Goal: Contribute content: Add original content to the website for others to see

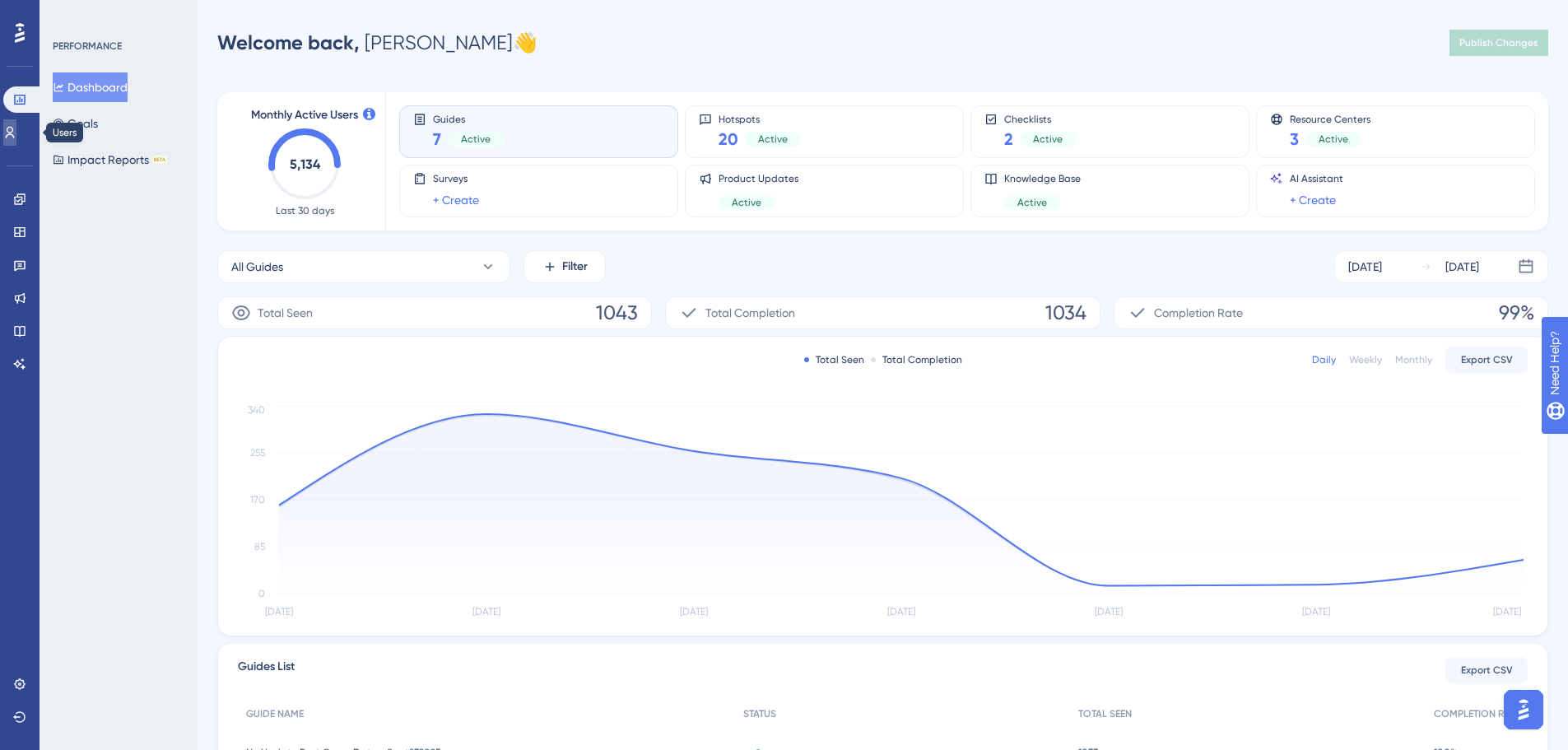
click at [17, 140] on link at bounding box center [10, 132] width 13 height 27
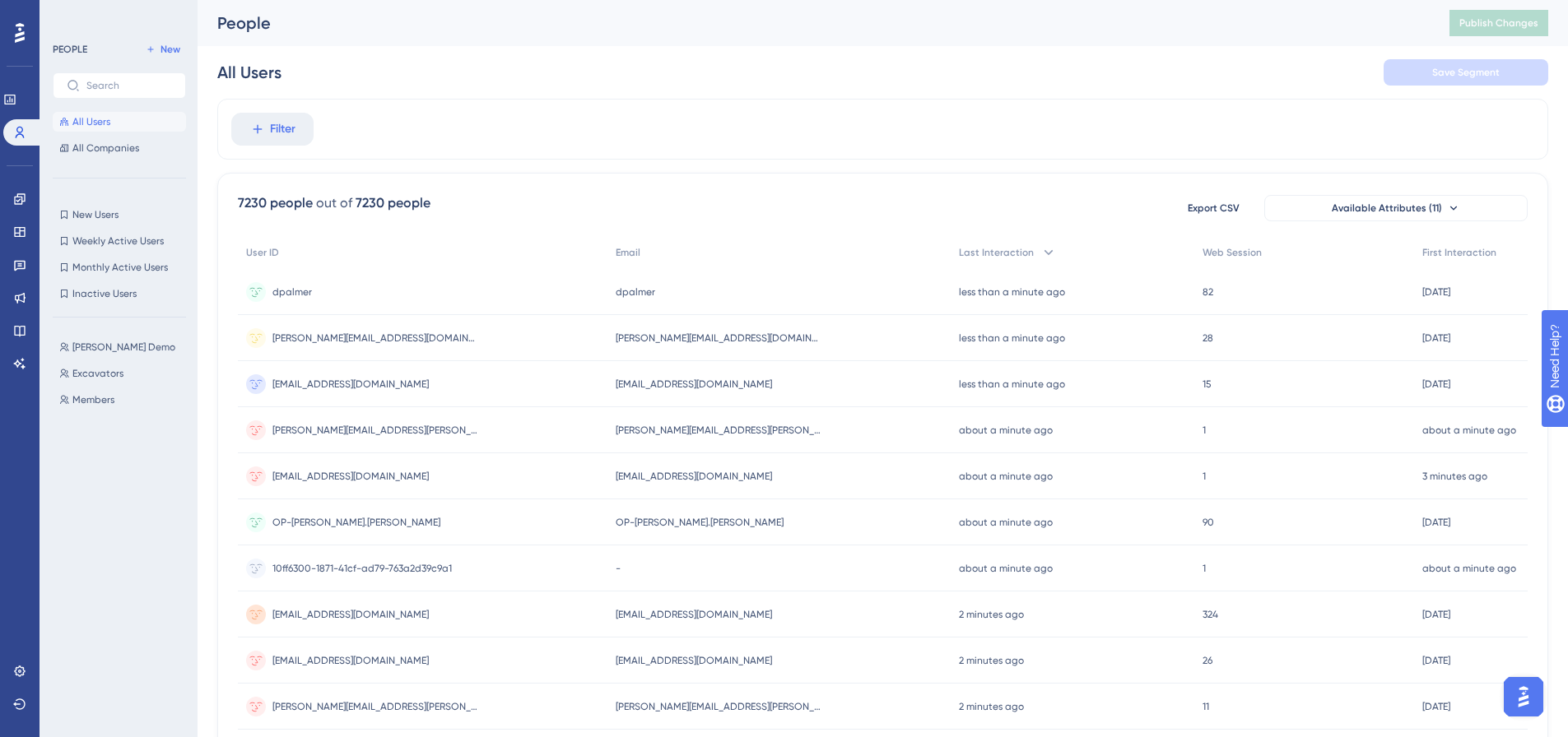
click at [31, 178] on div "Engagement Widgets Feedback Product Updates Knowledge Base AI Assistant" at bounding box center [20, 261] width 27 height 231
click at [27, 196] on link at bounding box center [20, 200] width 13 height 27
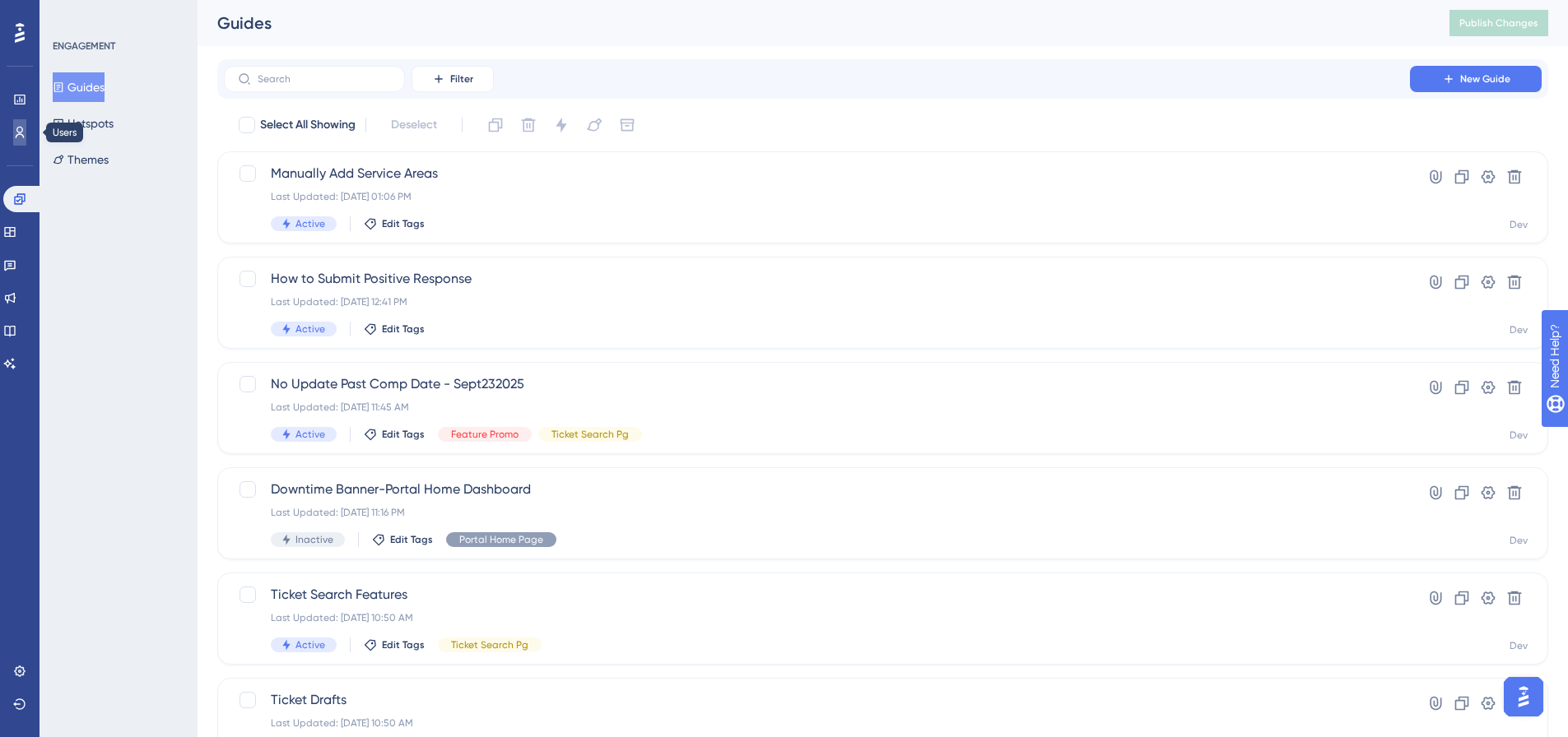
click at [17, 126] on icon at bounding box center [20, 132] width 13 height 13
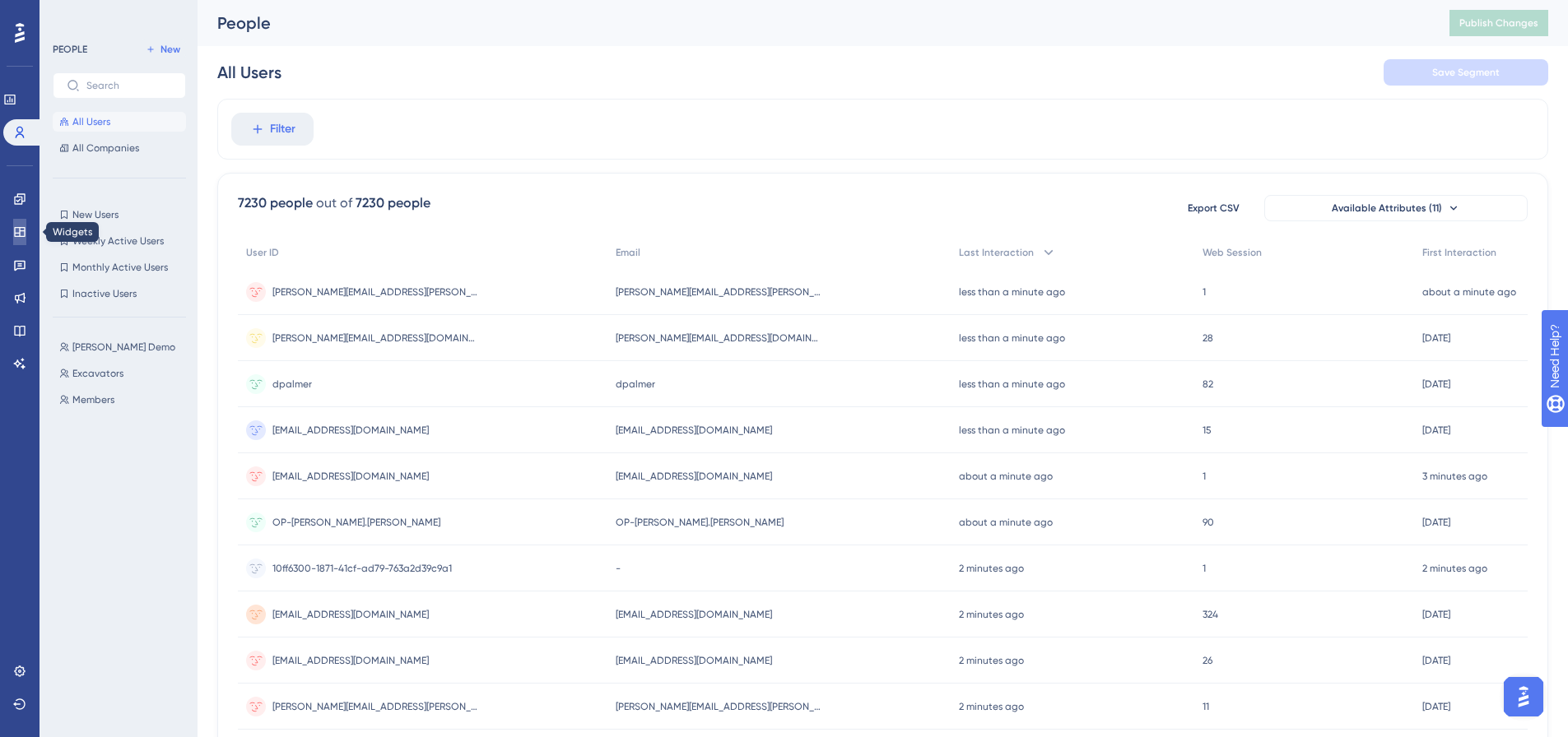
click at [19, 221] on link at bounding box center [20, 232] width 13 height 27
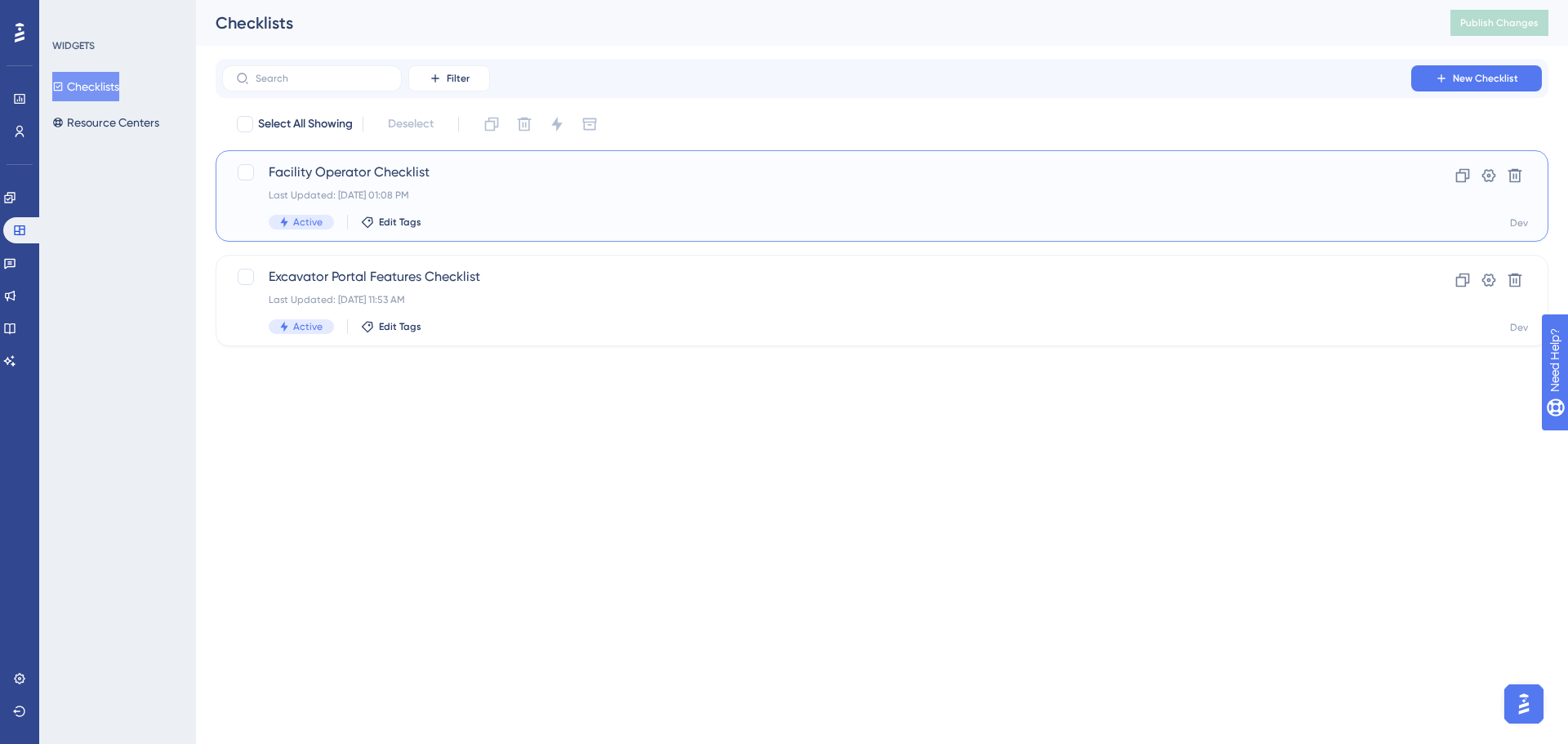
click at [560, 178] on span "Facility Operator Checklist" at bounding box center [816, 173] width 1096 height 20
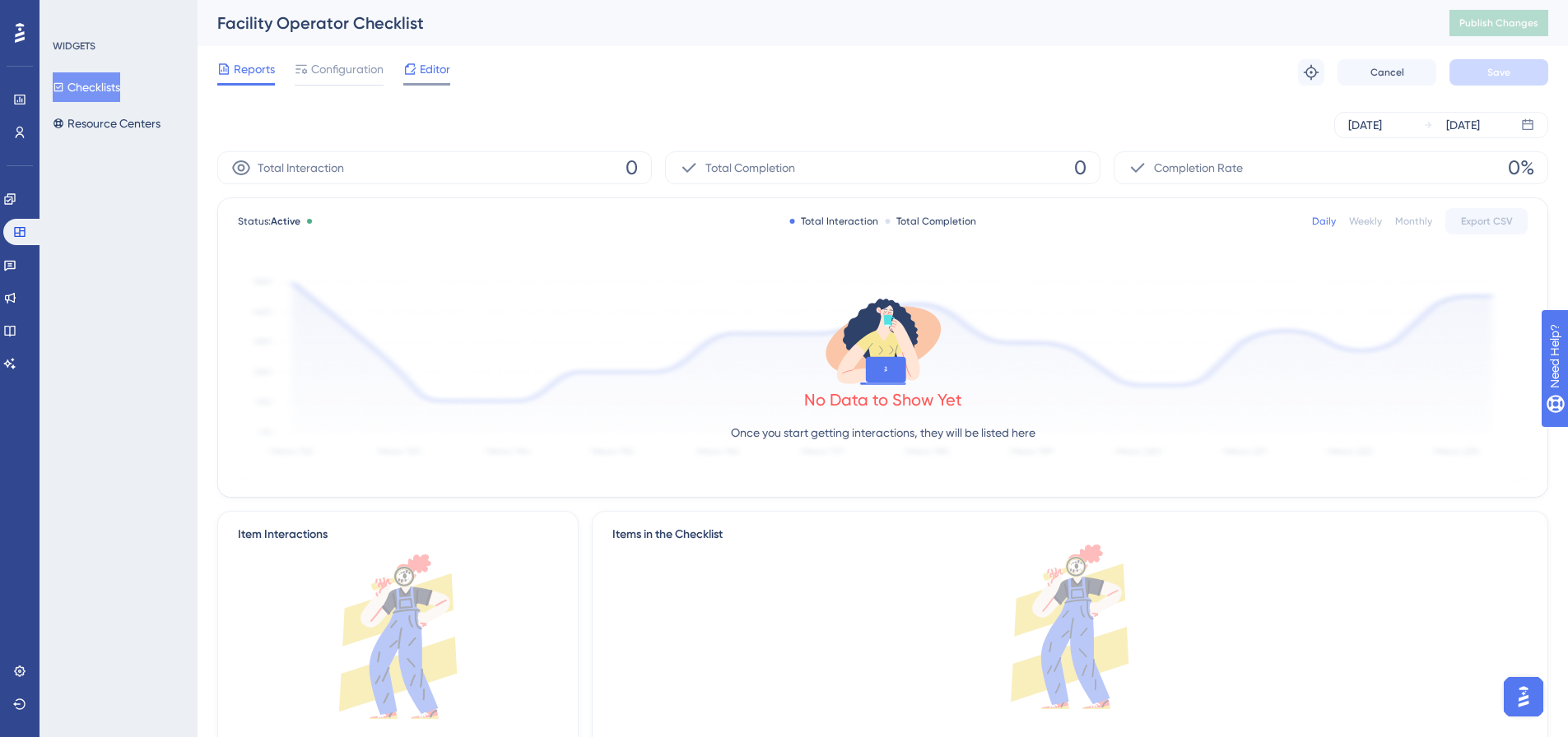
click at [431, 77] on span "Editor" at bounding box center [434, 69] width 31 height 20
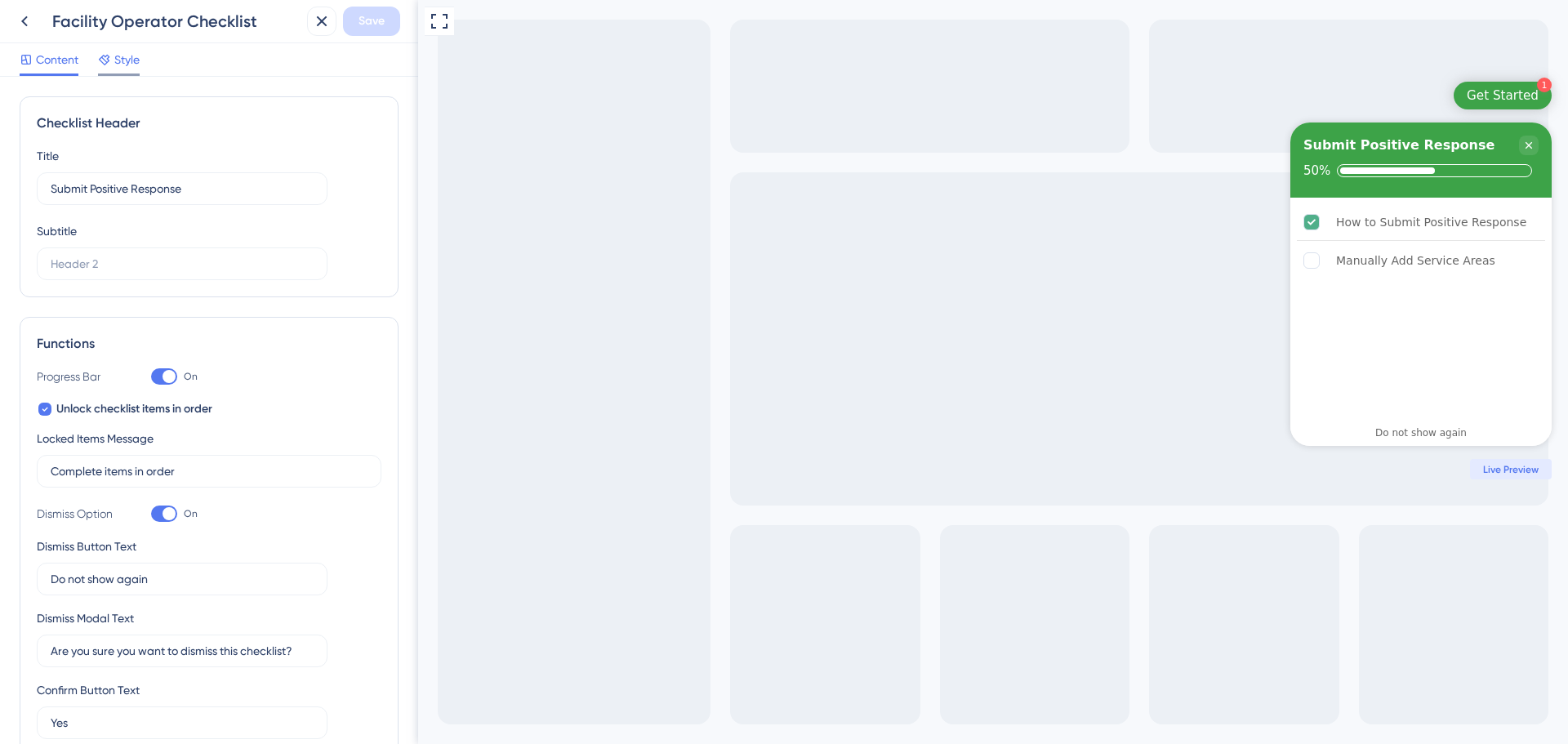
click at [129, 64] on span "Style" at bounding box center [126, 59] width 26 height 20
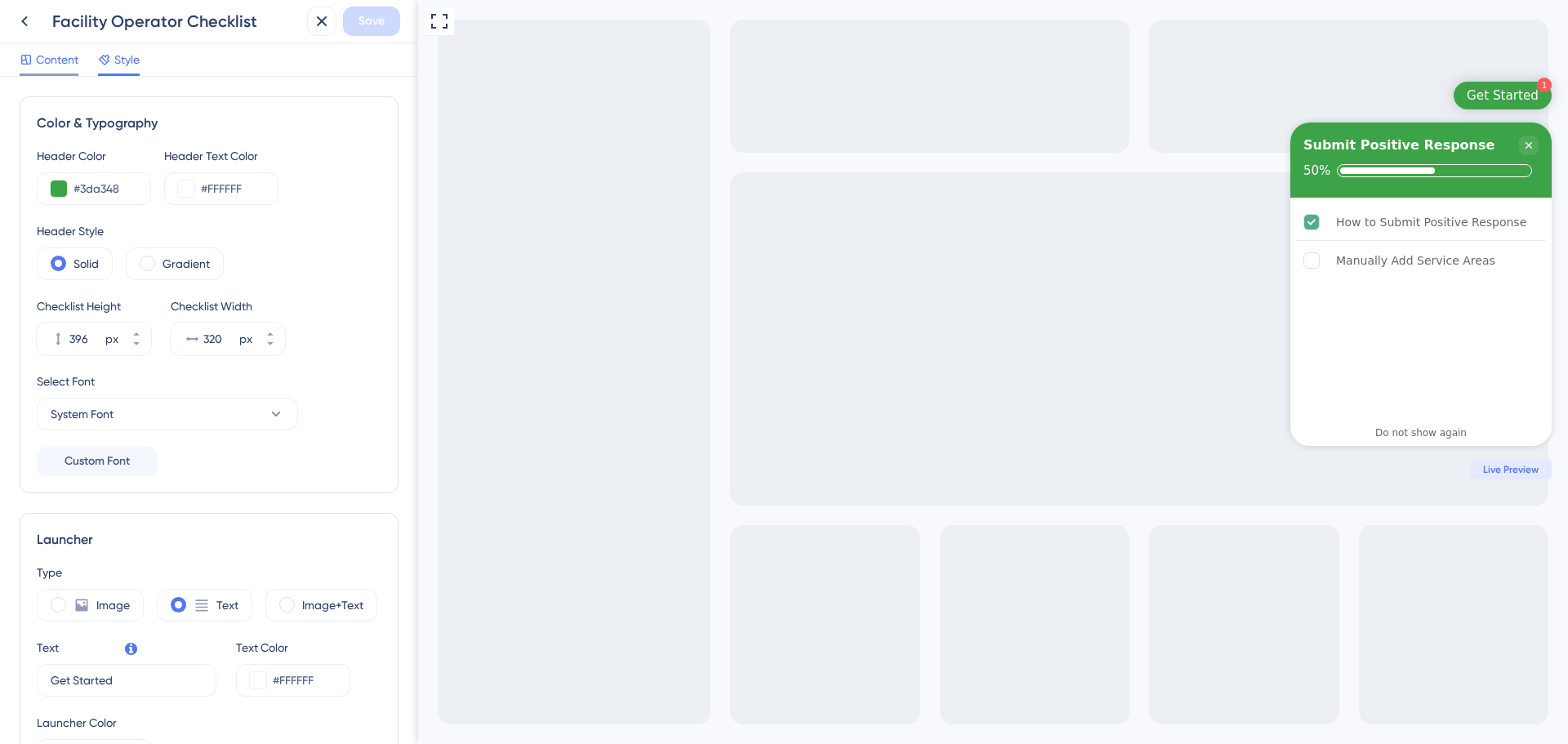
click at [43, 56] on span "Content" at bounding box center [57, 59] width 42 height 20
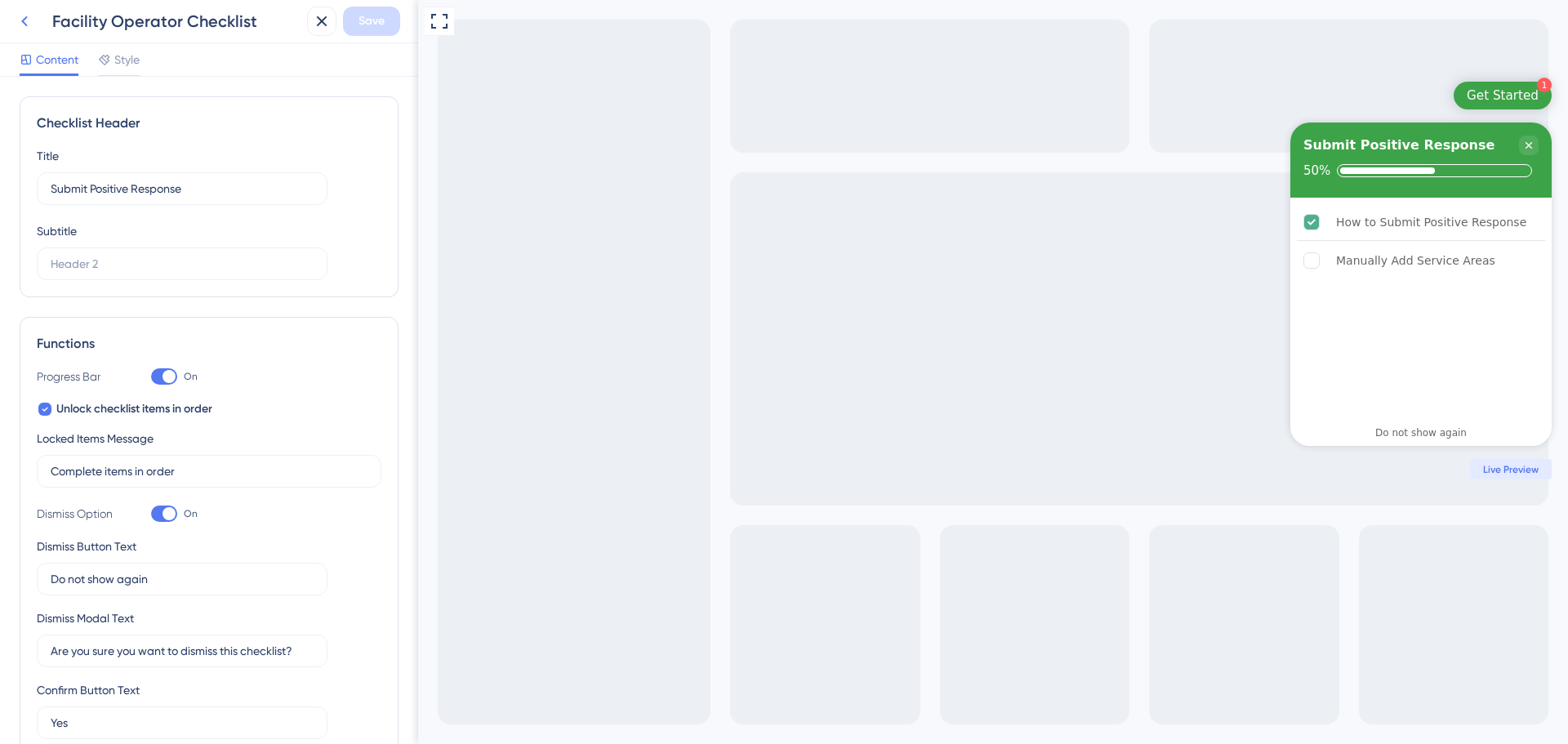
click at [26, 24] on icon at bounding box center [25, 21] width 7 height 11
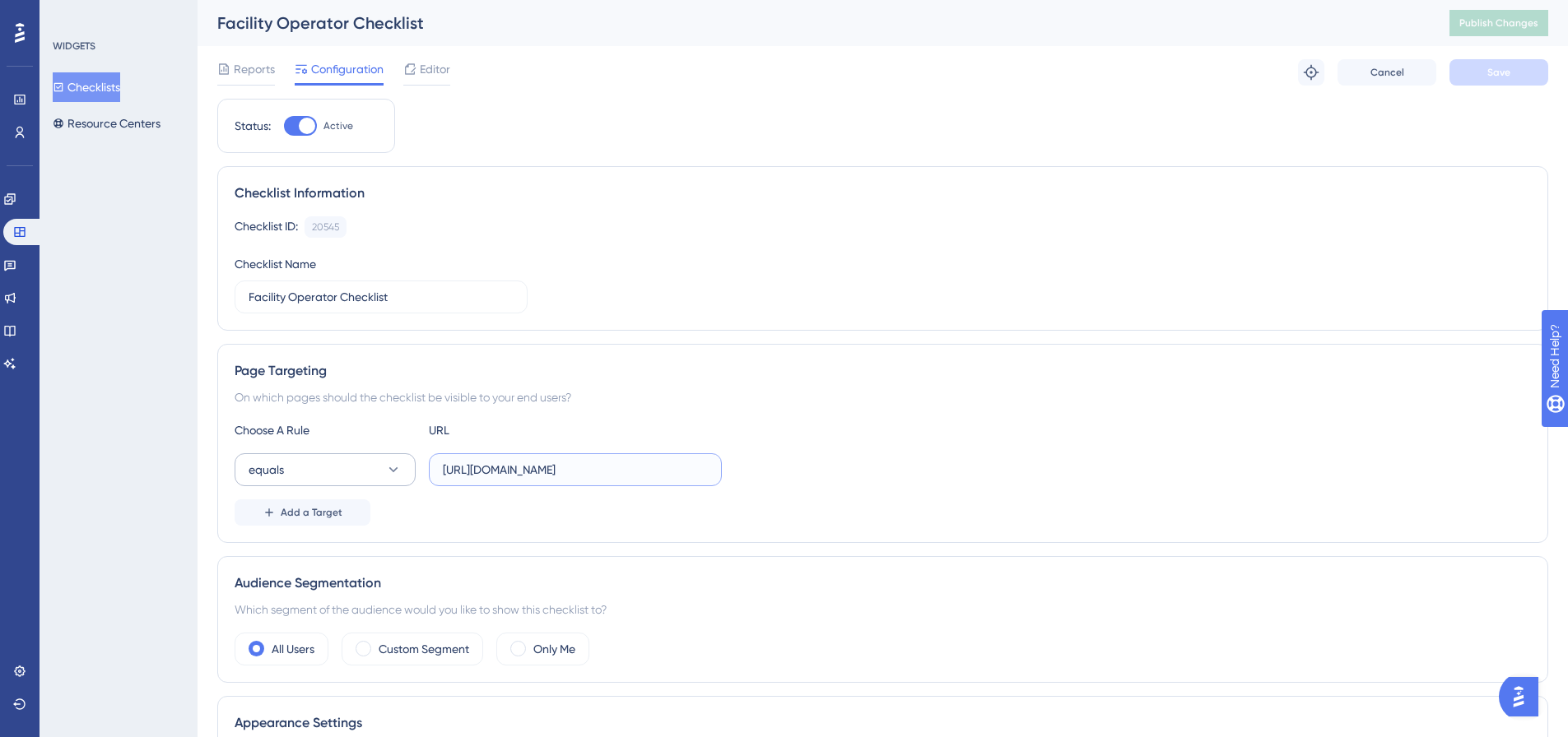
drag, startPoint x: 703, startPoint y: 467, endPoint x: 402, endPoint y: 464, distance: 301.0
click at [402, 464] on div "equals https://geoappdev.okie811.org/ui/dashboard" at bounding box center [479, 470] width 488 height 33
paste input "page/facilityoperatorhome"
type input "https://geoappdev.okie811.org/ui/page/facilityoperatorhome"
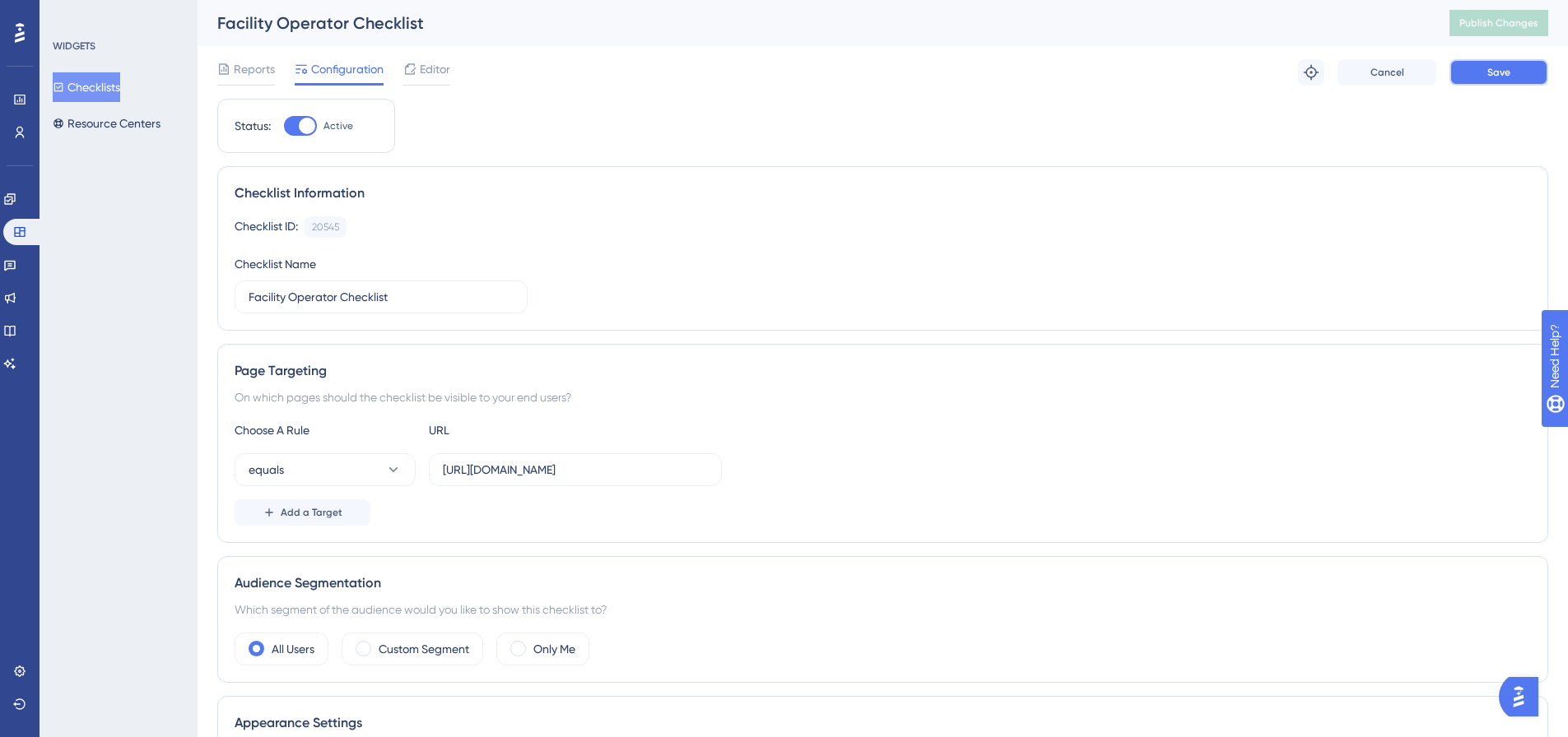
scroll to position [0, 0]
click at [1486, 69] on button "Save" at bounding box center [1499, 72] width 99 height 27
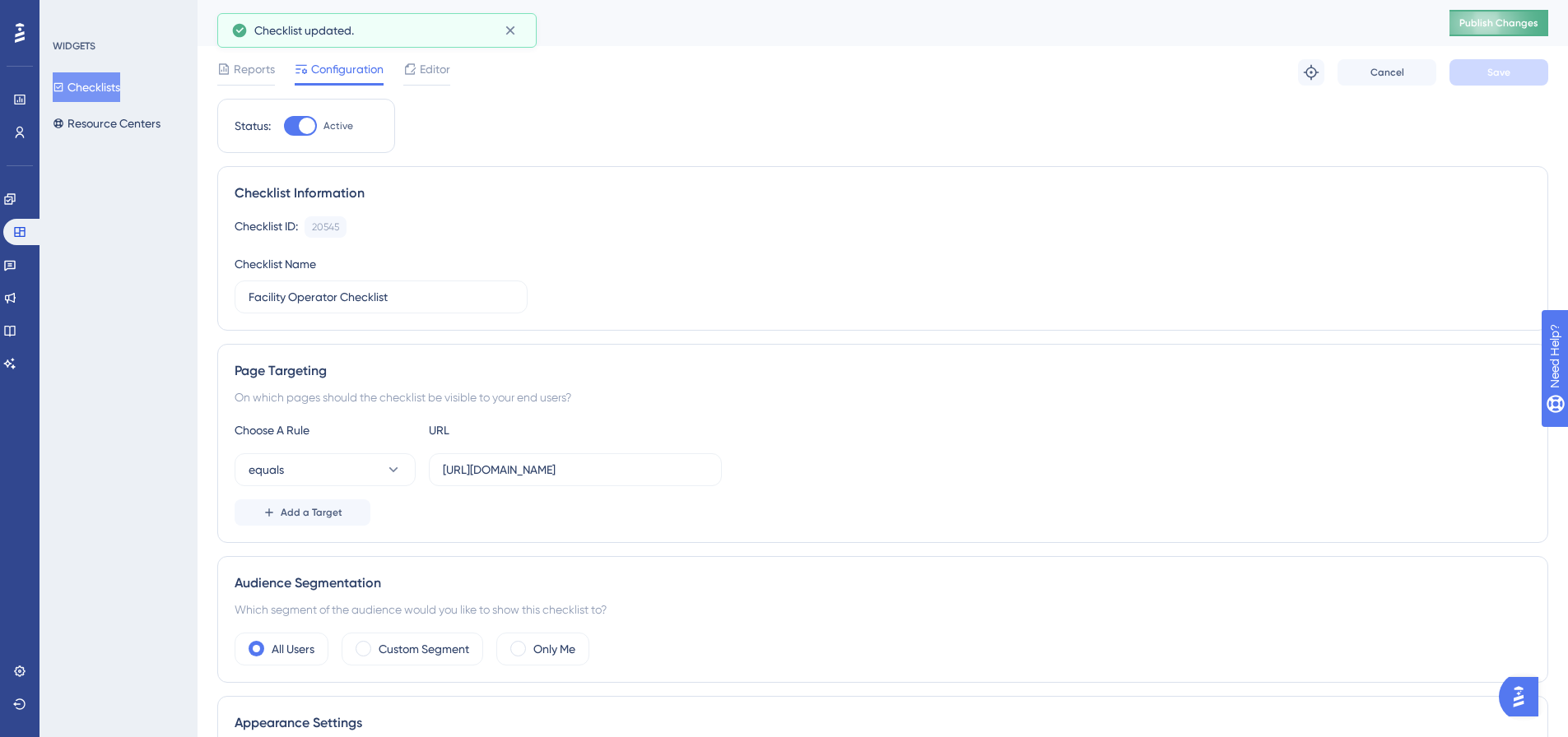
click at [1521, 32] on button "Publish Changes" at bounding box center [1499, 23] width 99 height 27
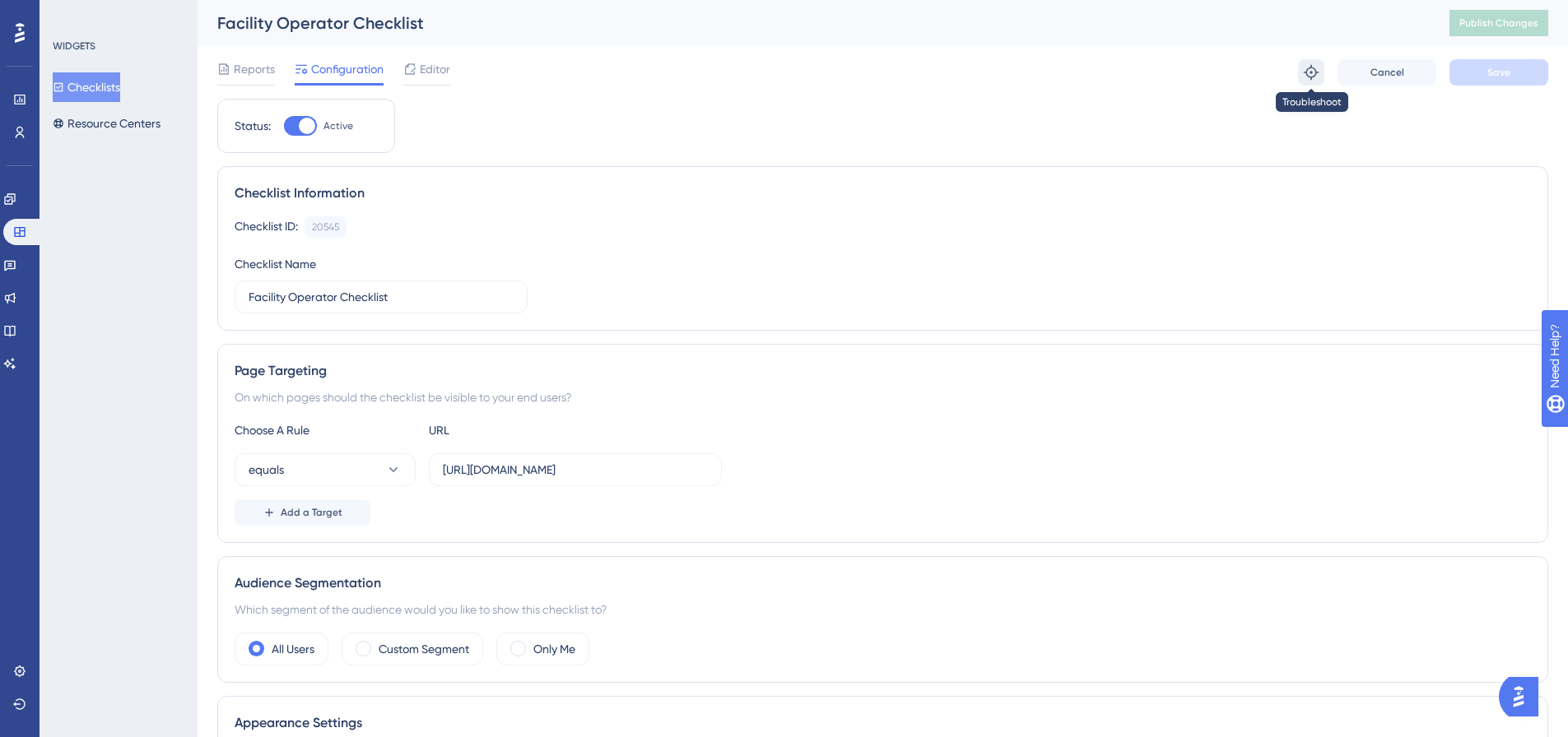
click at [1312, 67] on icon at bounding box center [1312, 72] width 15 height 15
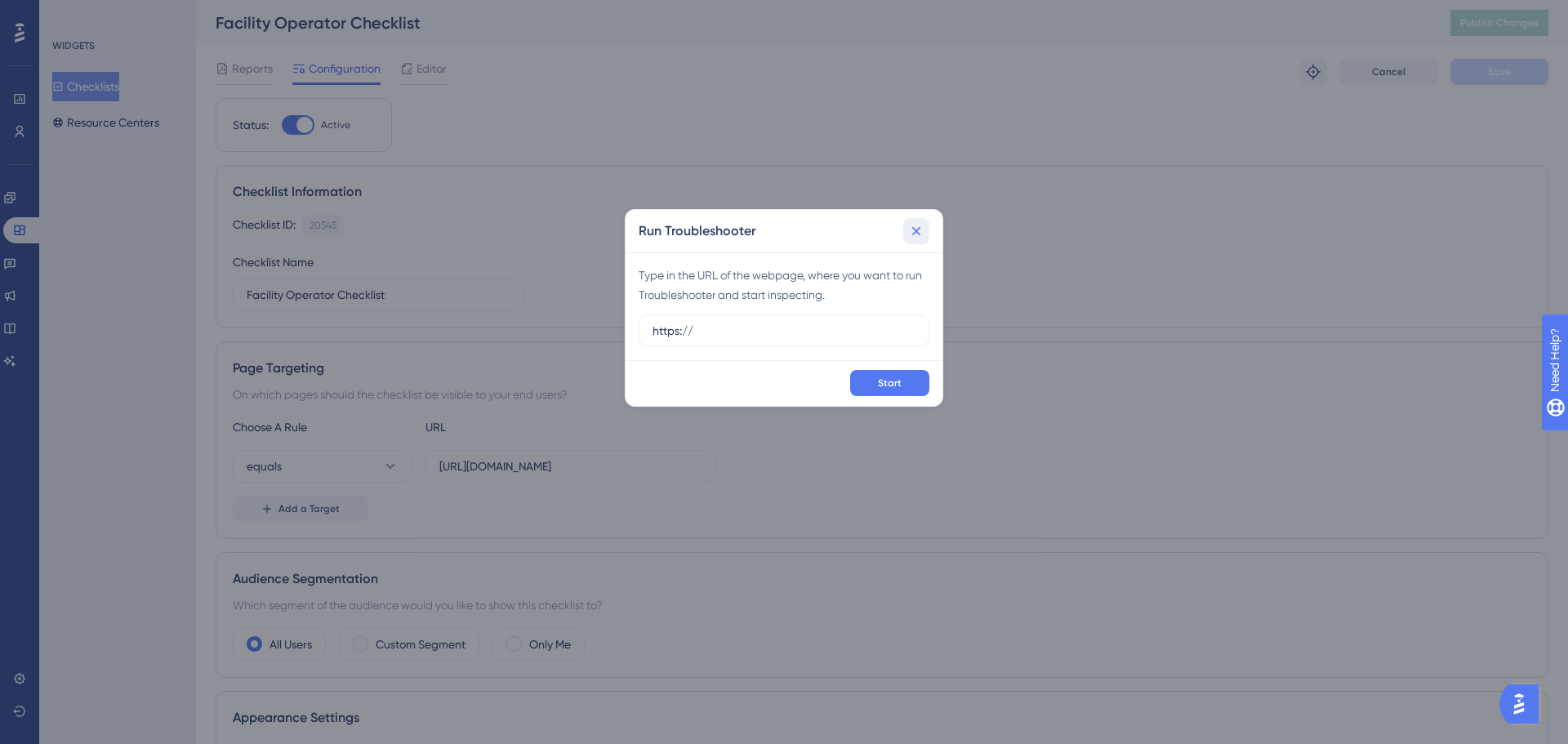
click at [913, 235] on icon at bounding box center [917, 230] width 9 height 9
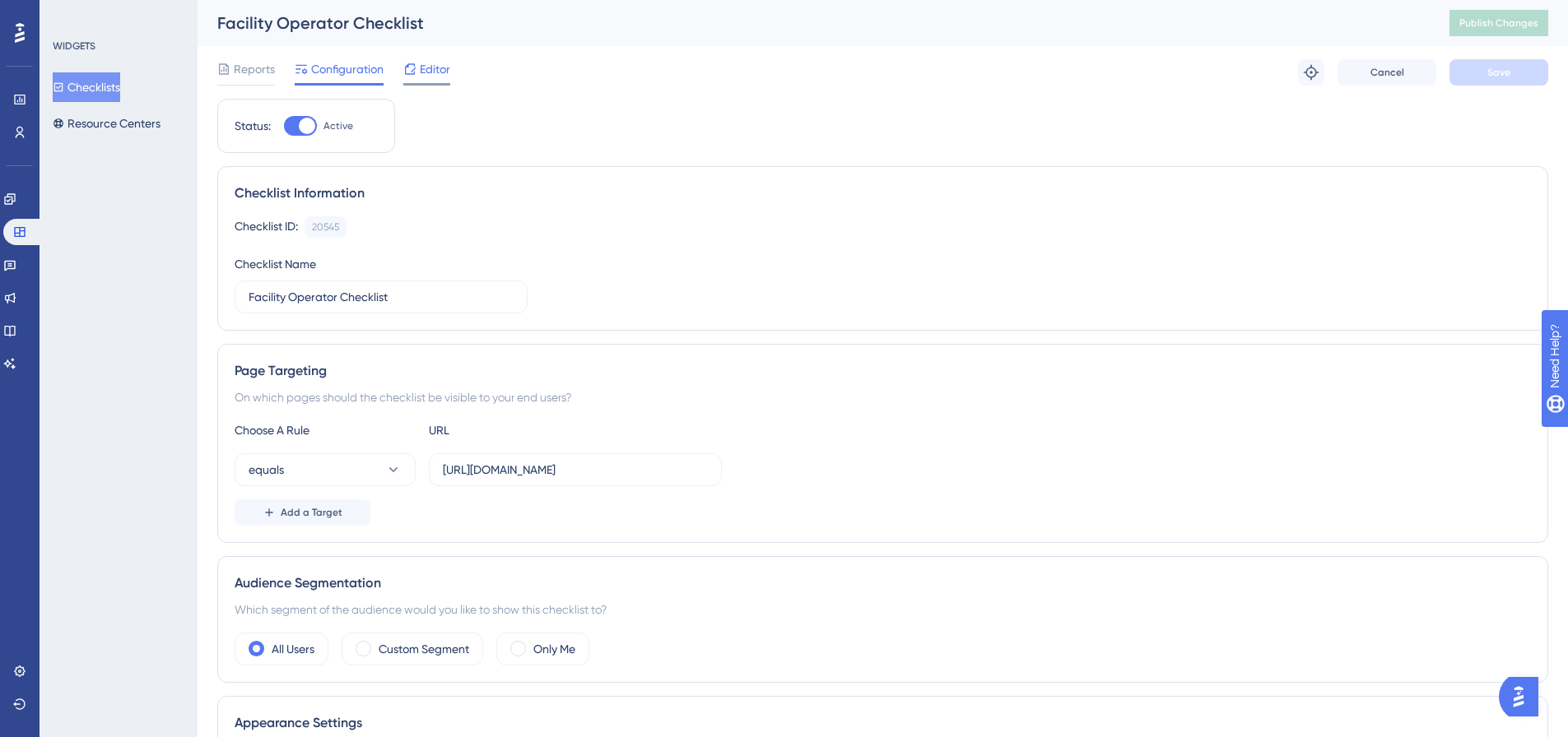
click at [421, 82] on div "Editor" at bounding box center [427, 72] width 47 height 27
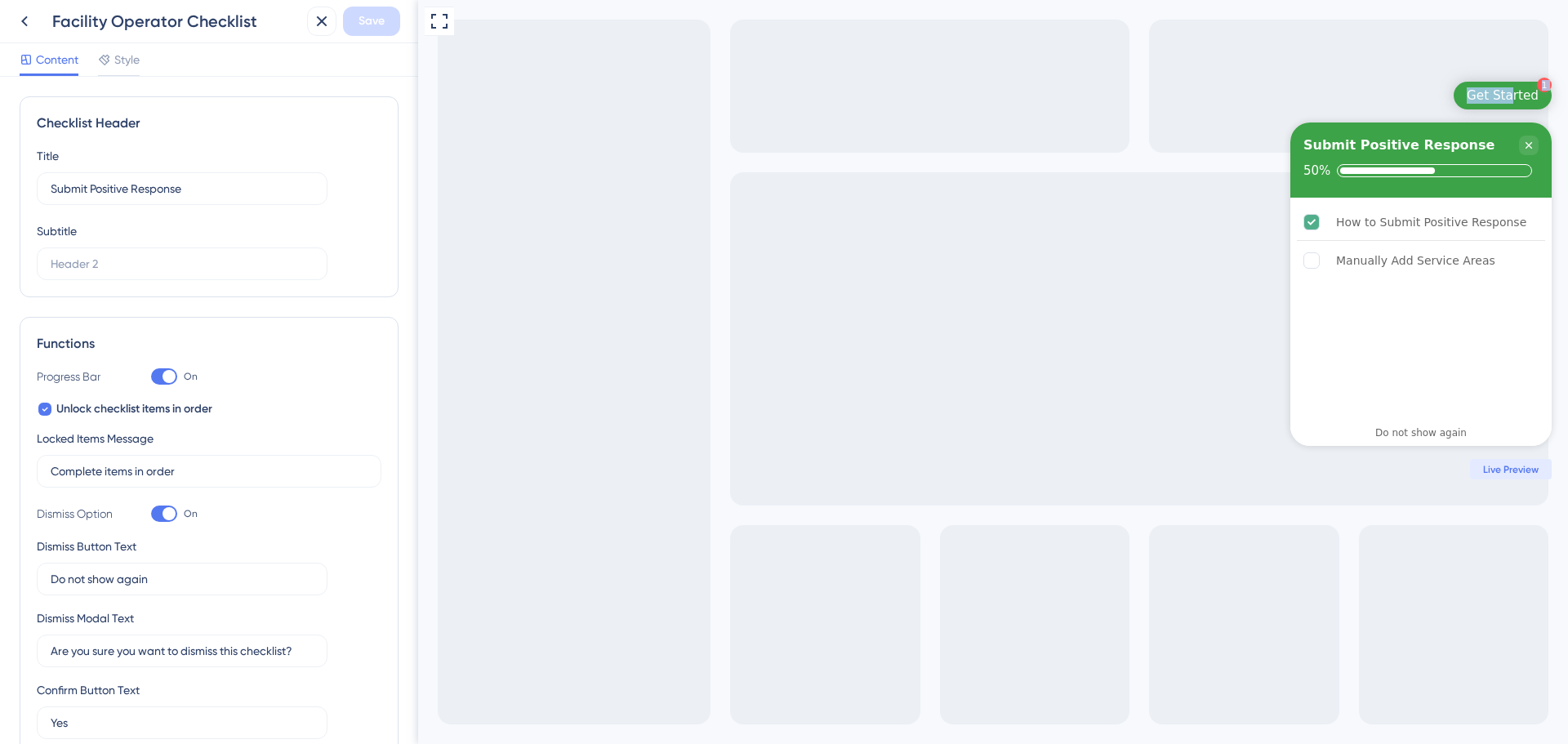
drag, startPoint x: 1517, startPoint y: 93, endPoint x: 1125, endPoint y: 356, distance: 472.1
click at [1125, 356] on div "Full Screen Preview 1 Get Started Submit Positive Response 50% How to Submit Po…" at bounding box center [992, 372] width 1150 height 744
click at [32, 19] on icon at bounding box center [25, 21] width 20 height 20
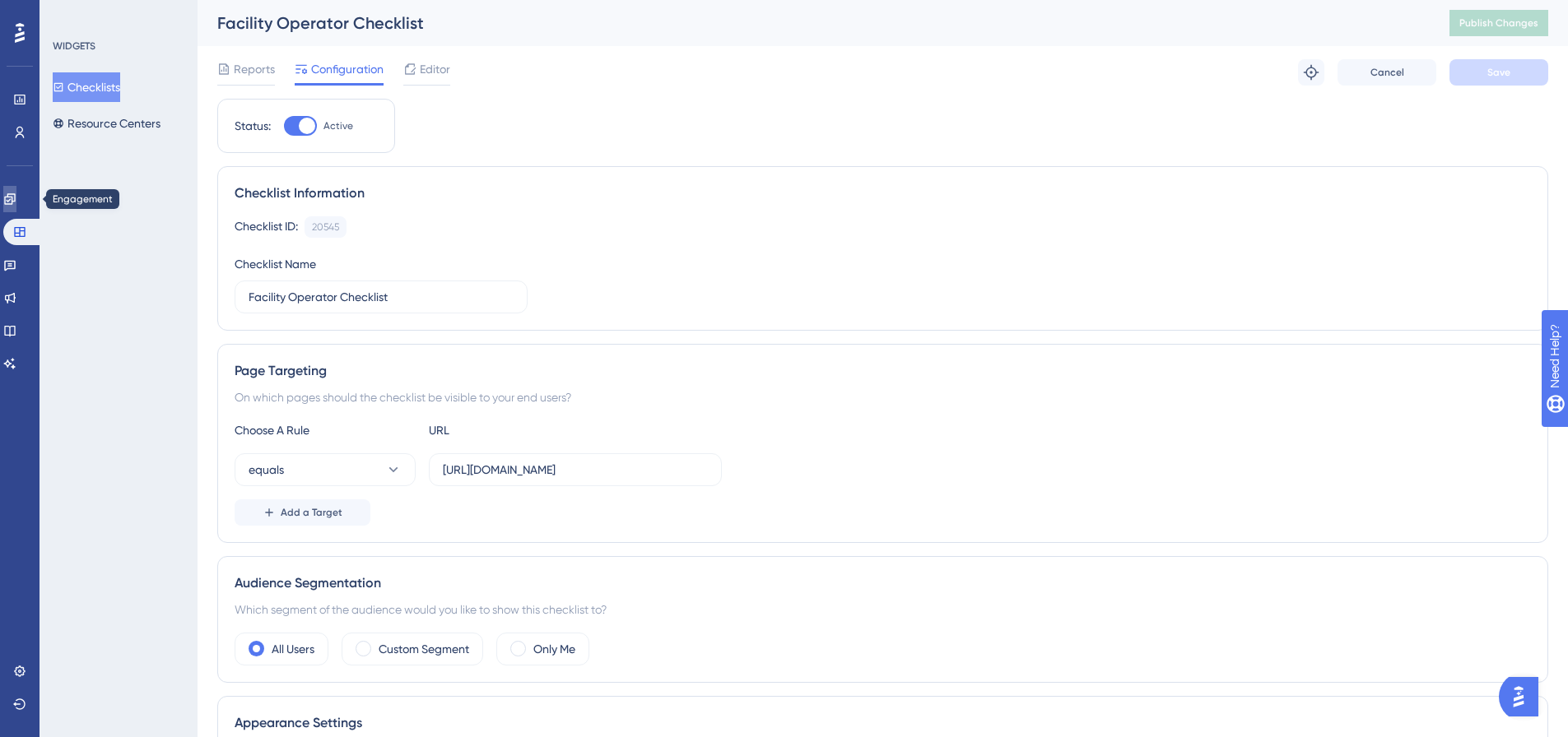
click at [17, 201] on link at bounding box center [10, 200] width 13 height 27
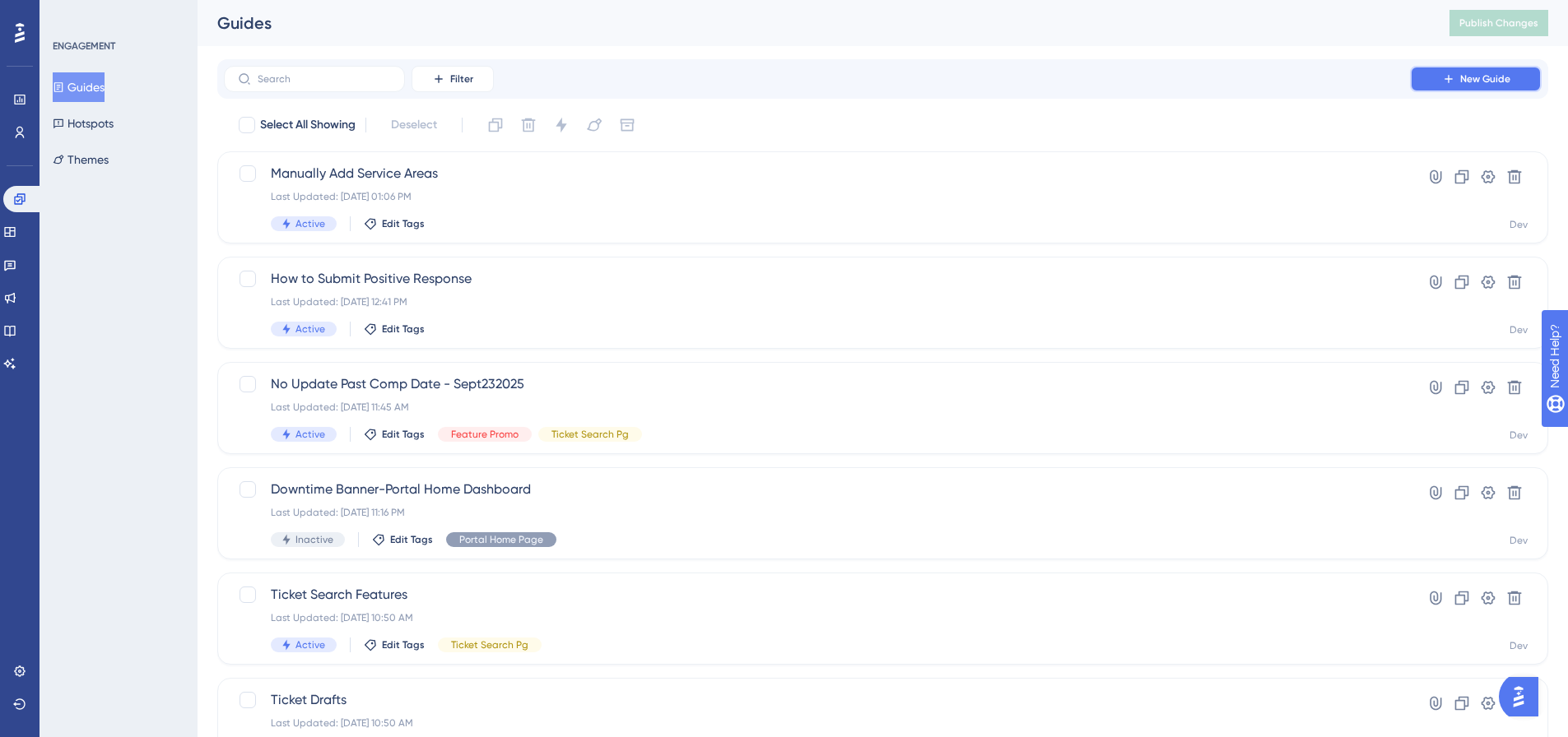
click at [1442, 77] on icon at bounding box center [1449, 79] width 13 height 13
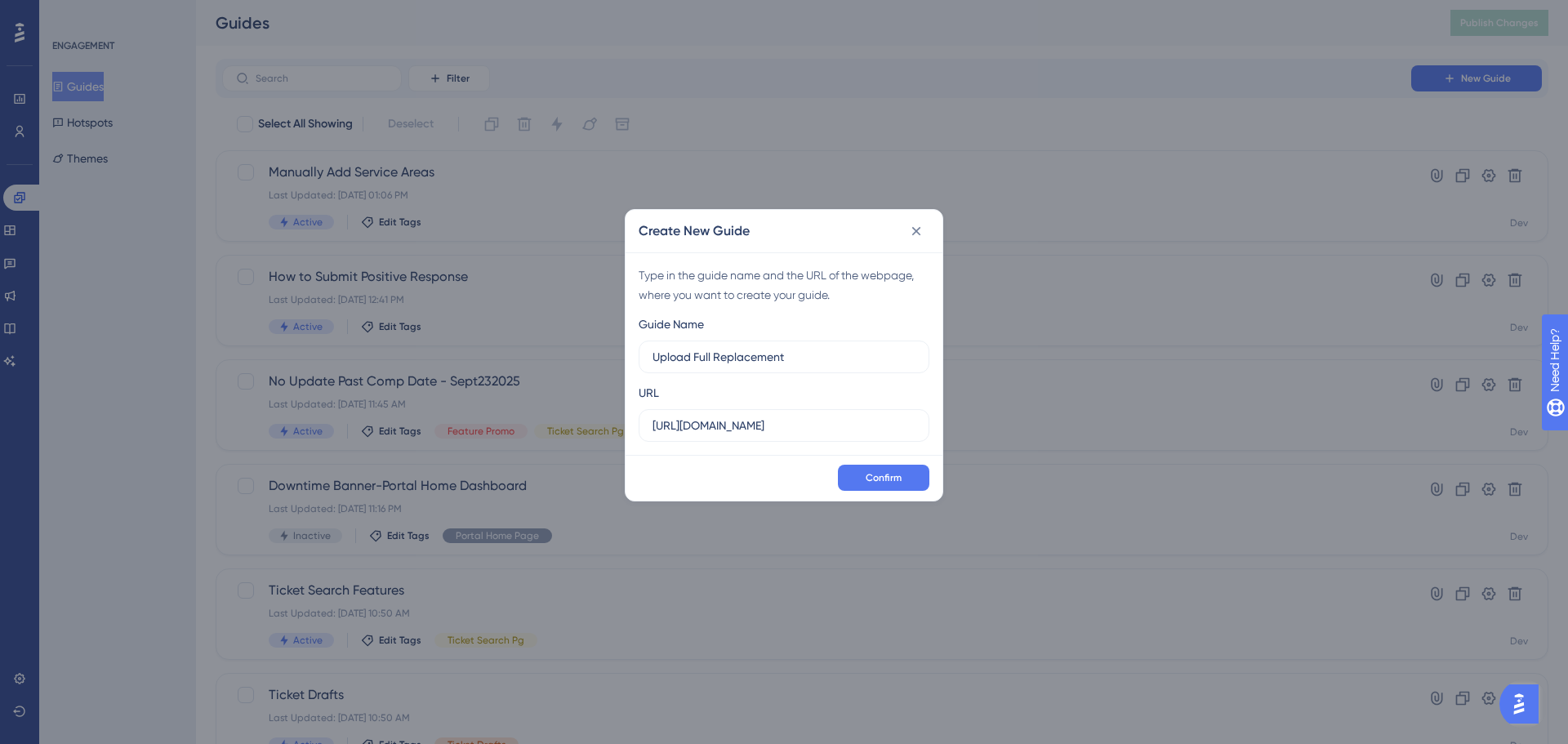
type input "Upload Full Replacement"
drag, startPoint x: 846, startPoint y: 429, endPoint x: 499, endPoint y: 428, distance: 347.0
click at [499, 428] on div "Create New Guide Type in the guide name and the URL of the webpage, where you w…" at bounding box center [784, 372] width 1568 height 744
paste input "/ui/page/facilityoperatorhome"
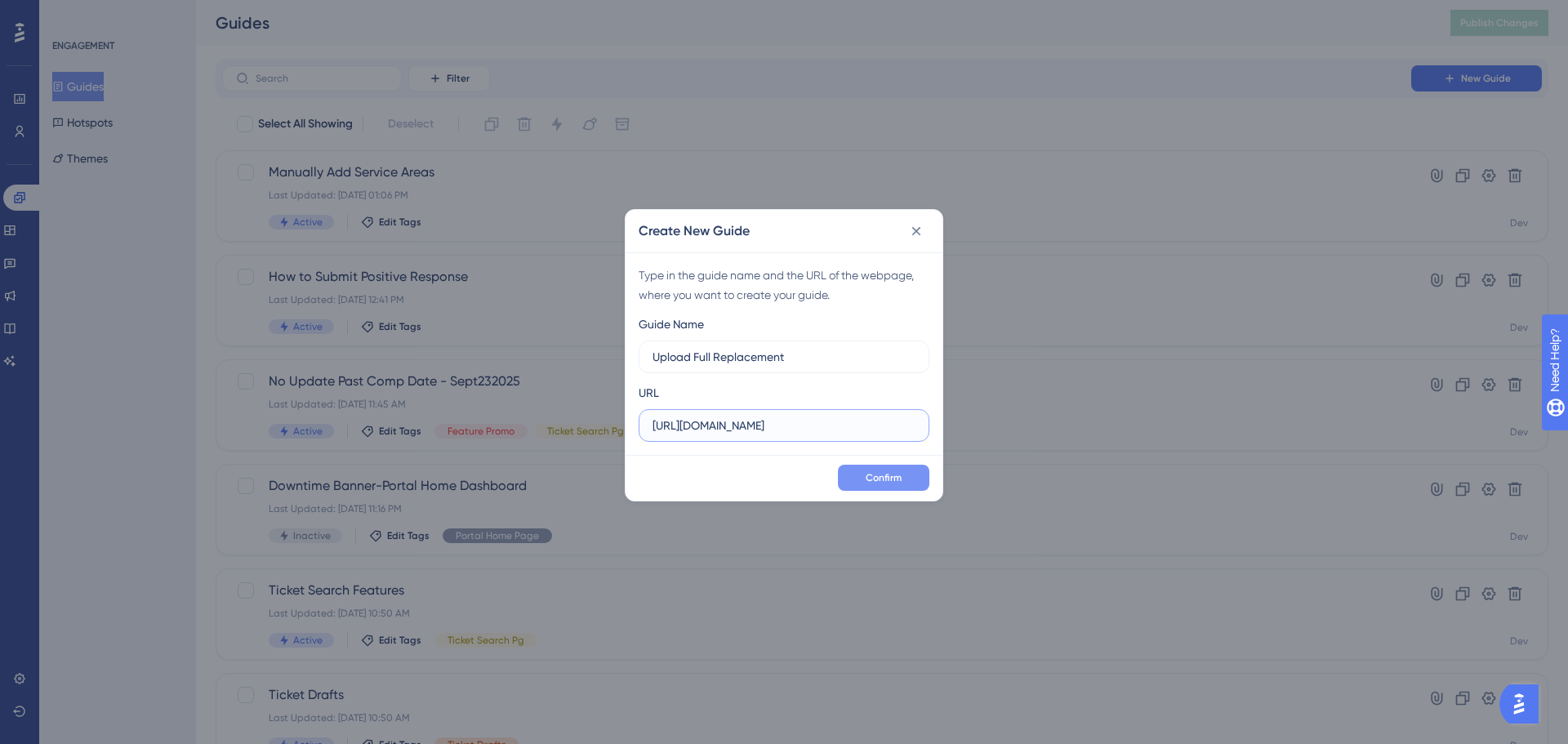
type input "https://geoappdev.okie811.org/ui/page/facilityoperatorhome"
click at [866, 486] on button "Confirm" at bounding box center [883, 478] width 92 height 26
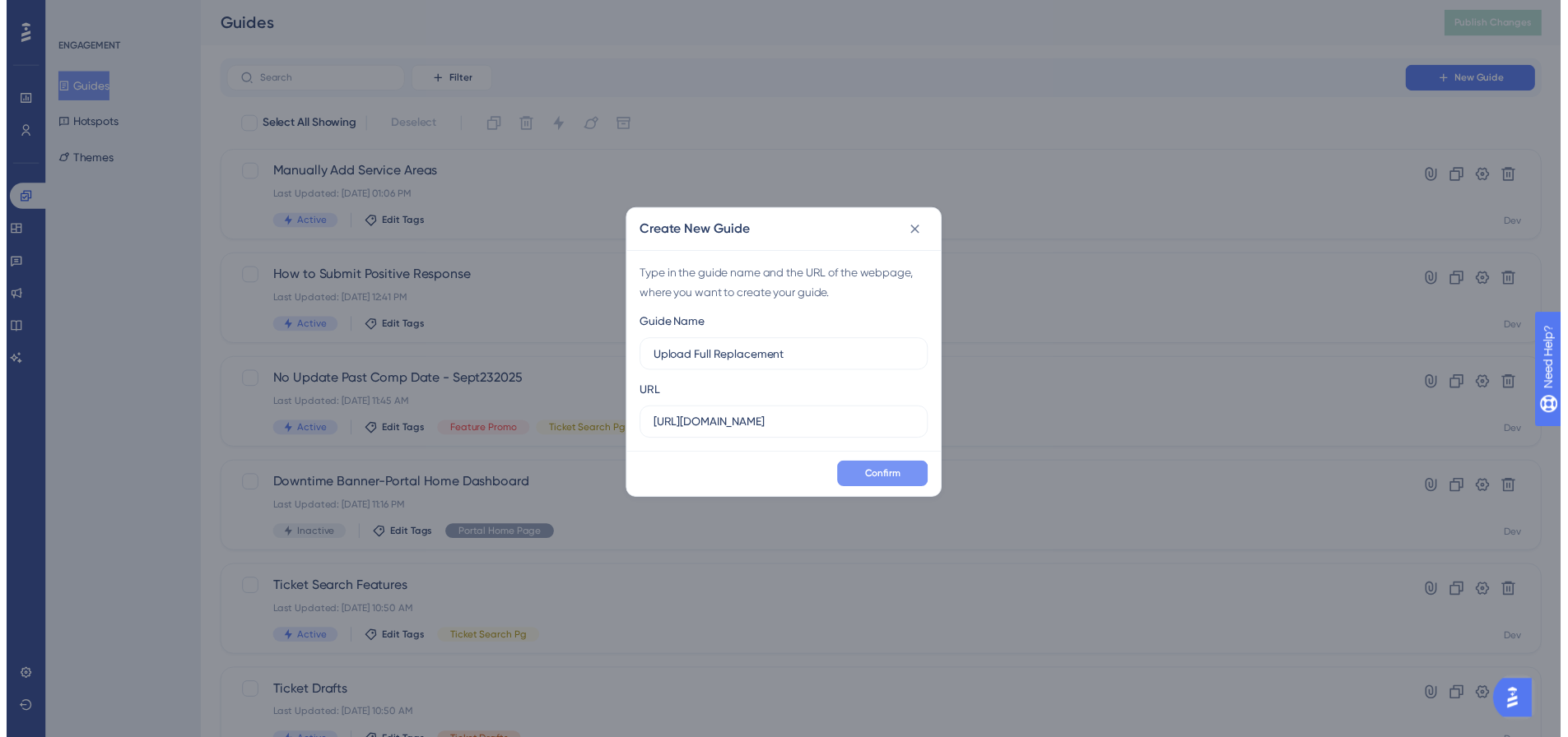
scroll to position [0, 0]
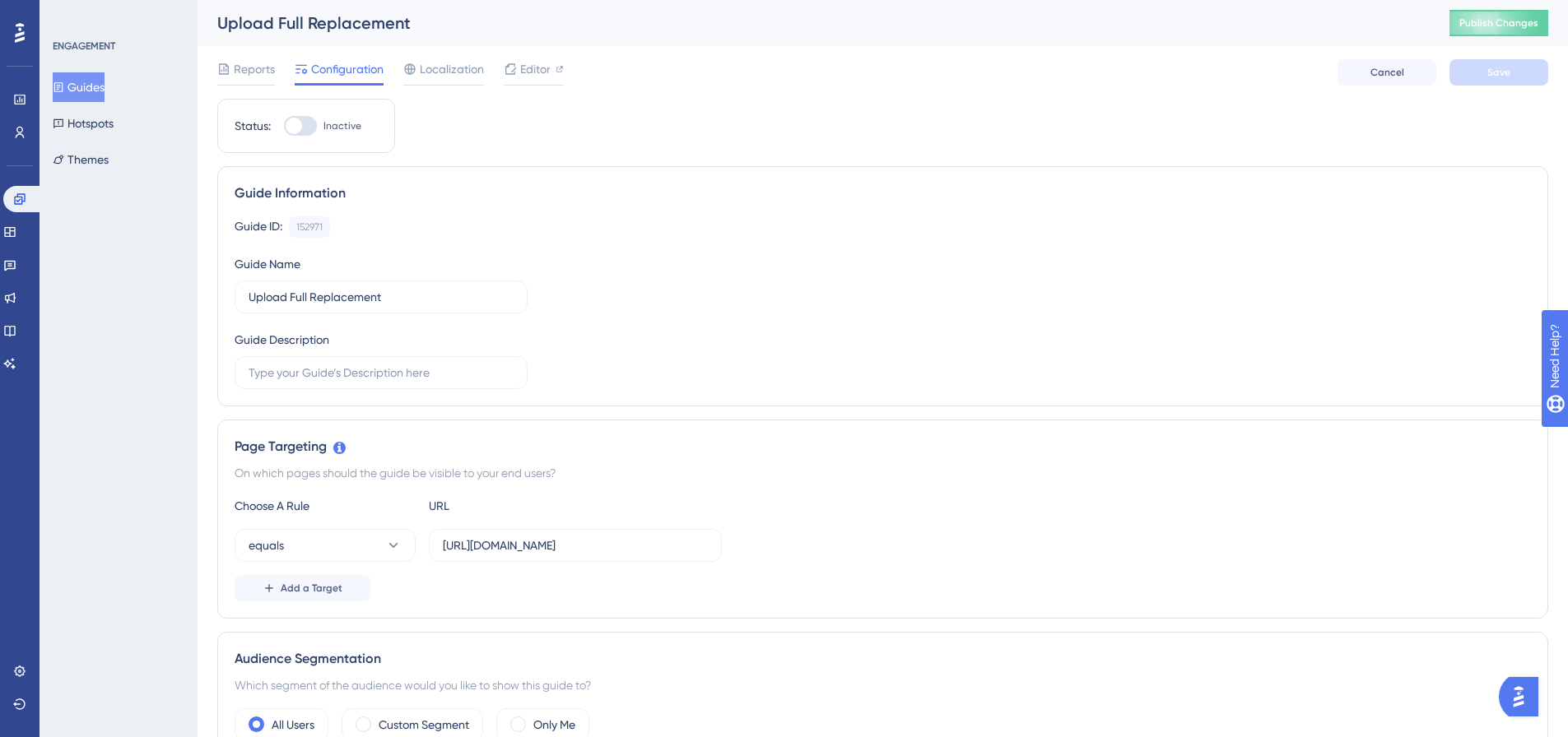
click at [298, 129] on div at bounding box center [294, 126] width 17 height 17
click at [284, 126] on input "Inactive" at bounding box center [283, 126] width 1 height 1
checkbox input "true"
click at [1467, 83] on button "Save" at bounding box center [1499, 72] width 99 height 27
click at [1539, 18] on span "Publish Changes" at bounding box center [1499, 23] width 79 height 13
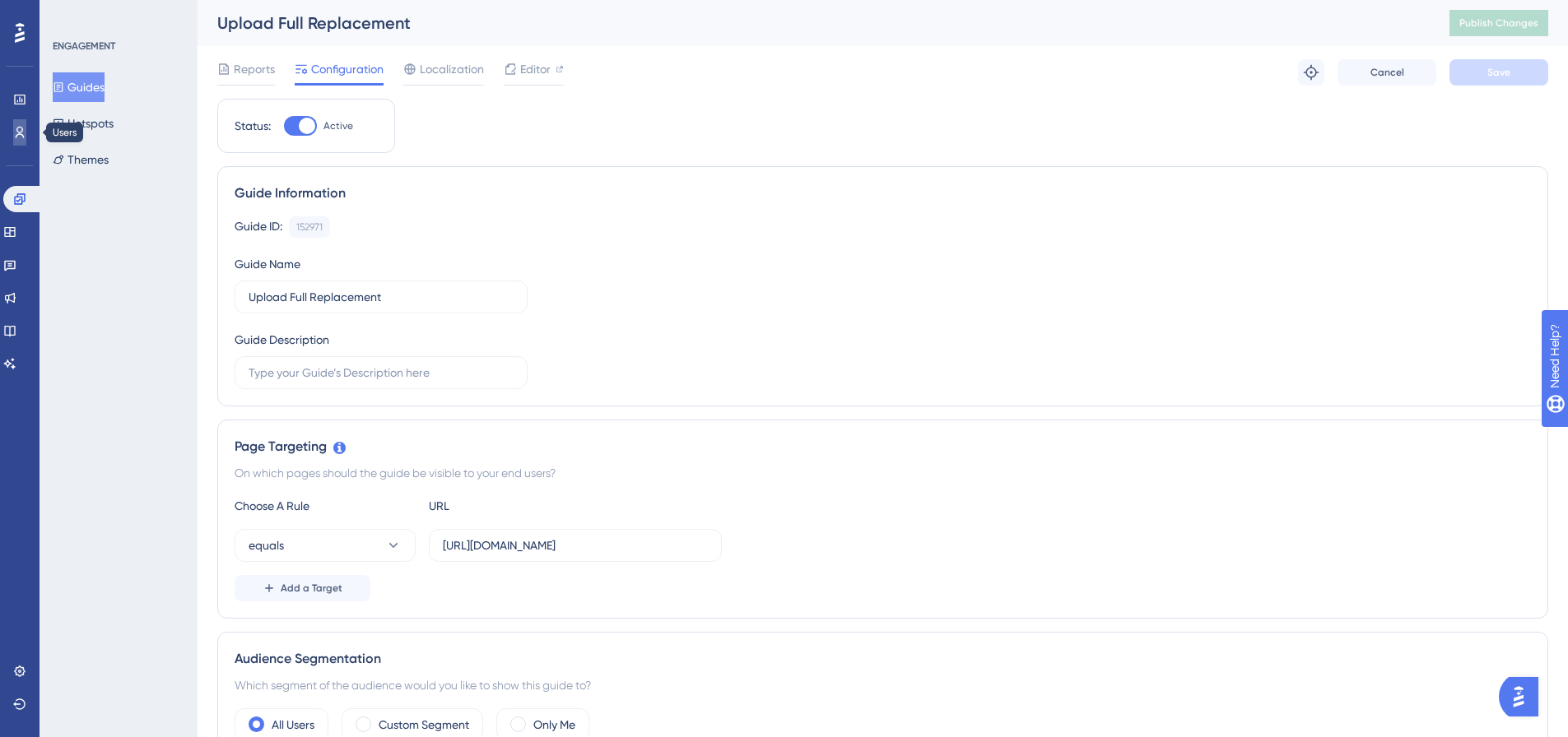
click at [23, 127] on icon at bounding box center [20, 132] width 13 height 13
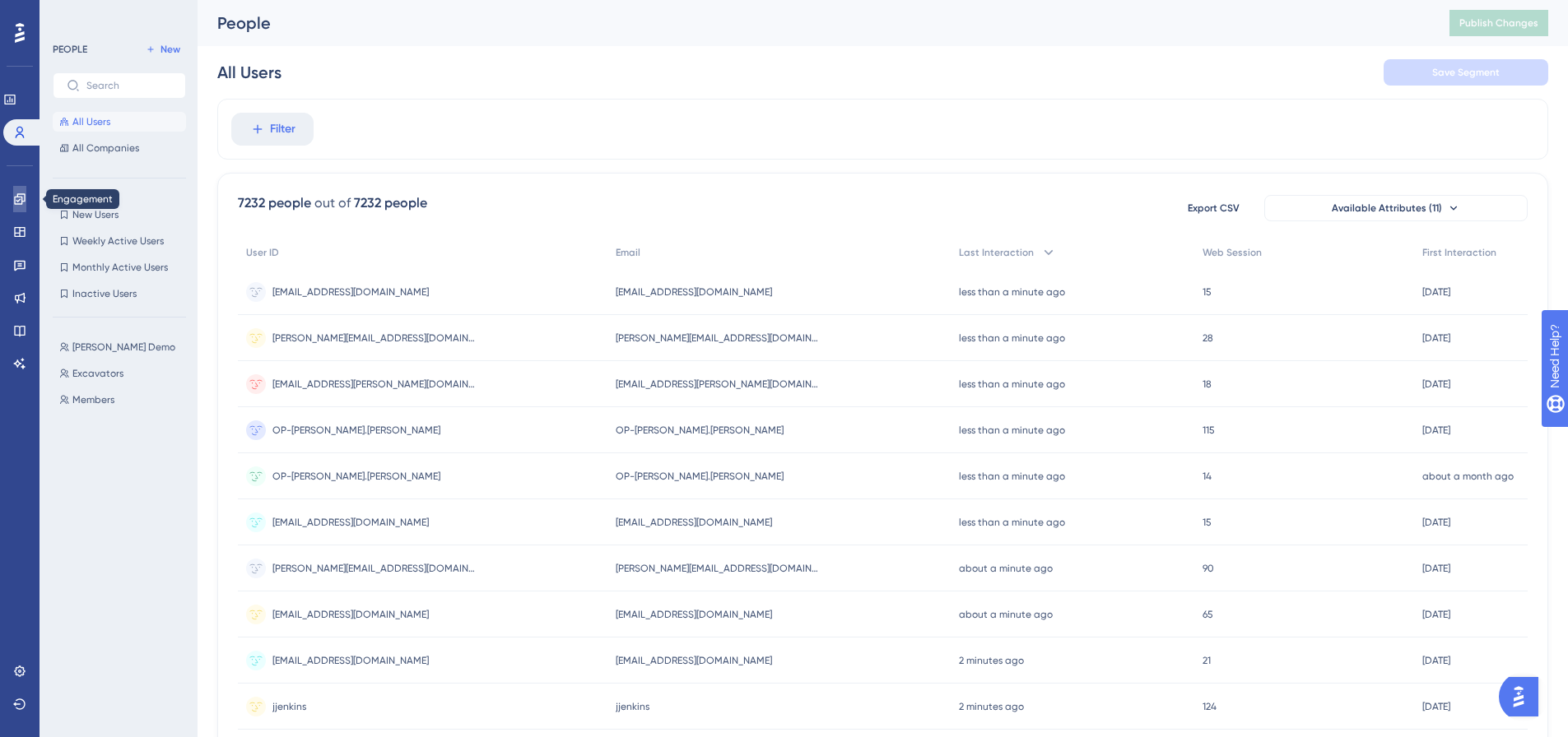
click at [13, 191] on link at bounding box center [20, 200] width 13 height 27
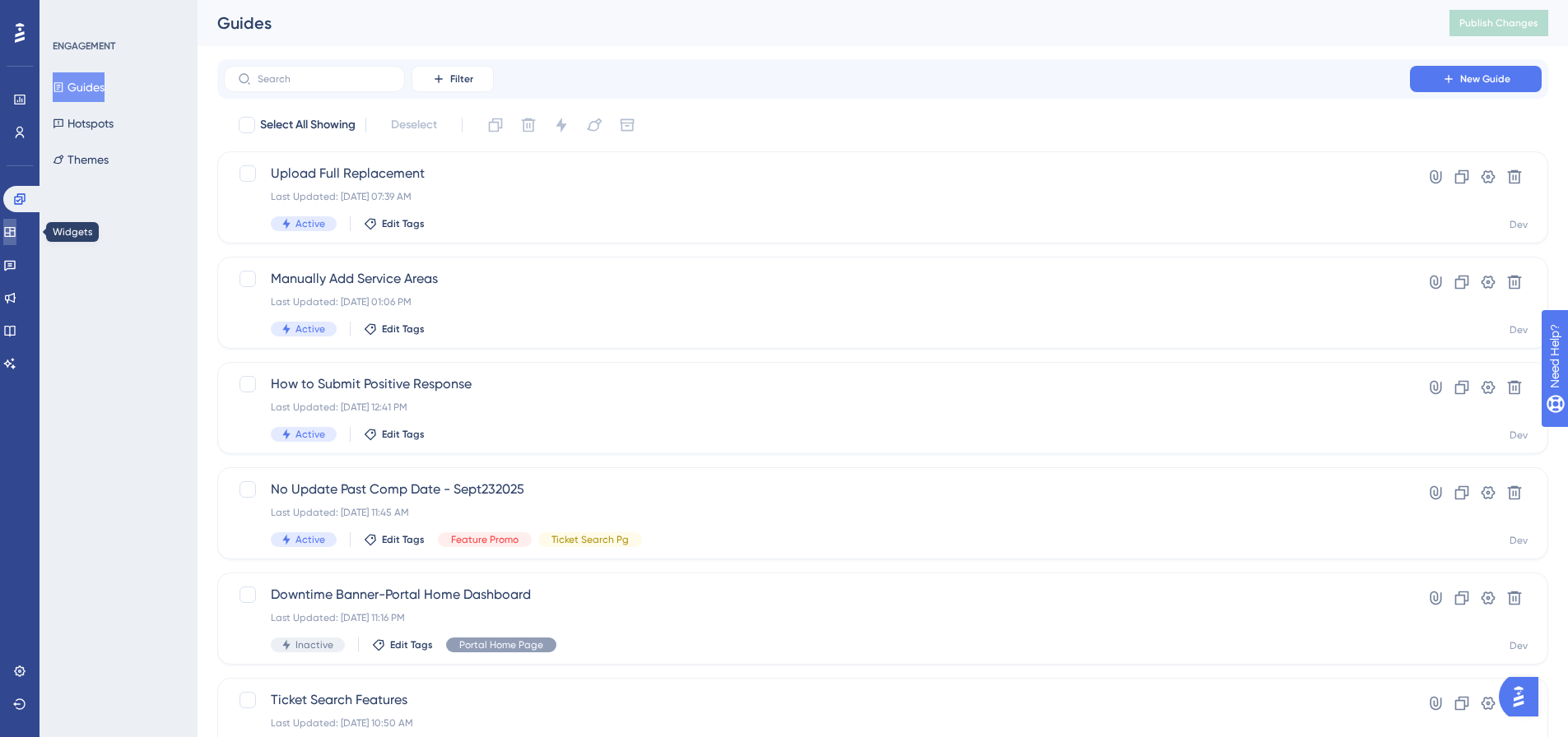
click at [14, 241] on link at bounding box center [10, 232] width 13 height 27
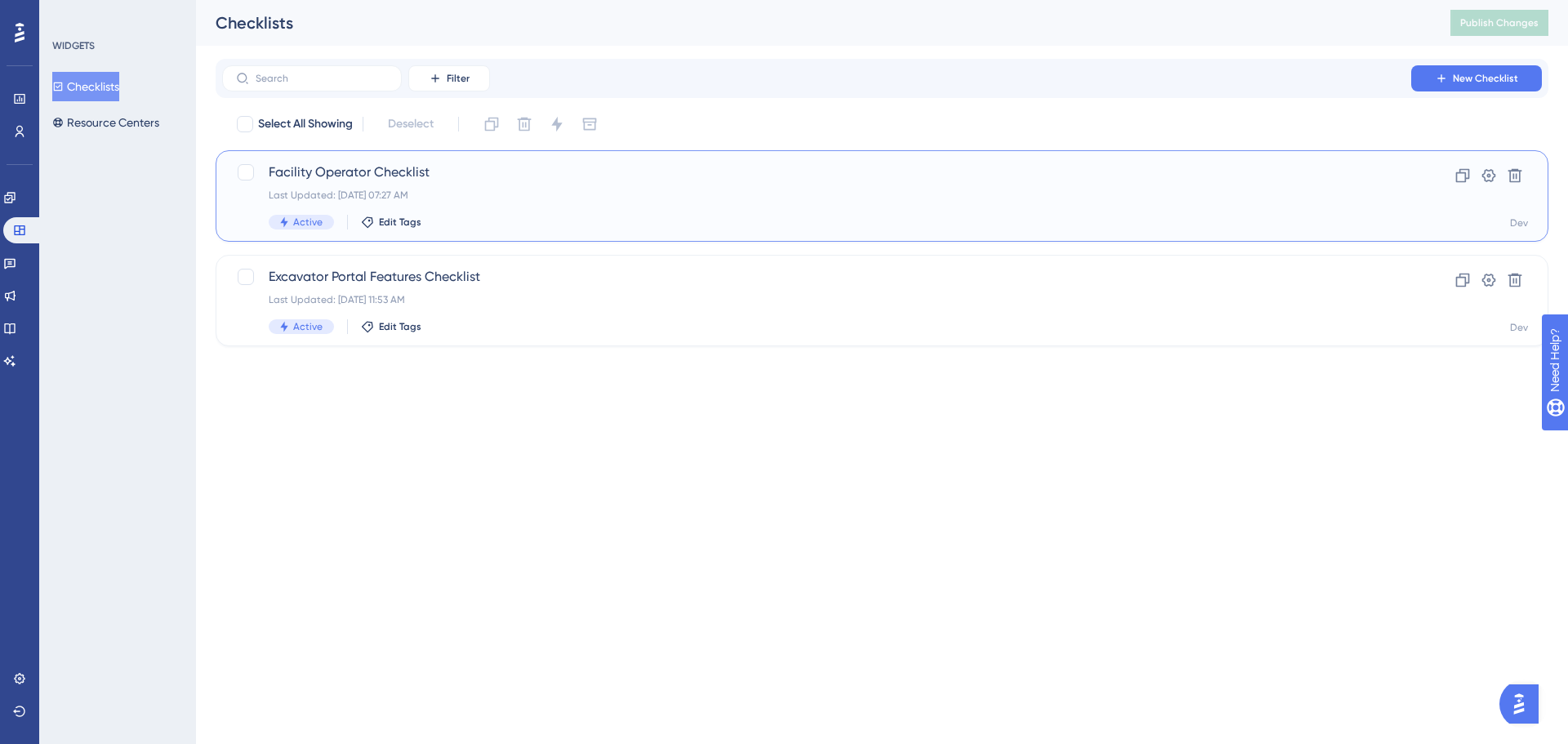
click at [542, 190] on div "Last Updated: Sep 29 2025, 07:27 AM" at bounding box center [816, 195] width 1096 height 13
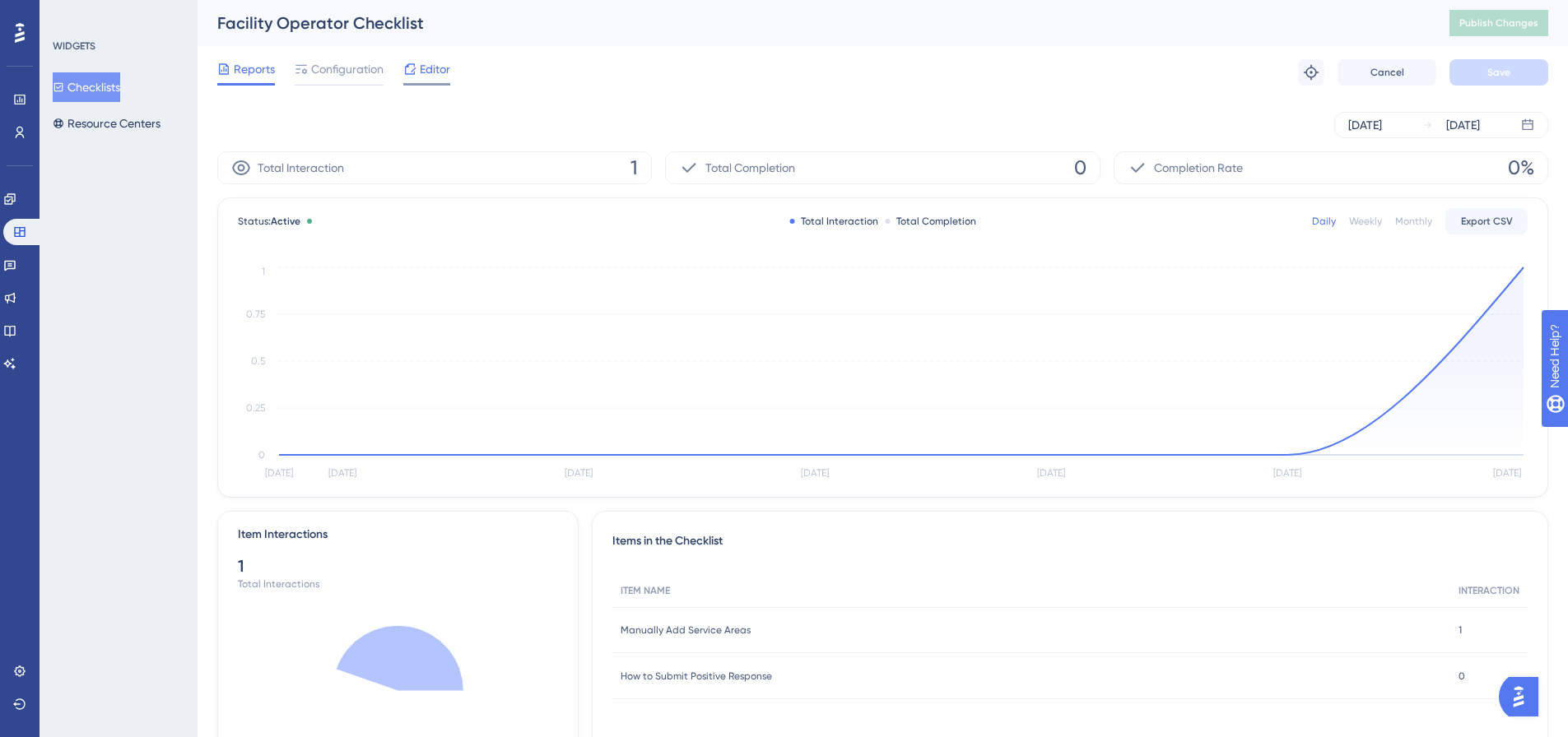
click at [424, 68] on span "Editor" at bounding box center [434, 69] width 31 height 20
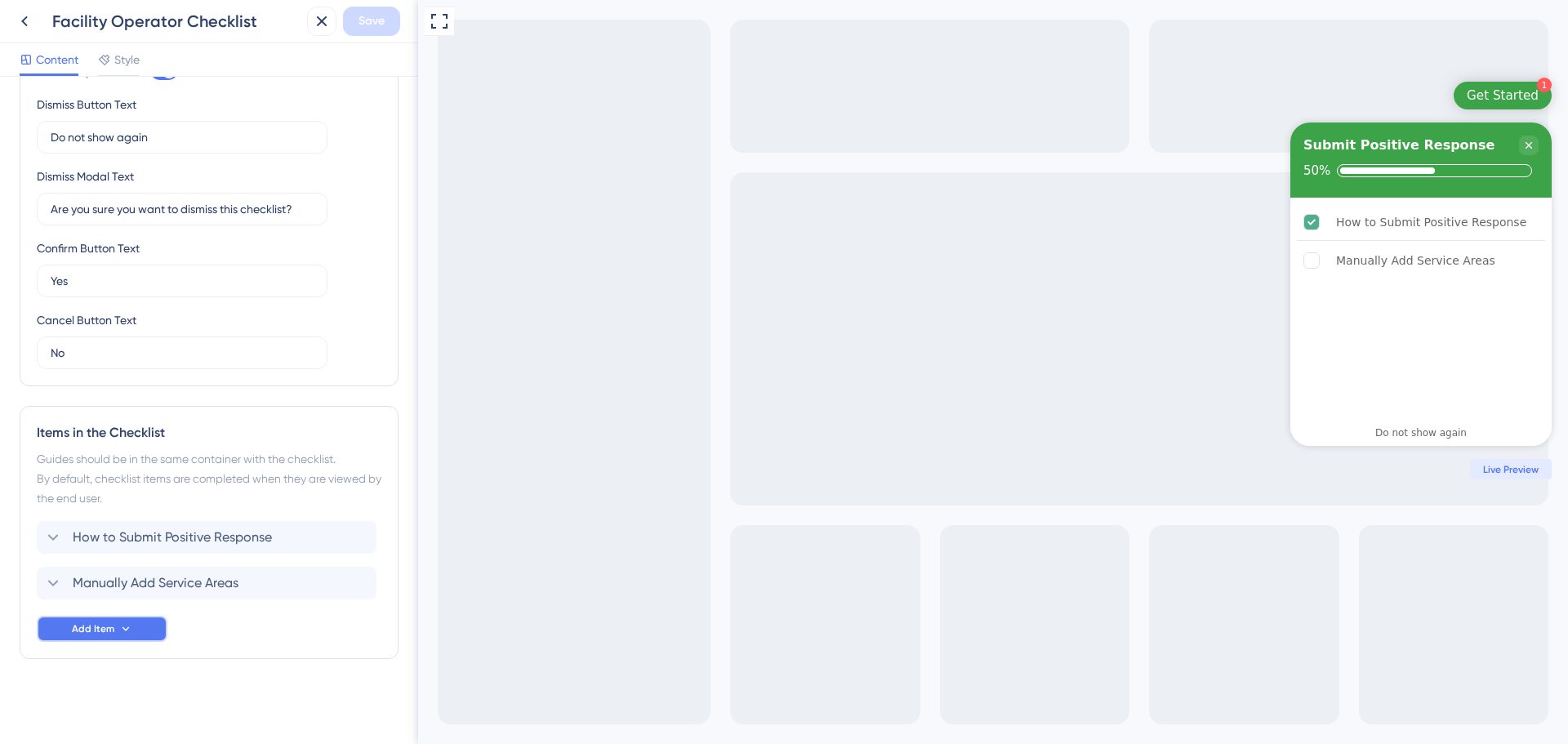
click at [116, 638] on button "Add Item" at bounding box center [102, 629] width 130 height 26
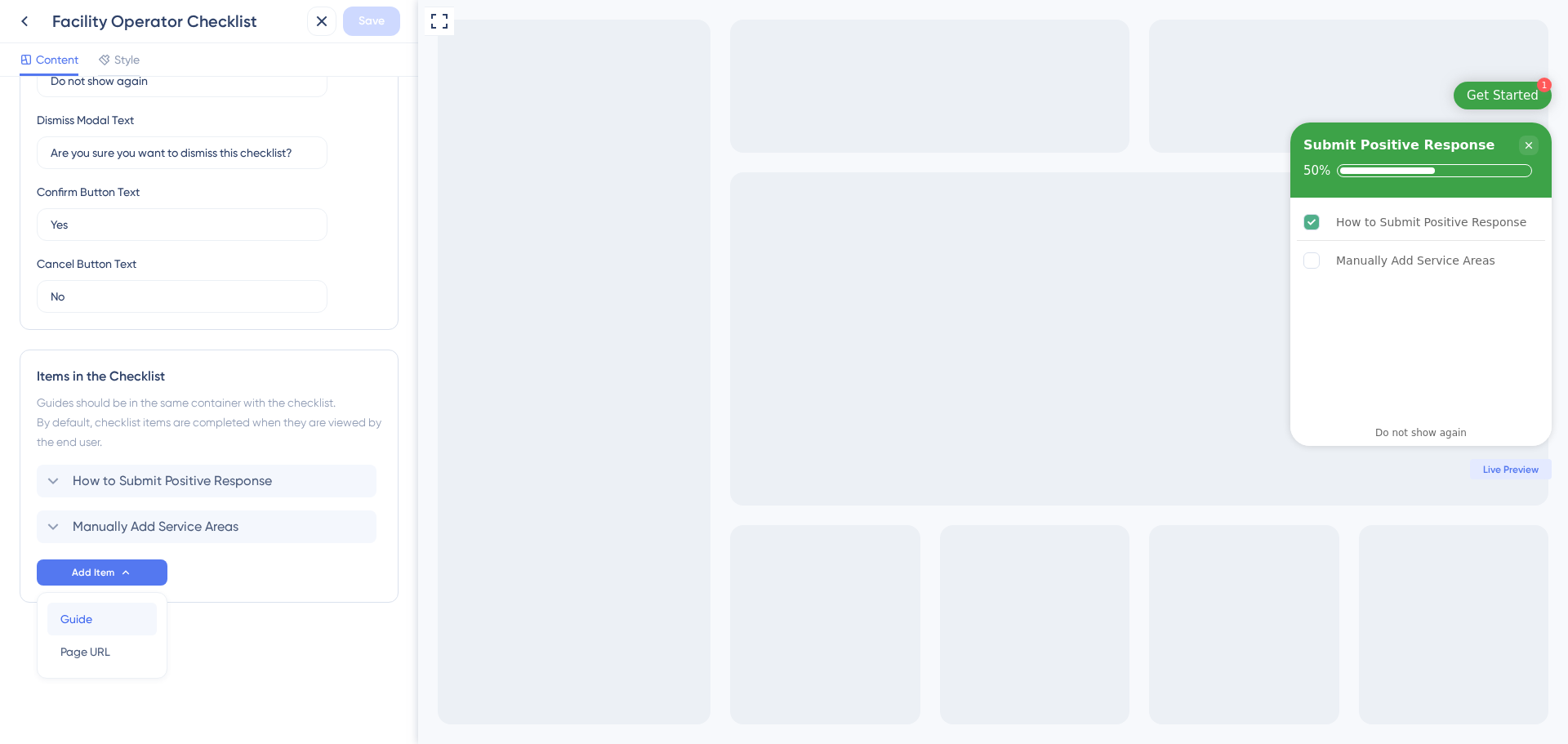
click at [94, 628] on div "Guide Guide" at bounding box center [102, 619] width 83 height 33
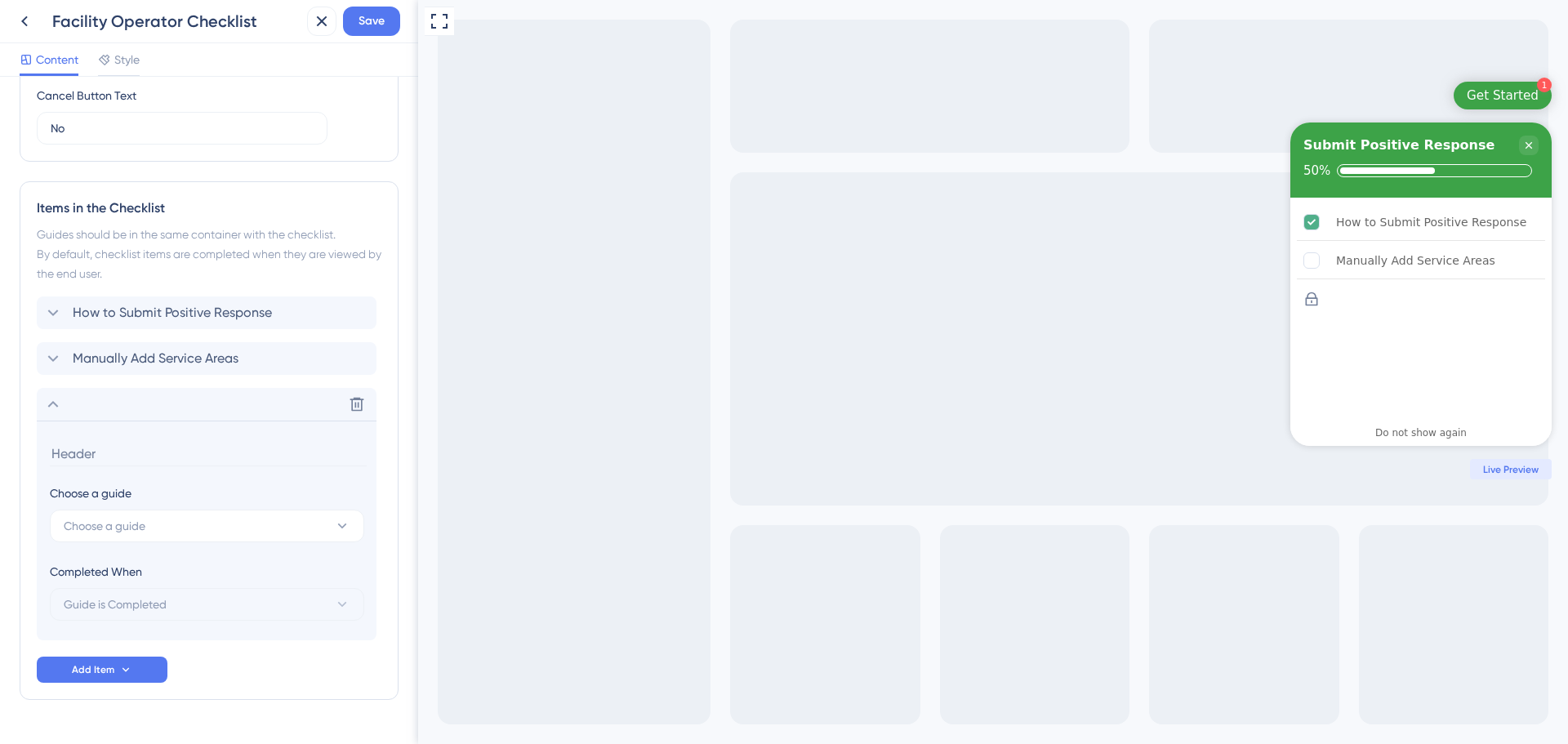
scroll to position [708, 0]
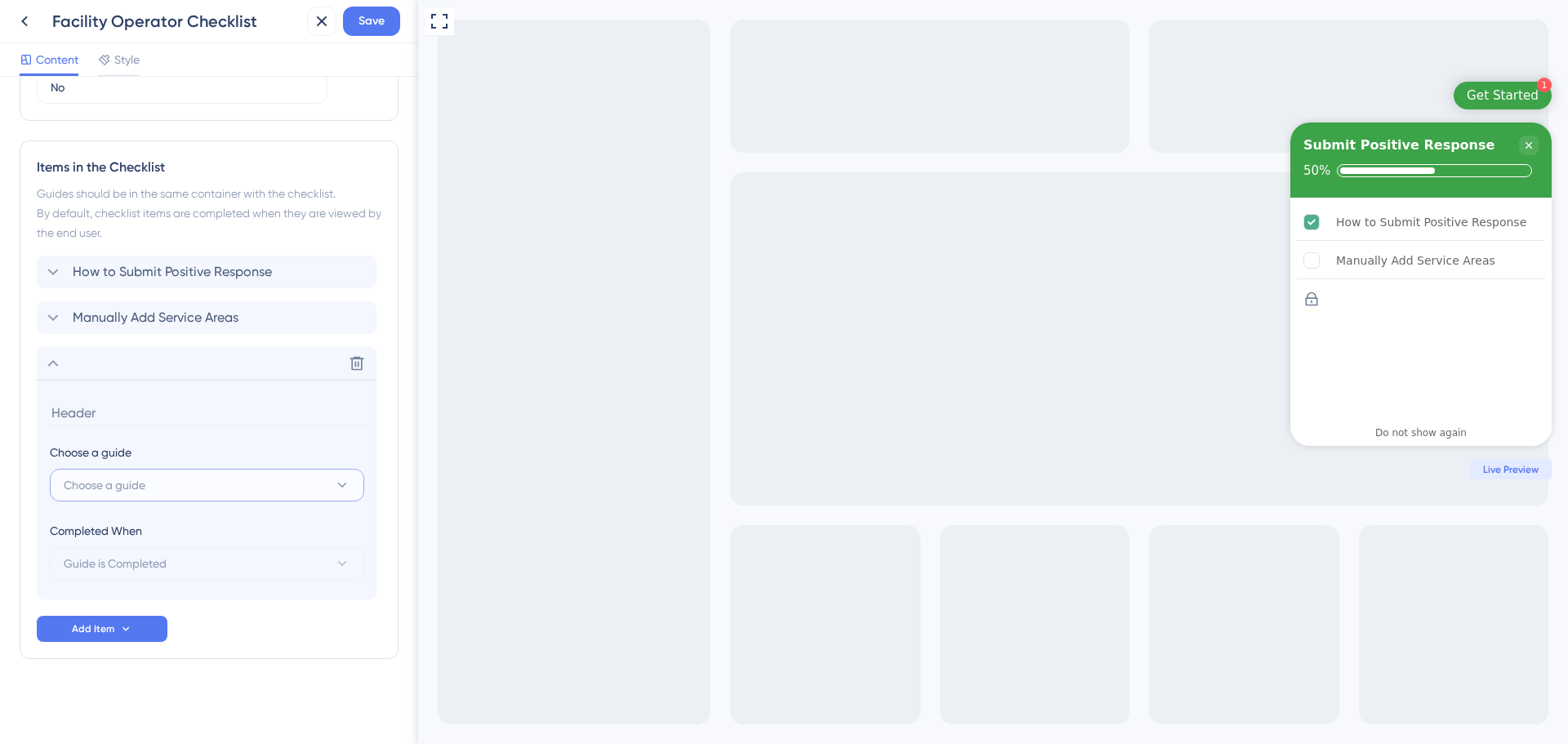
click at [166, 481] on button "Choose a guide" at bounding box center [206, 486] width 315 height 33
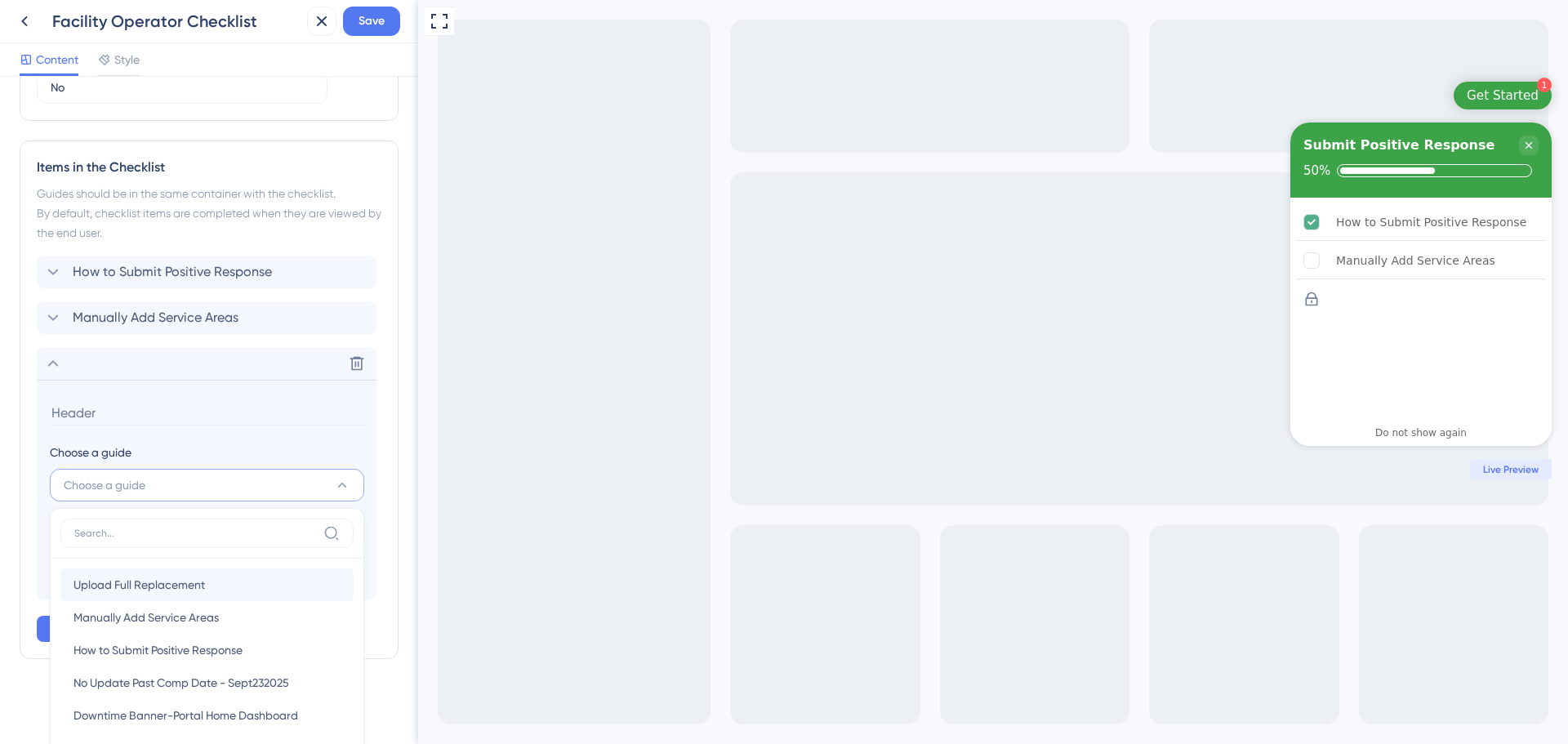
scroll to position [810, 0]
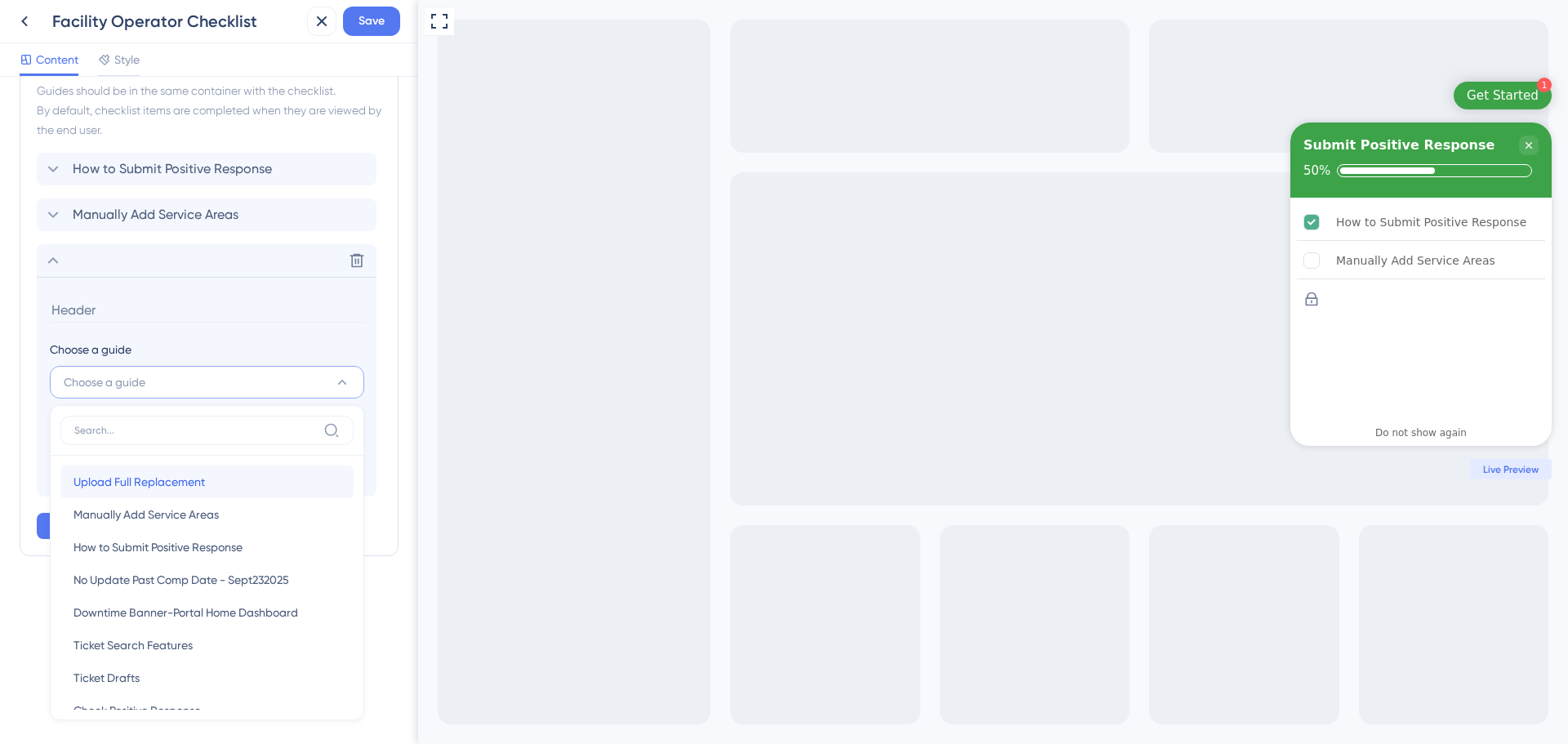
click at [160, 483] on span "Upload Full Replacement" at bounding box center [139, 482] width 131 height 20
type input "Upload Full Replacement"
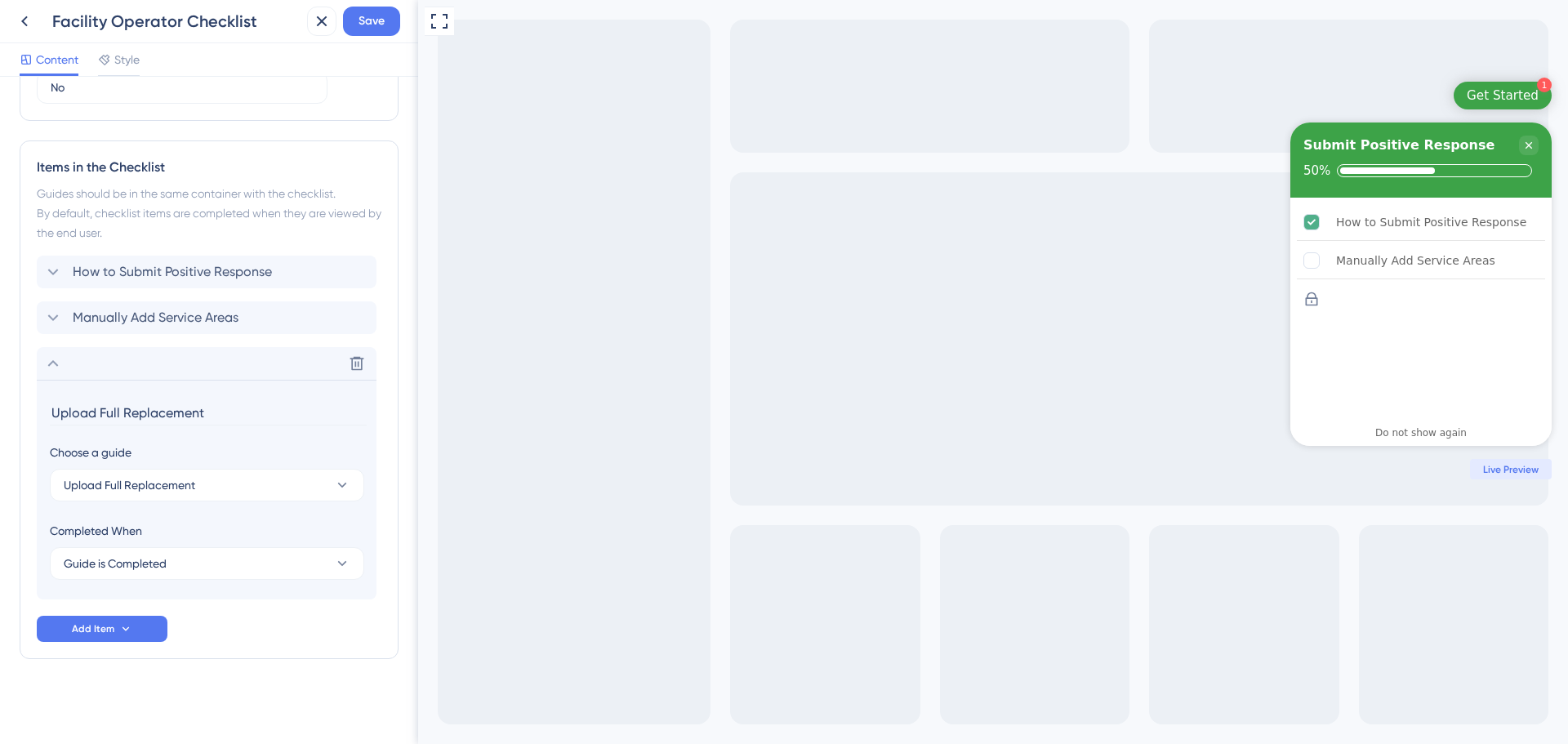
scroll to position [708, 0]
click at [126, 626] on icon at bounding box center [126, 629] width 13 height 13
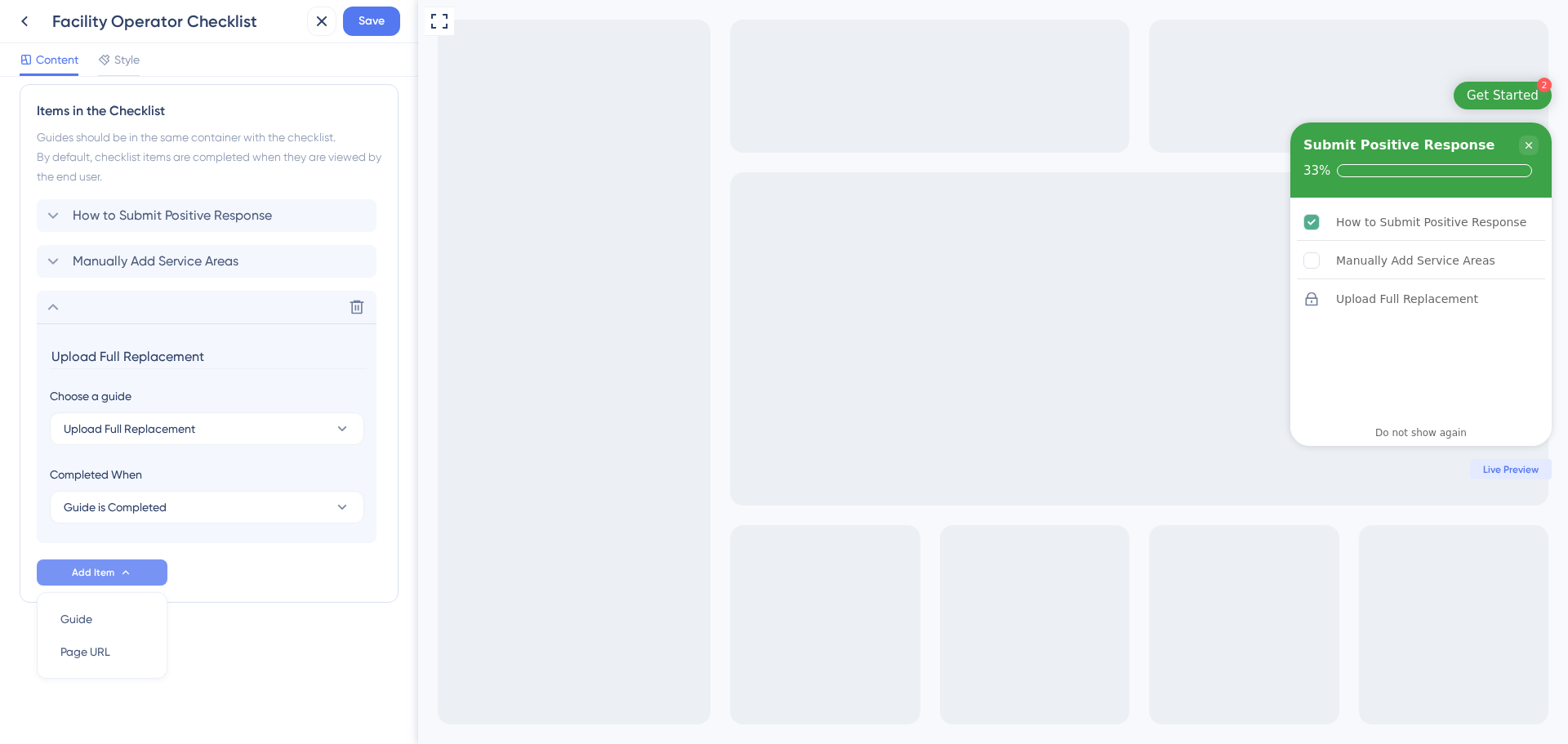
click at [272, 596] on div "Items in the Checklist Guides should be in the same container with the checklis…" at bounding box center [209, 344] width 379 height 519
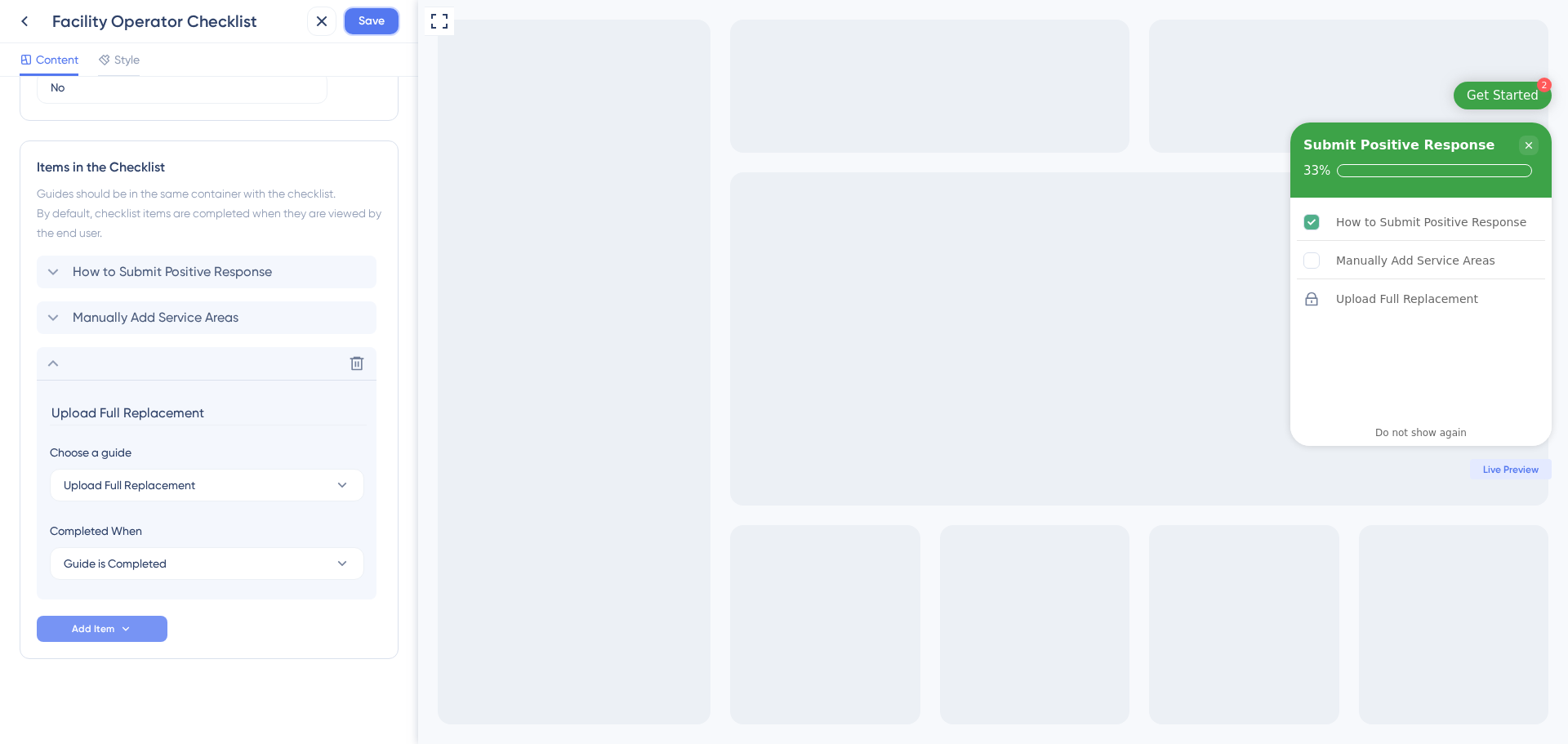
click at [381, 20] on span "Save" at bounding box center [372, 21] width 26 height 20
click at [60, 357] on icon at bounding box center [53, 363] width 20 height 20
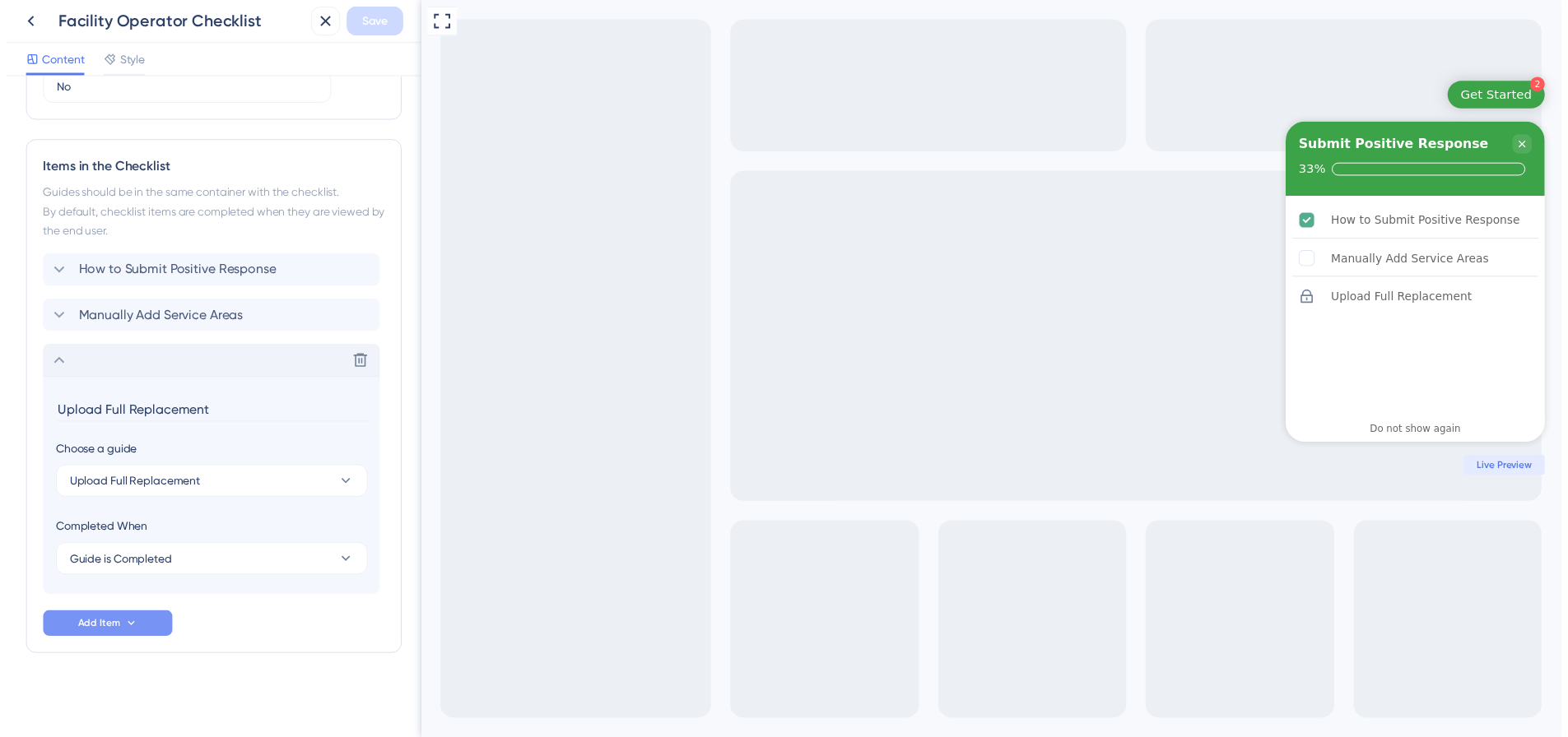
scroll to position [491, 0]
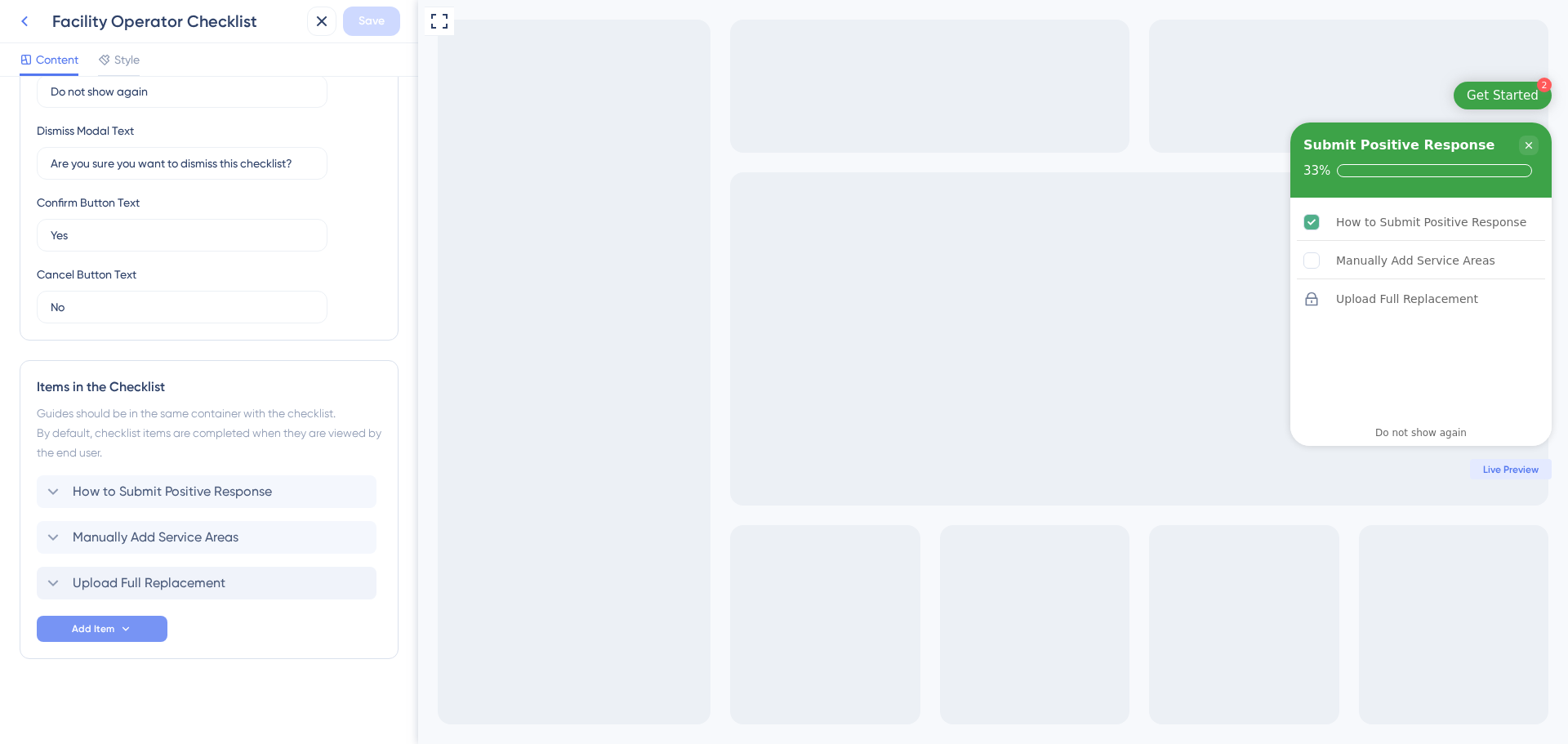
click at [27, 24] on icon at bounding box center [25, 21] width 20 height 20
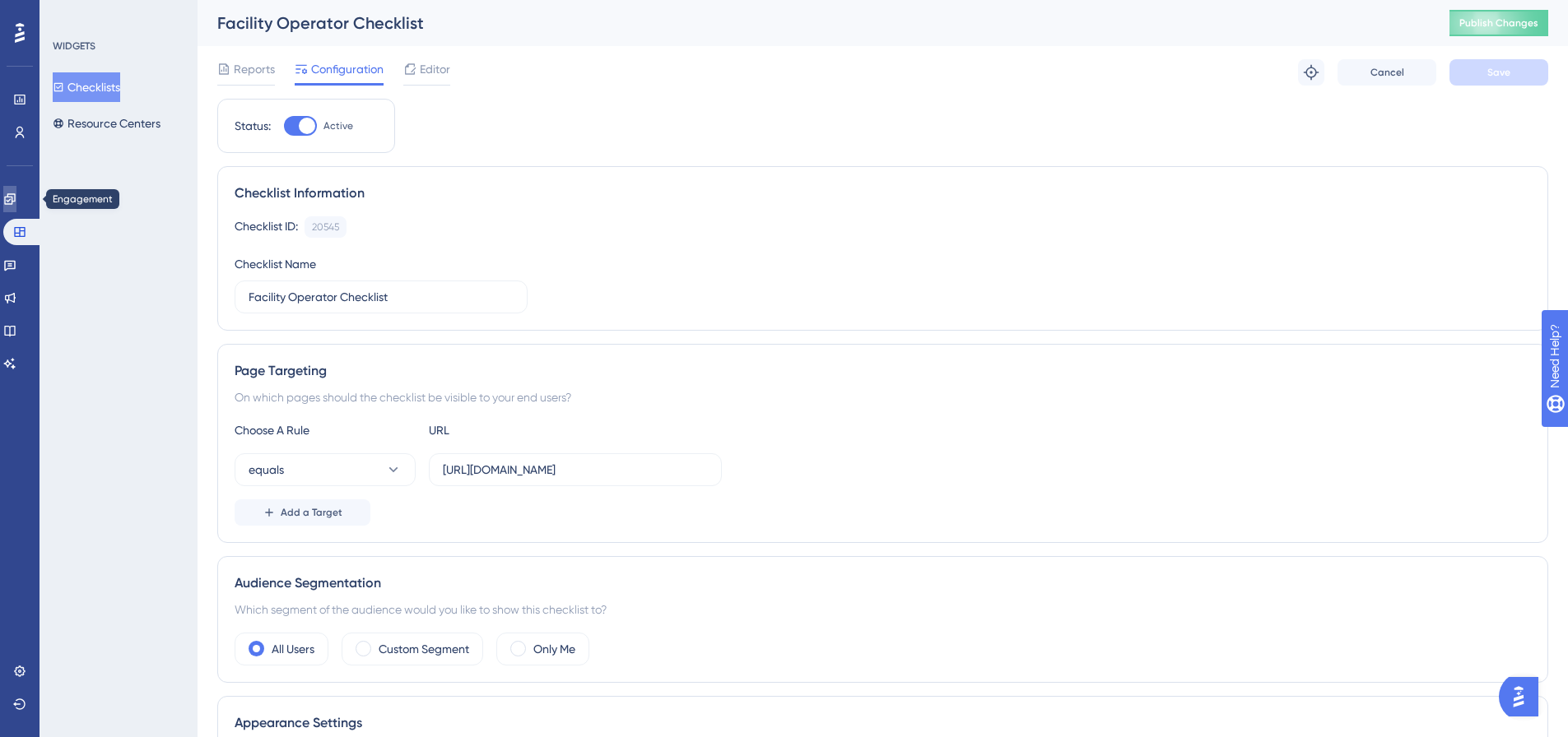
click at [17, 189] on link at bounding box center [10, 200] width 13 height 27
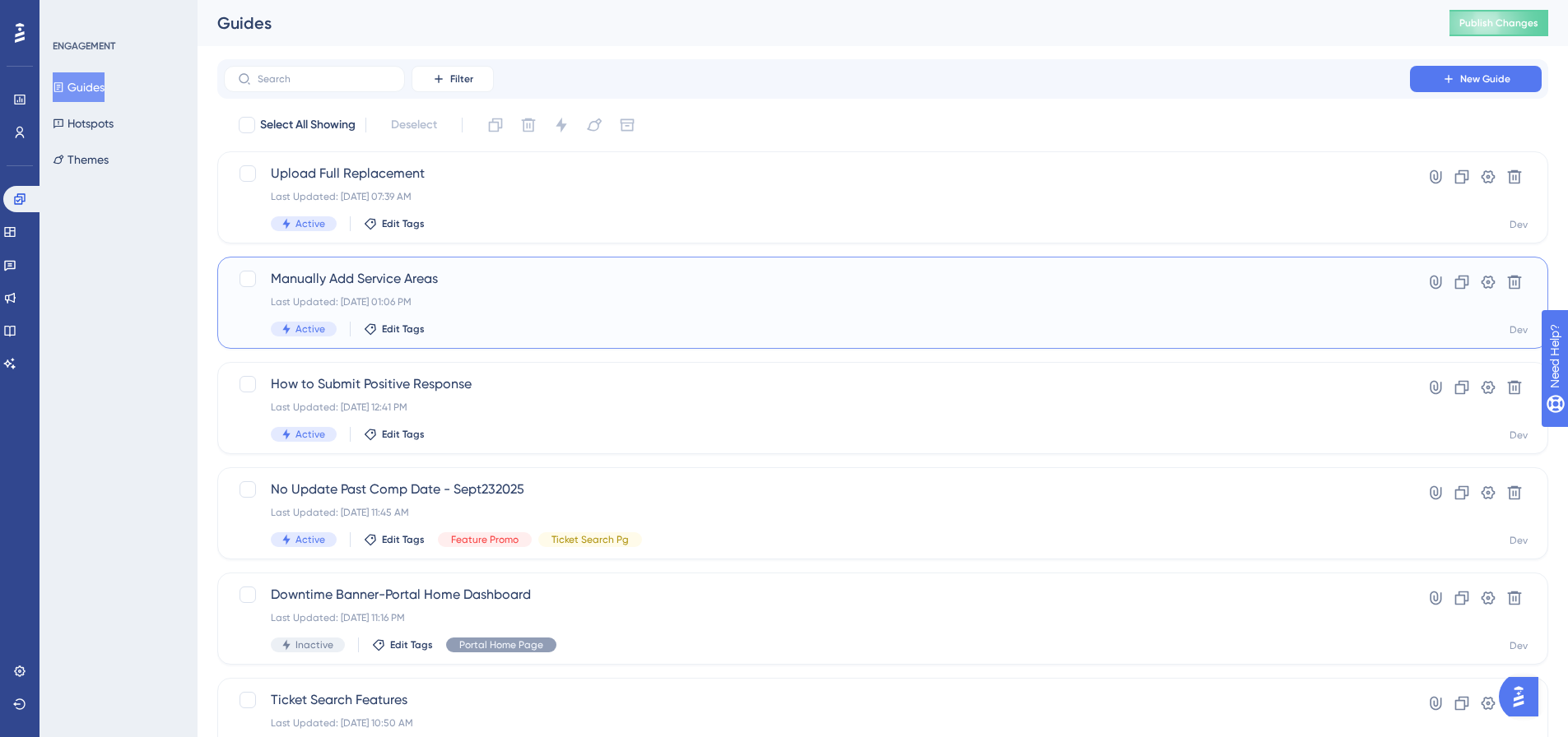
click at [616, 289] on div "Manually Add Service Areas Last Updated: Sep 23 2025, 01:06 PM Active Edit Tags" at bounding box center [816, 302] width 1092 height 67
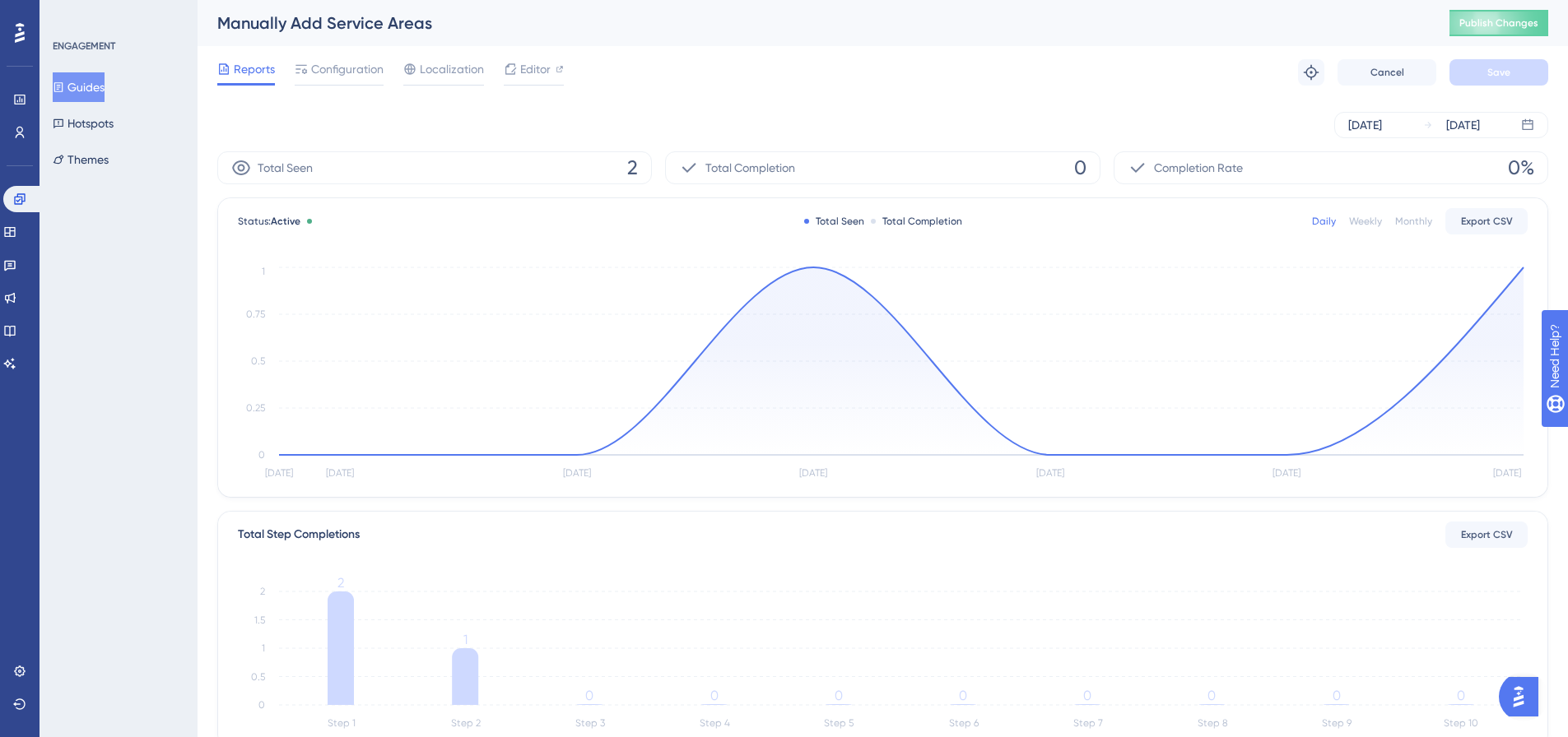
click at [525, 89] on div "Reports Configuration Localization Editor Troubleshoot Cancel Save" at bounding box center [882, 72] width 1331 height 52
click at [525, 80] on div "Editor" at bounding box center [533, 72] width 60 height 27
click at [521, 67] on span "Editor" at bounding box center [535, 69] width 31 height 20
click at [1512, 29] on span "Publish Changes" at bounding box center [1499, 23] width 79 height 13
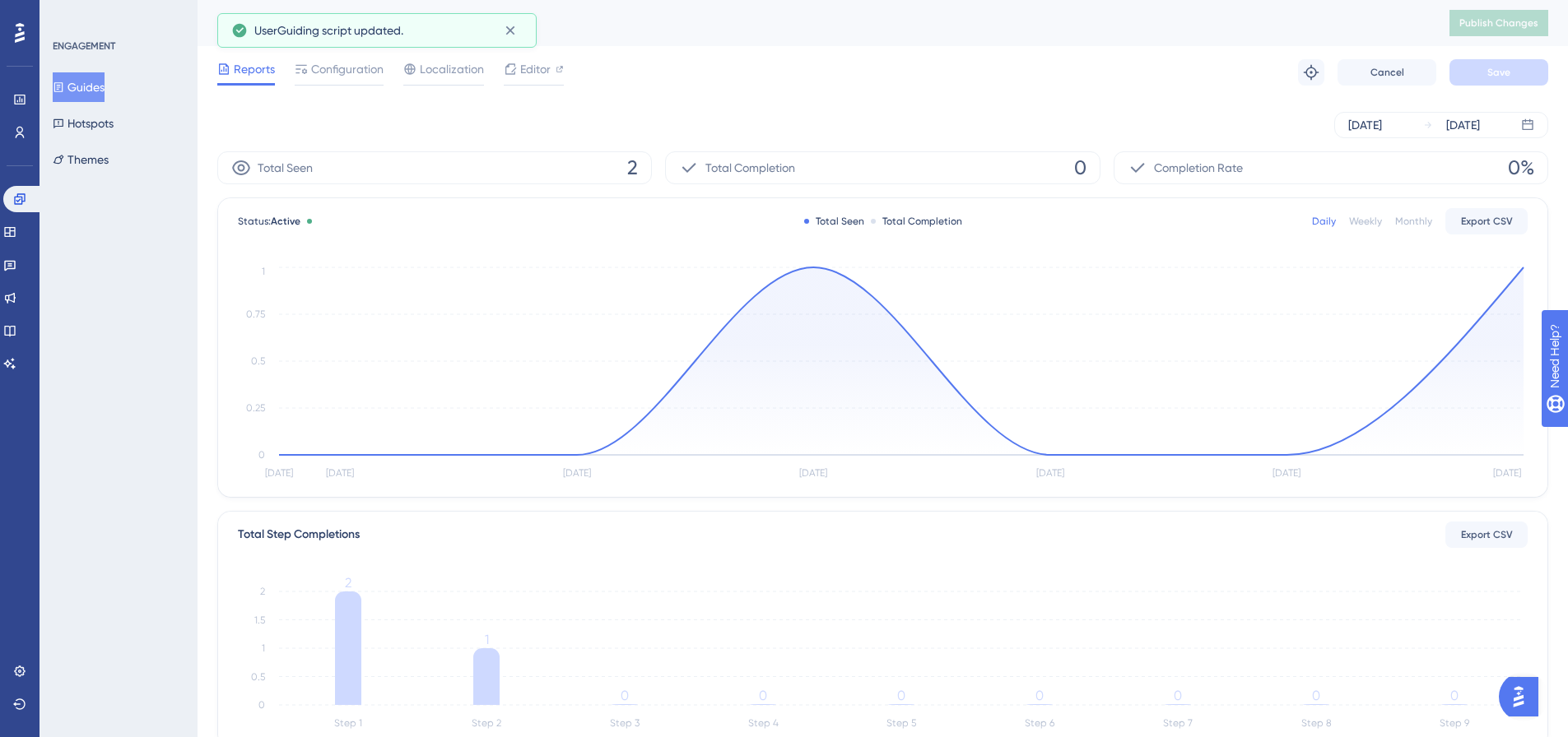
click at [91, 82] on button "Guides" at bounding box center [78, 87] width 52 height 30
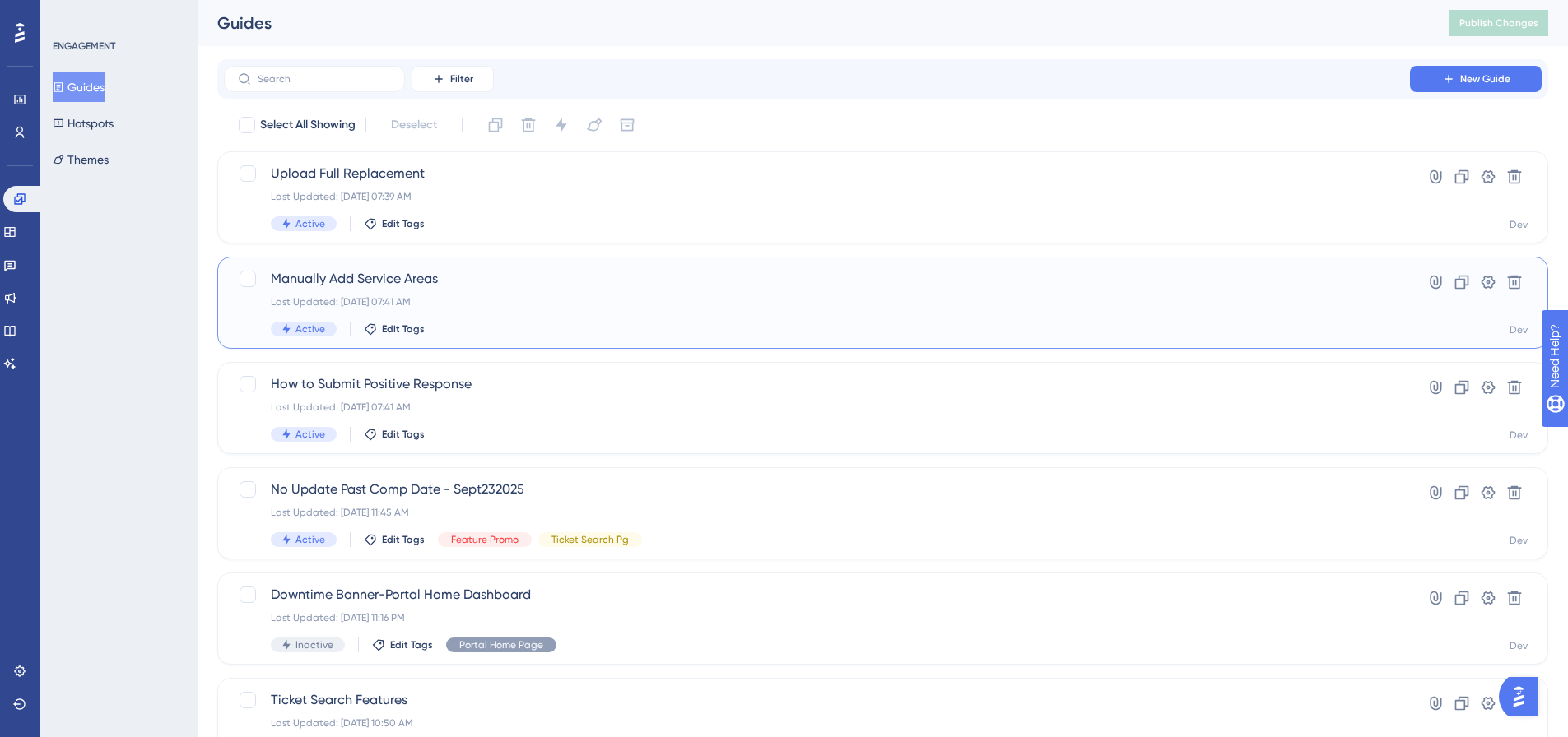
click at [631, 280] on span "Manually Add Service Areas" at bounding box center [816, 279] width 1092 height 20
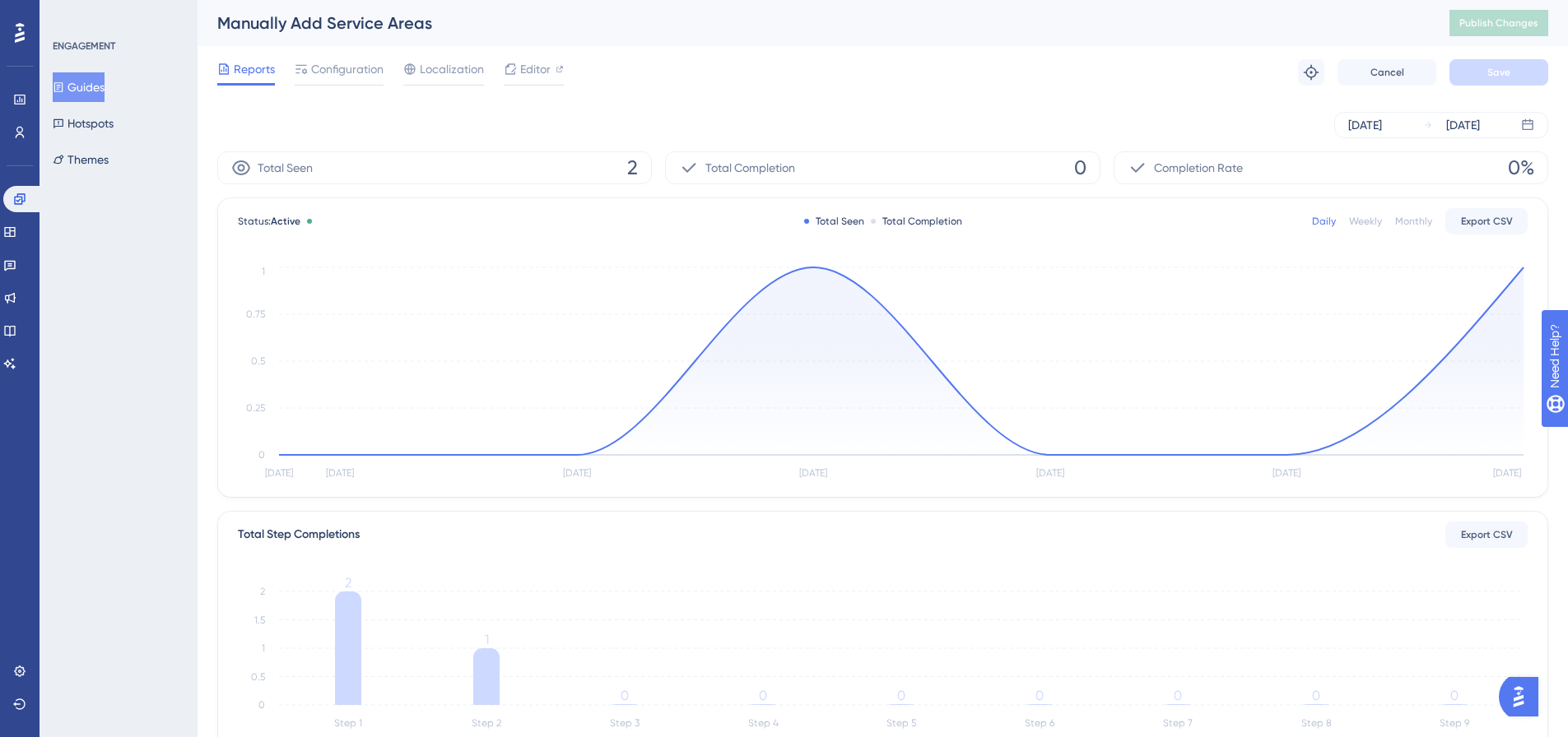
click at [98, 83] on button "Guides" at bounding box center [78, 87] width 52 height 30
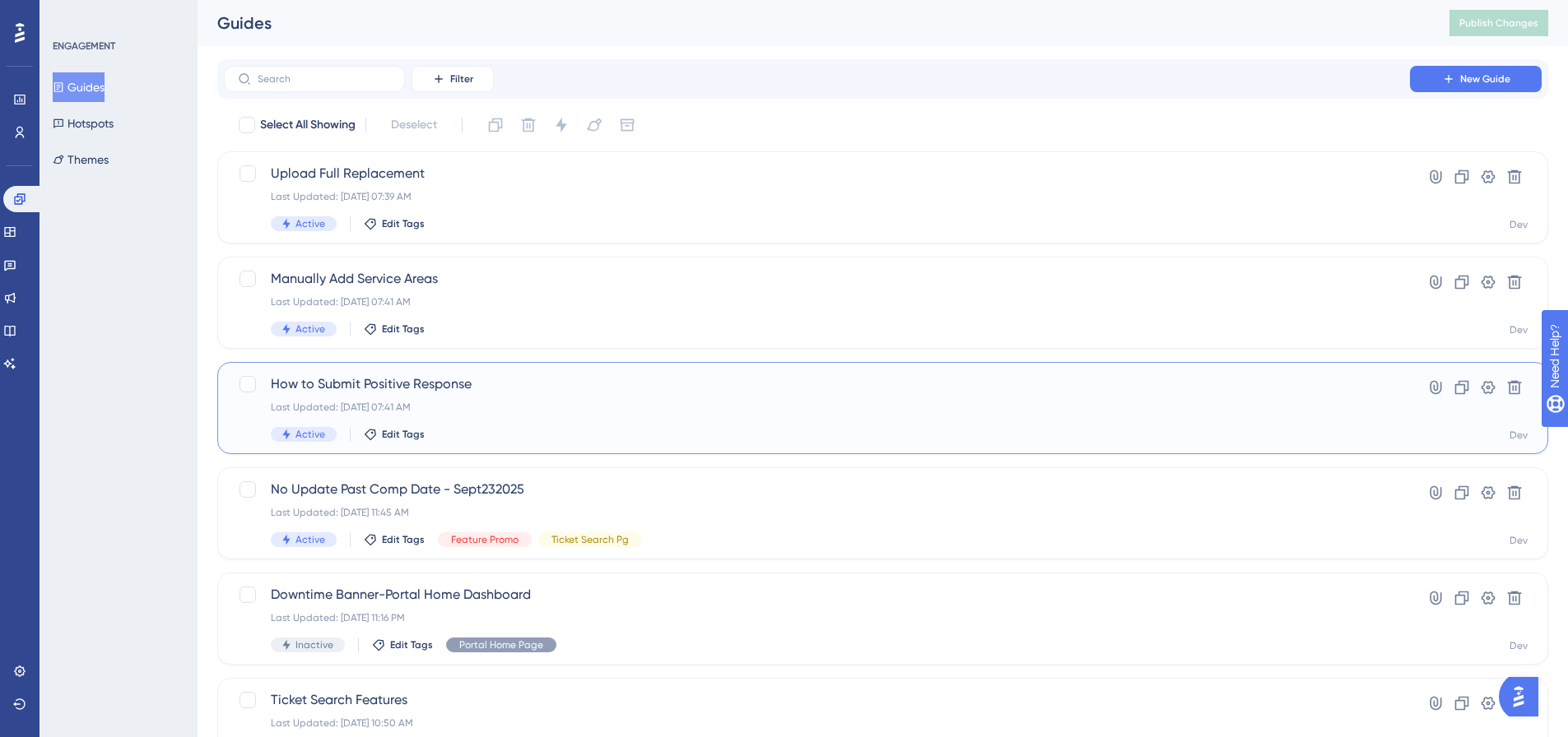
click at [539, 382] on span "How to Submit Positive Response" at bounding box center [816, 384] width 1092 height 20
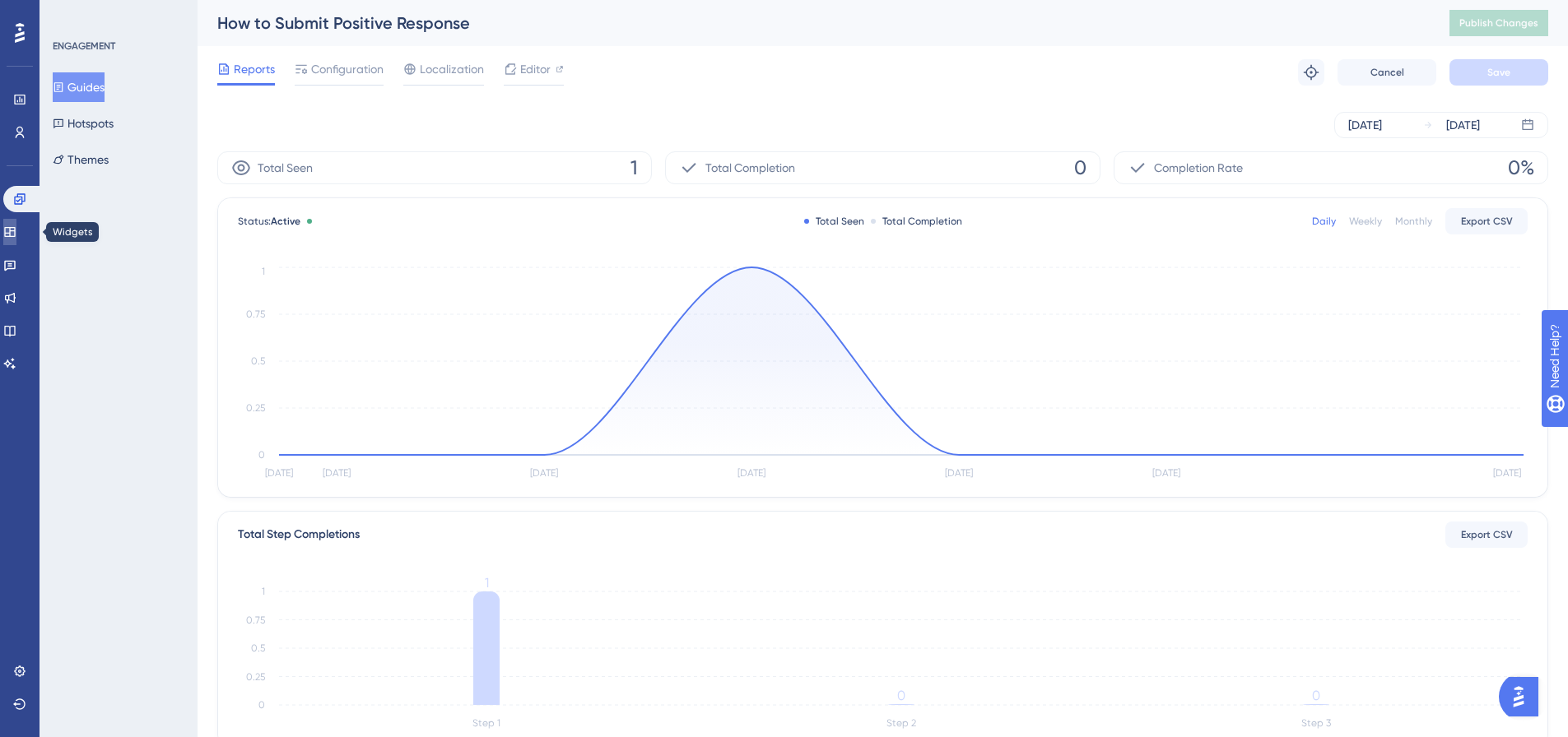
click at [15, 231] on icon at bounding box center [9, 232] width 11 height 10
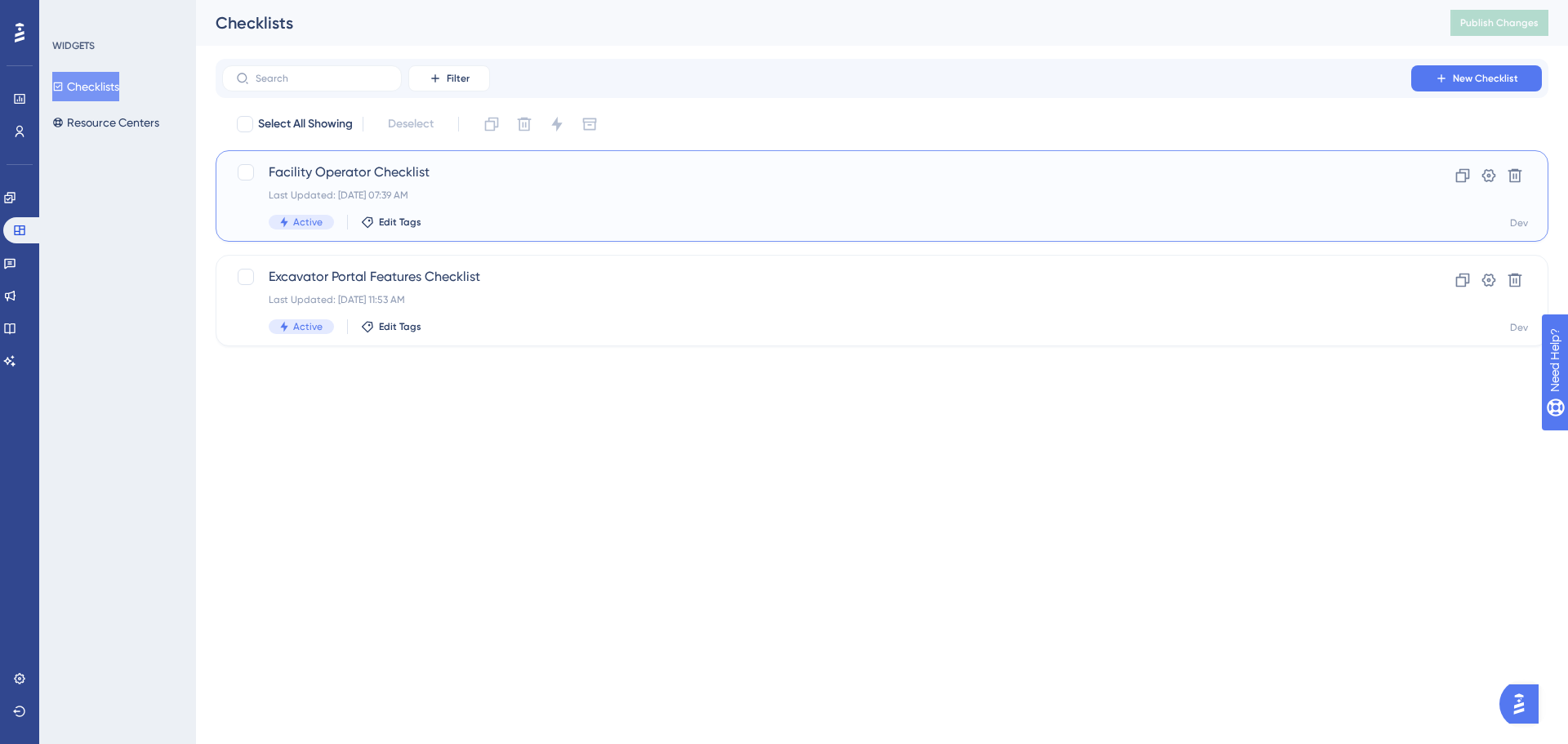
click at [793, 205] on div "Facility Operator Checklist Last Updated: Sep 29 2025, 07:39 AM Active Edit Tags" at bounding box center [816, 196] width 1096 height 67
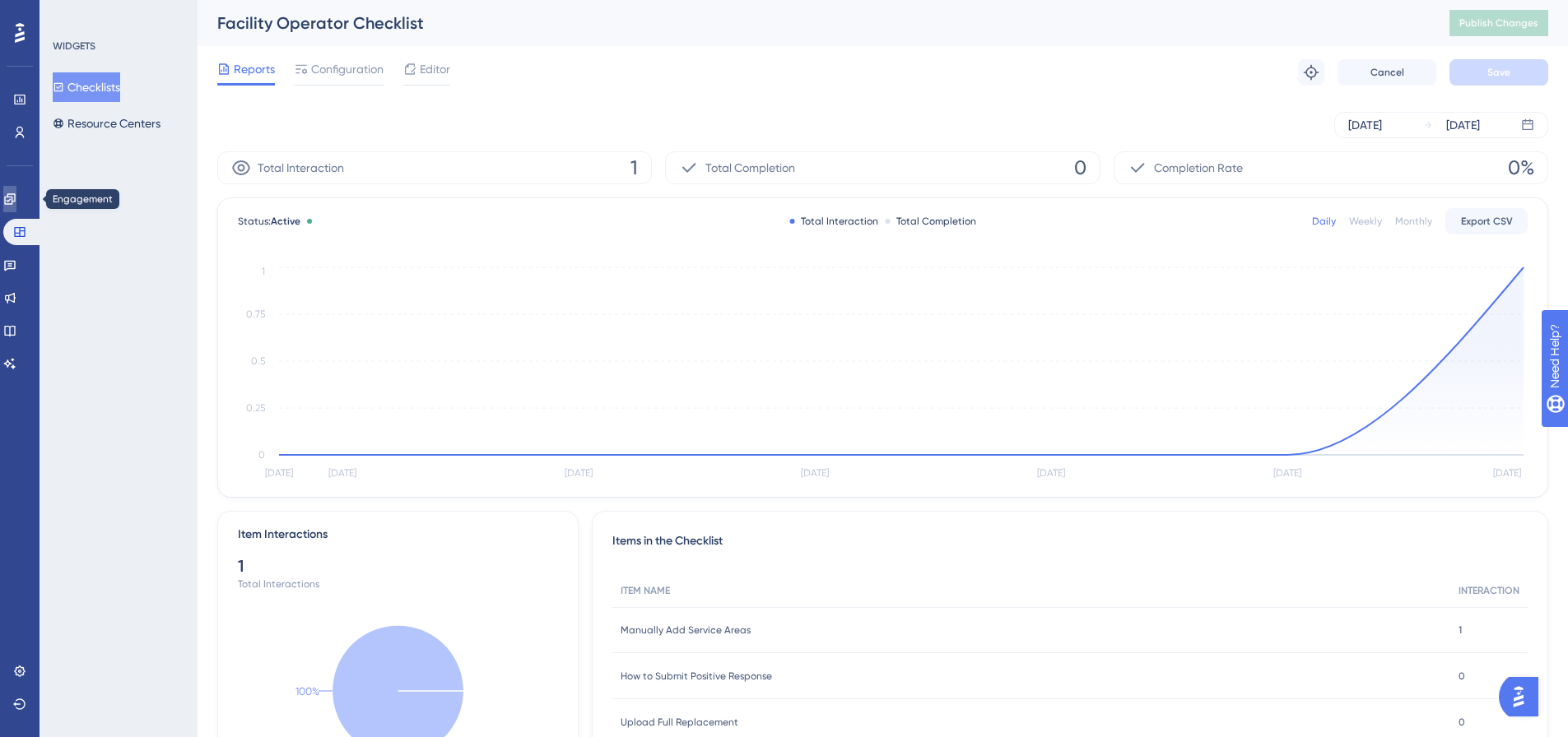
click at [17, 205] on link at bounding box center [10, 200] width 13 height 27
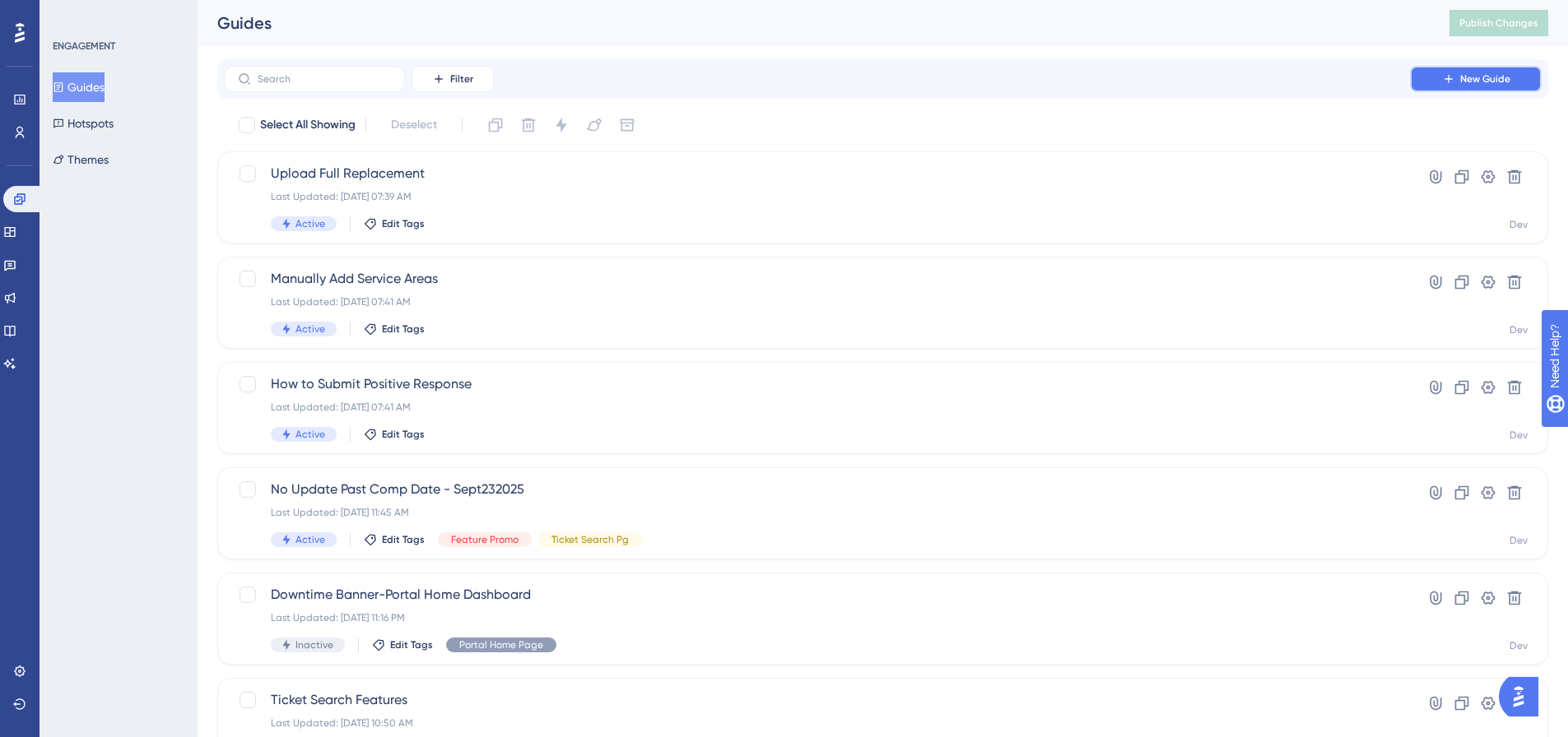
click at [1471, 80] on span "New Guide" at bounding box center [1486, 79] width 50 height 13
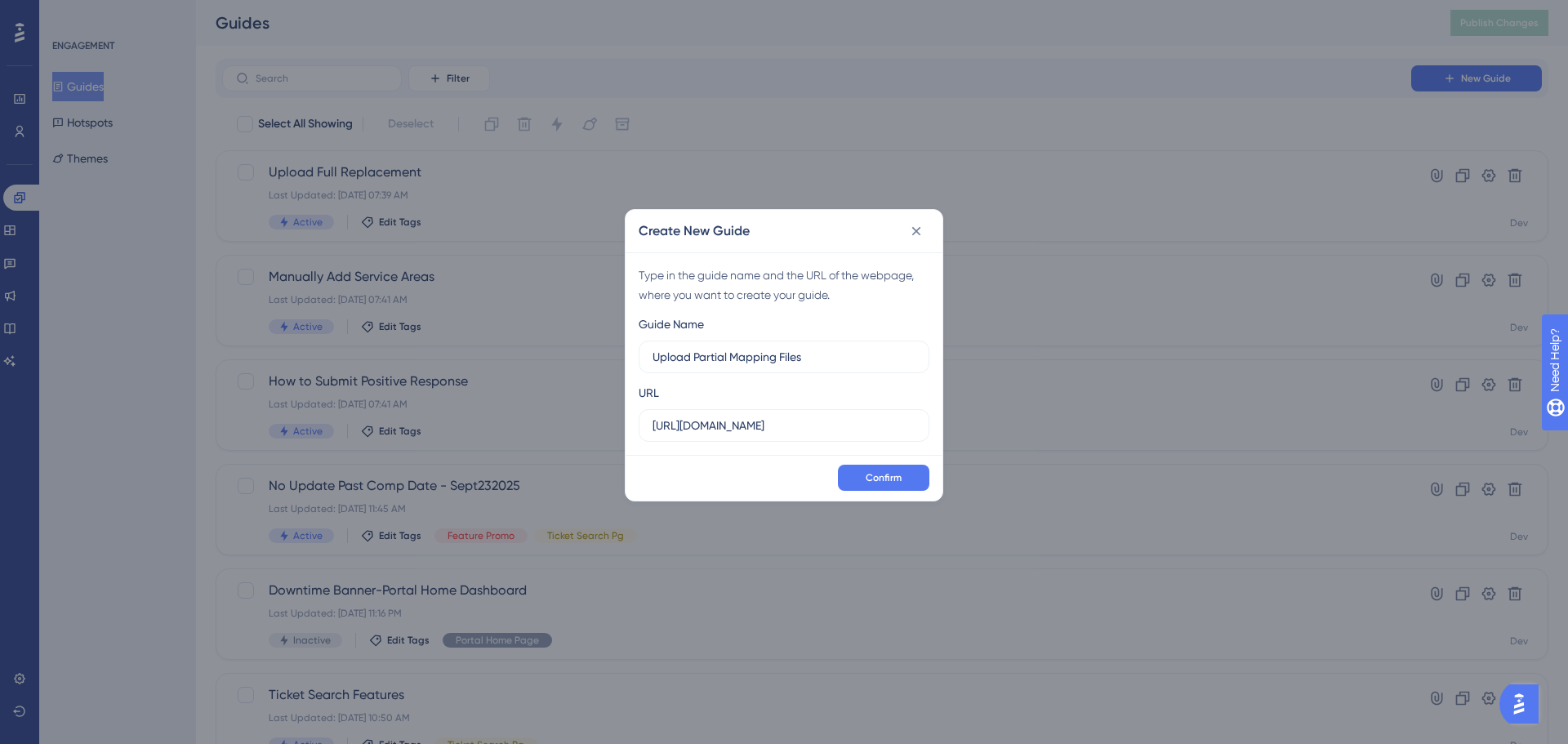
type input "Upload Partial Mapping Files"
drag, startPoint x: 830, startPoint y: 433, endPoint x: 407, endPoint y: 419, distance: 423.2
click at [407, 419] on div "Create New Guide Type in the guide name and the URL of the webpage, where you w…" at bounding box center [784, 372] width 1568 height 744
paste input "/ui/page/facilityoperatorhome"
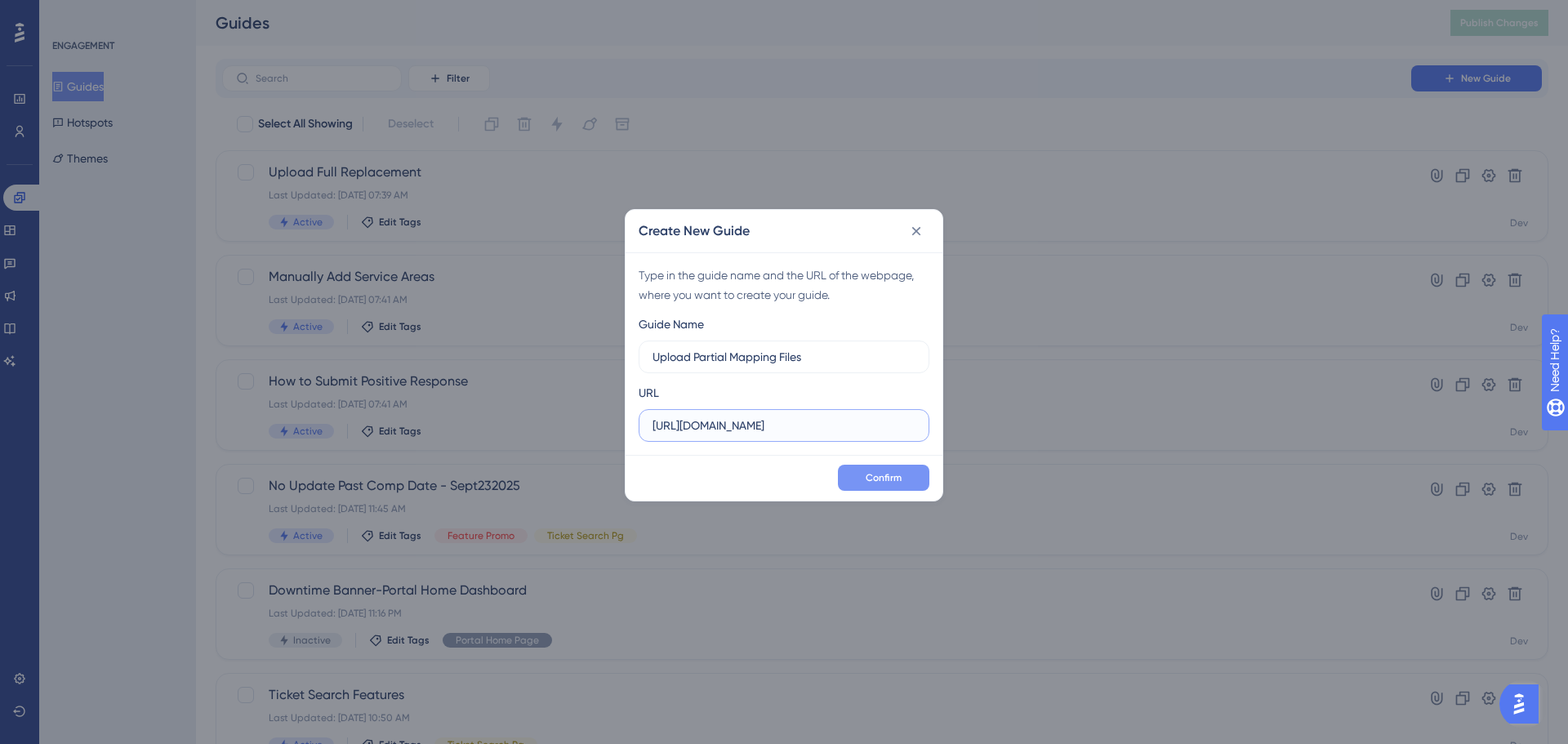
type input "https://geoappdev.okie811.org/ui/page/facilityoperatorhome"
click at [879, 482] on span "Confirm" at bounding box center [883, 478] width 36 height 13
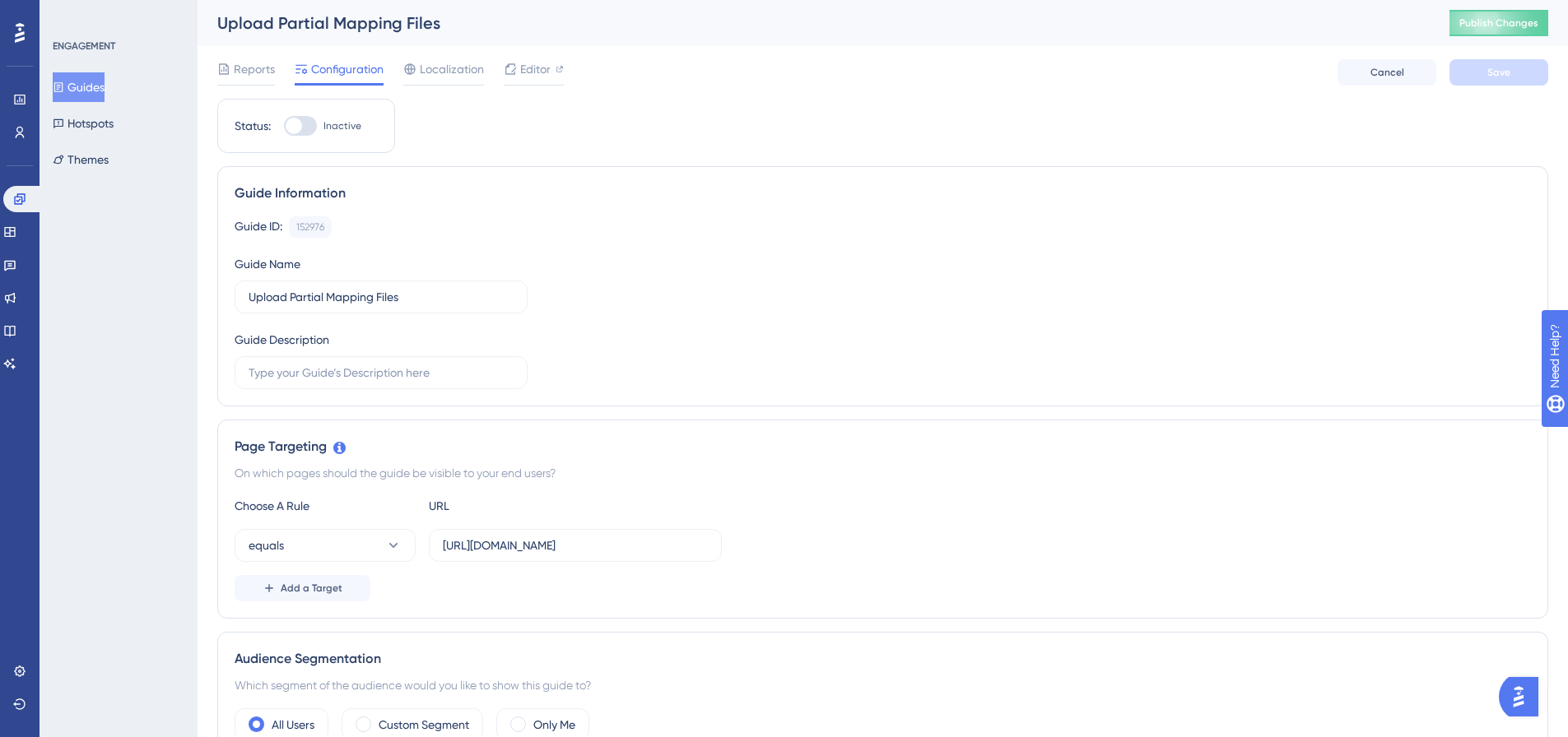
click at [306, 126] on div at bounding box center [300, 126] width 33 height 20
click at [284, 126] on input "Inactive" at bounding box center [283, 126] width 1 height 1
checkbox input "true"
click at [1501, 82] on button "Save" at bounding box center [1499, 72] width 99 height 27
click at [1496, 26] on span "Publish Changes" at bounding box center [1499, 23] width 79 height 13
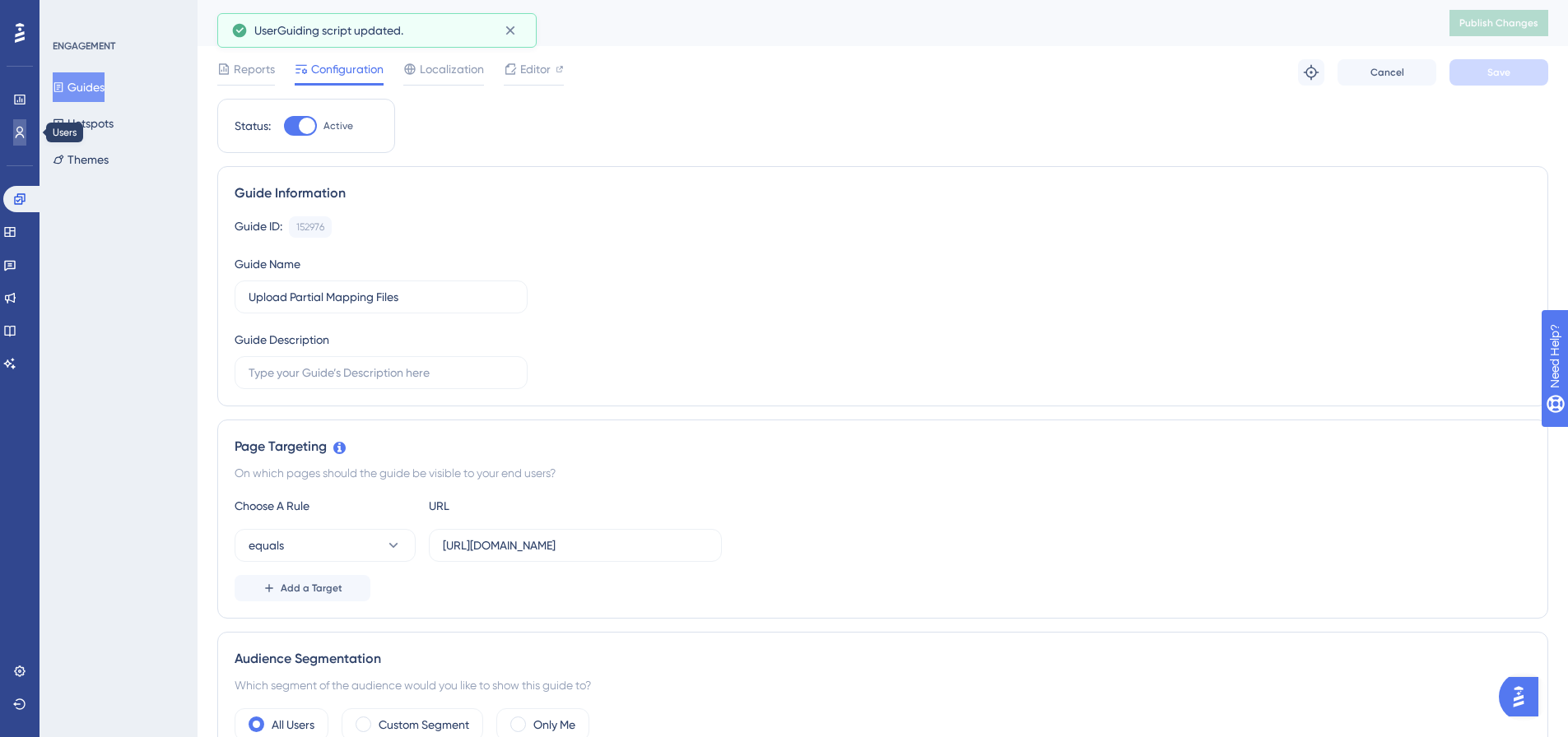
click at [24, 137] on icon at bounding box center [20, 132] width 9 height 12
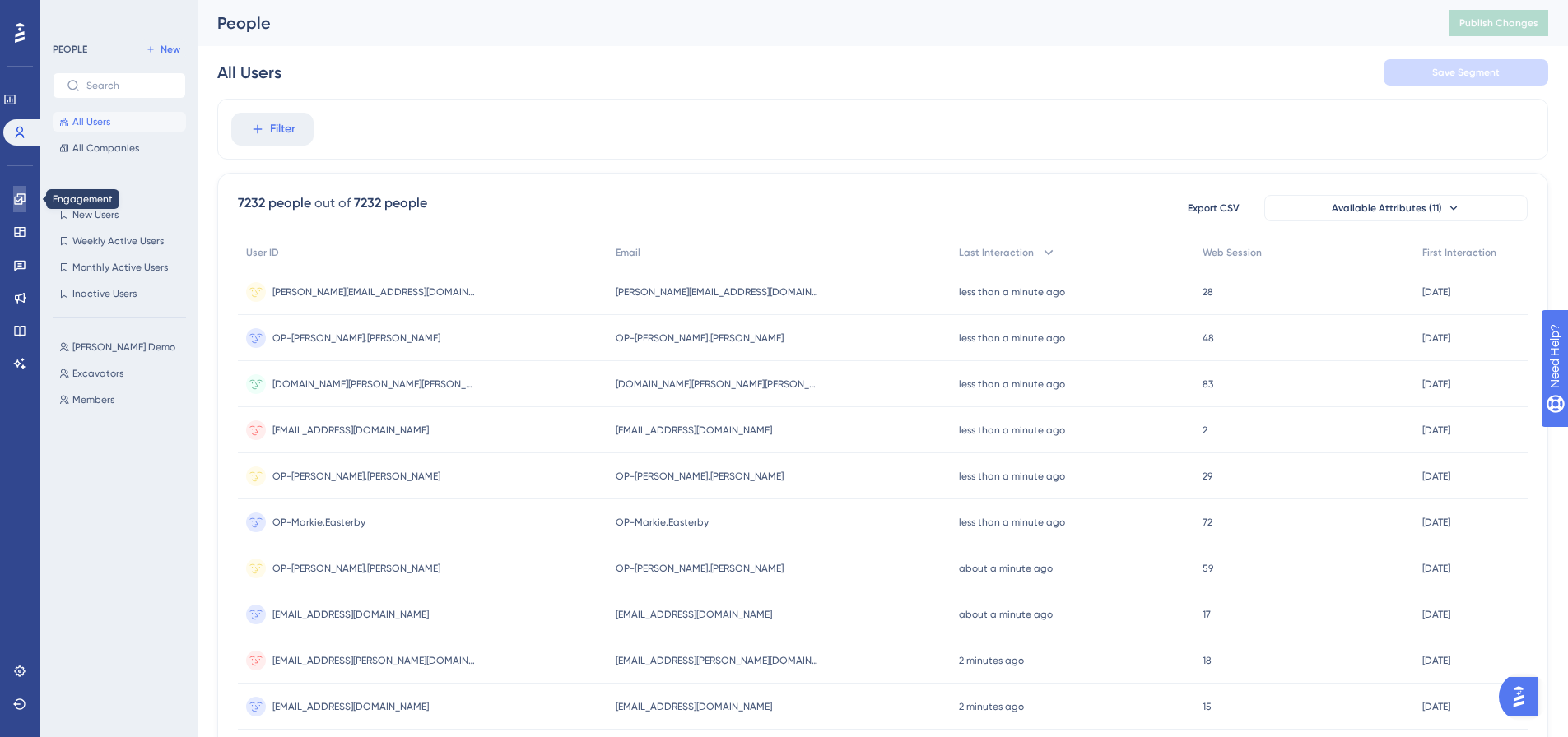
click at [23, 186] on link at bounding box center [20, 200] width 13 height 27
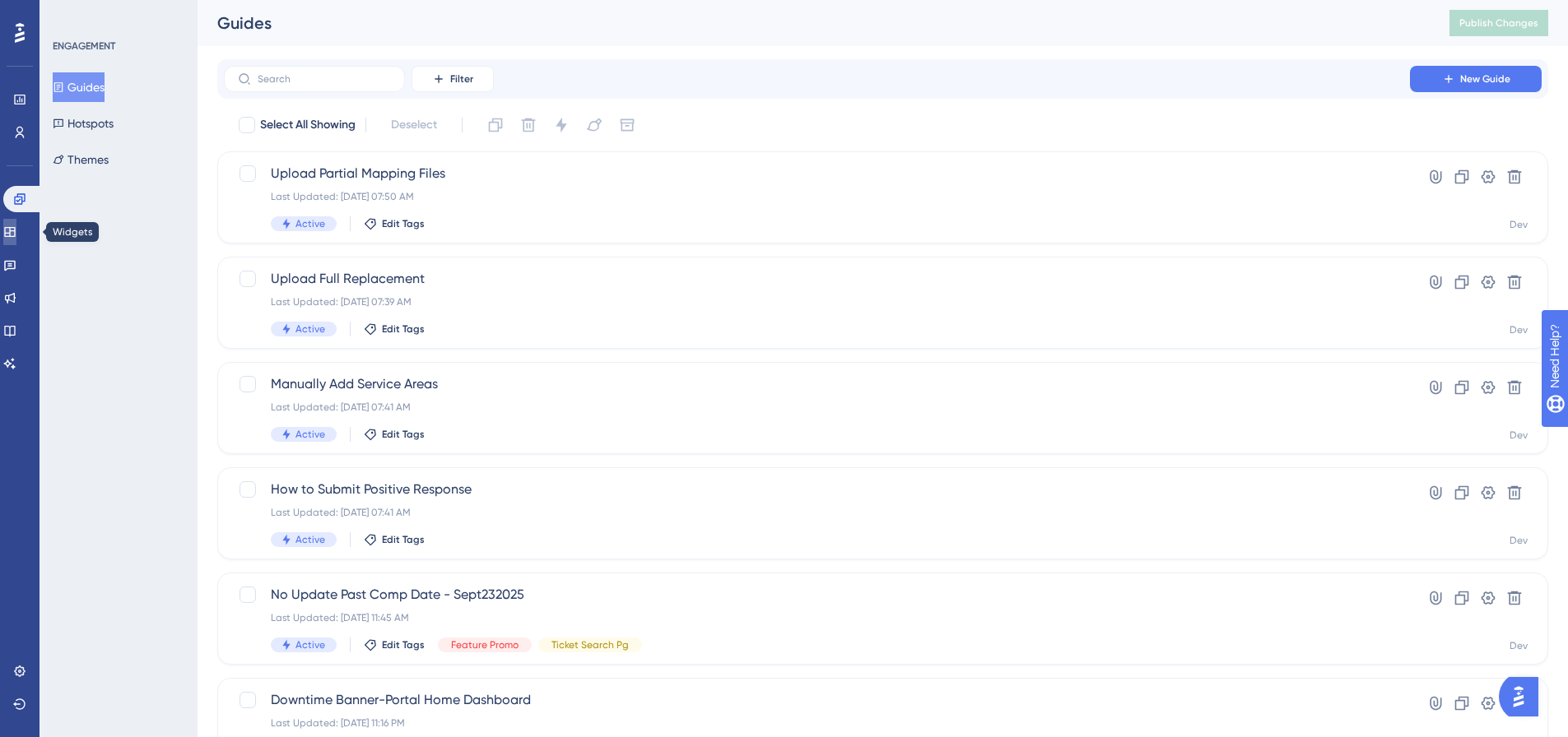
click at [11, 232] on link at bounding box center [10, 232] width 13 height 27
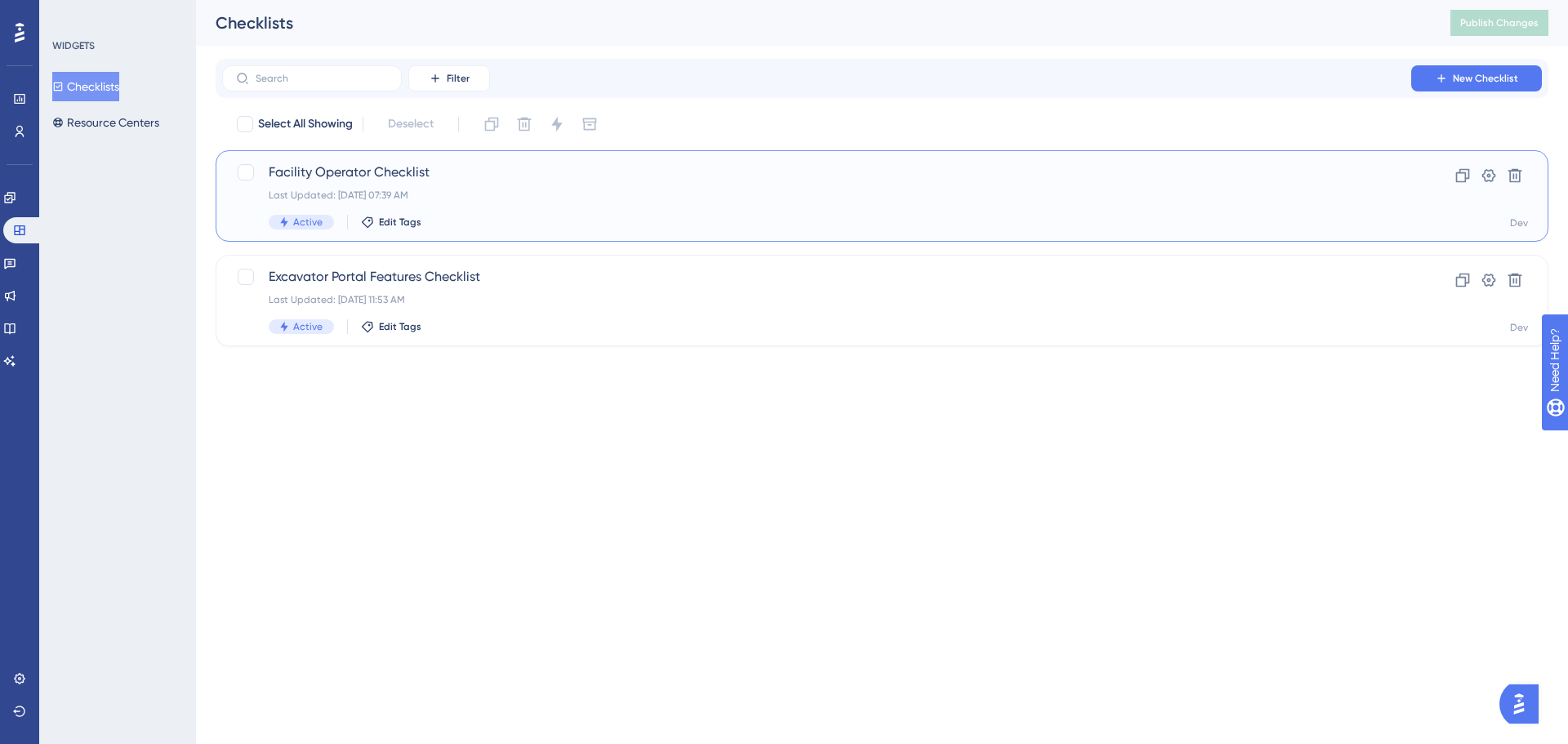
click at [524, 192] on div "Last Updated: Sep 29 2025, 07:39 AM" at bounding box center [816, 195] width 1096 height 13
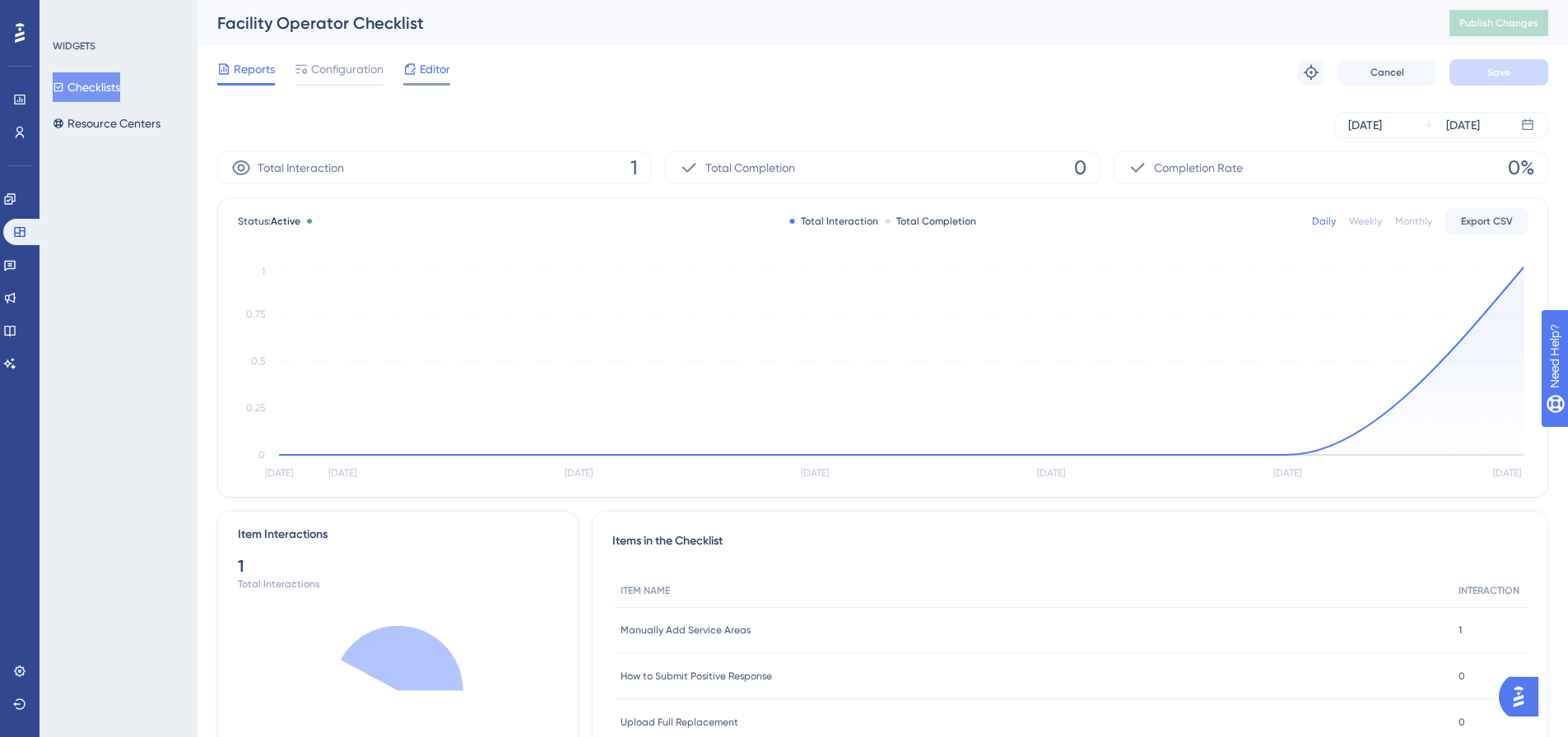
click at [429, 82] on div "Editor" at bounding box center [427, 72] width 47 height 27
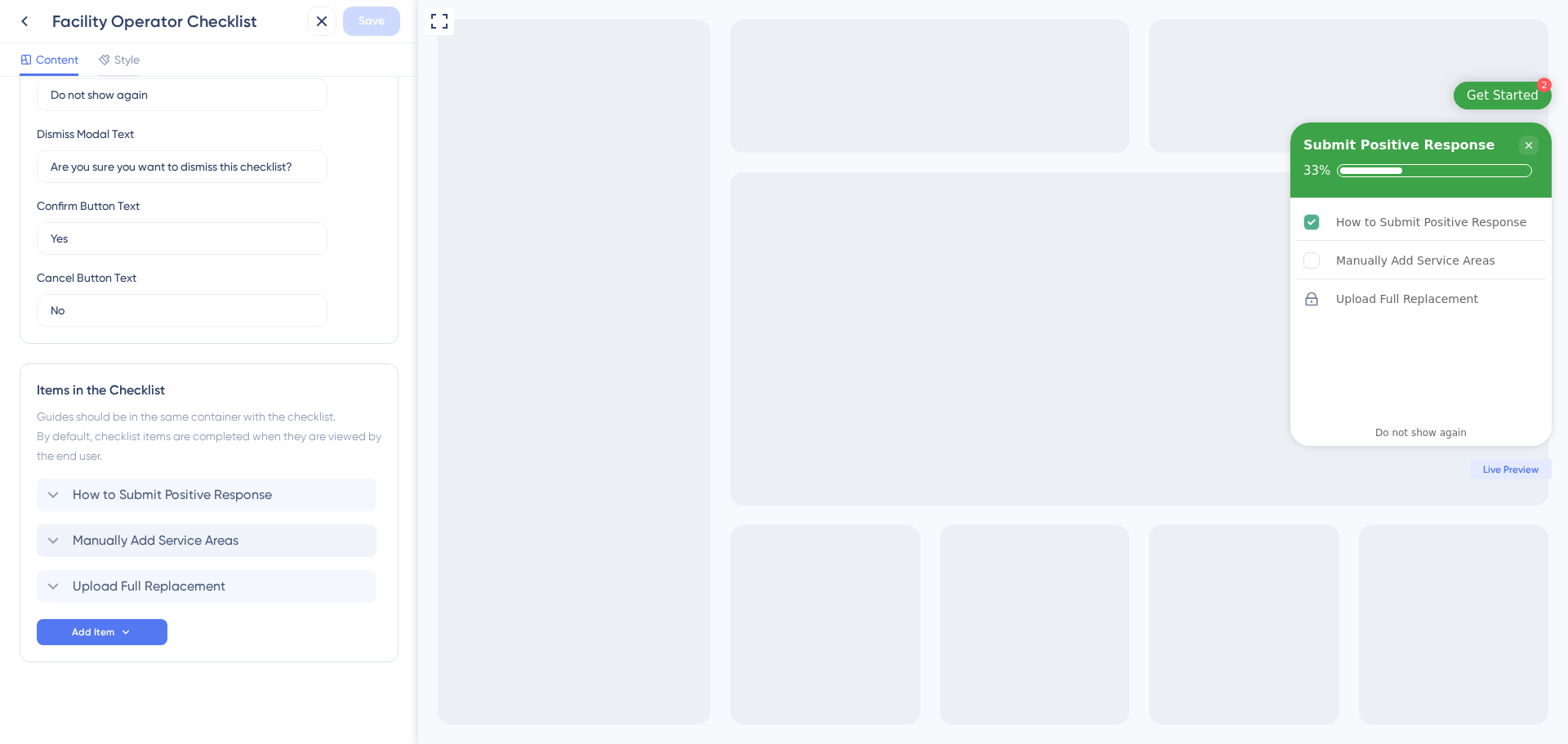
scroll to position [487, 0]
click at [145, 625] on button "Add Item" at bounding box center [102, 629] width 130 height 26
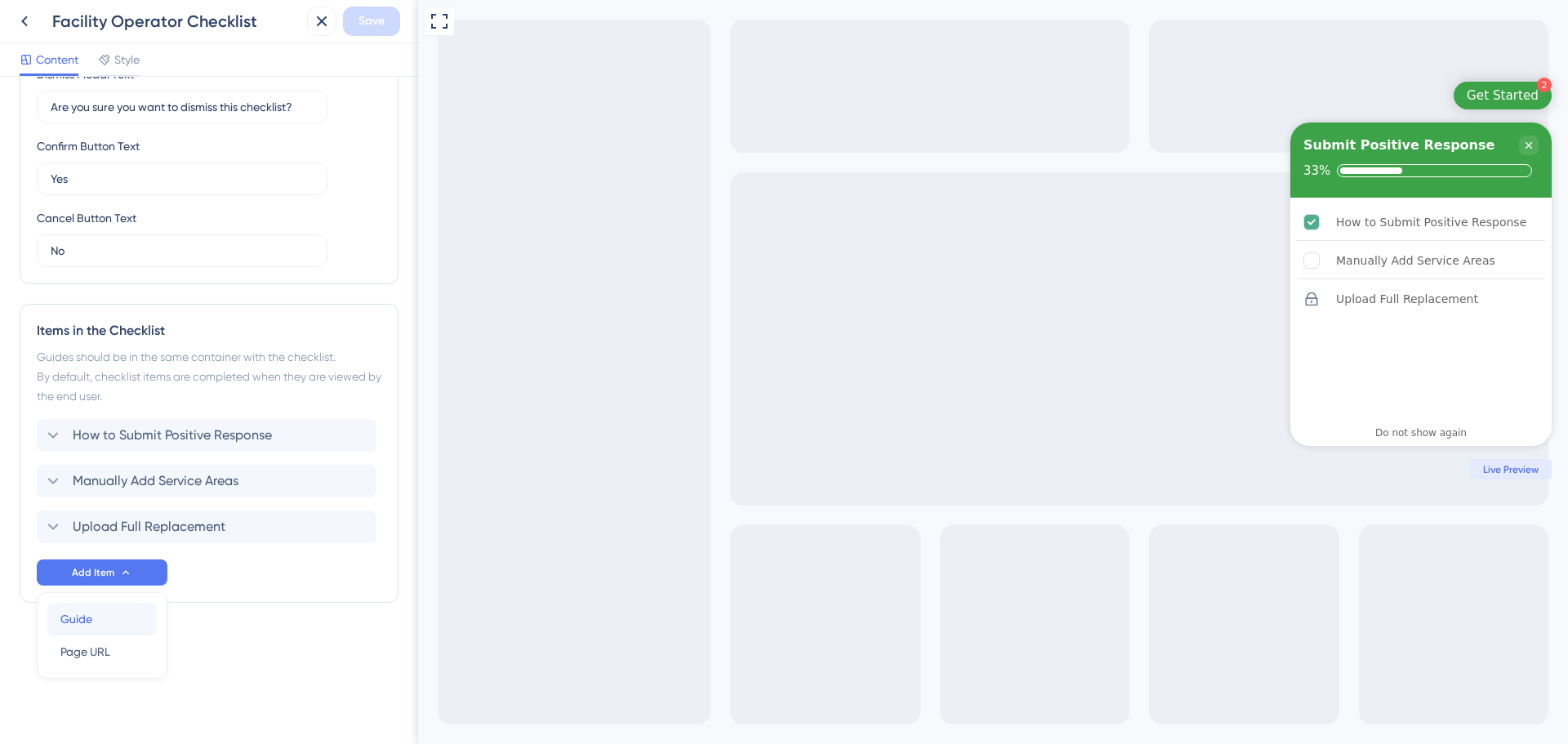
click at [135, 616] on div "Guide Guide" at bounding box center [102, 619] width 83 height 33
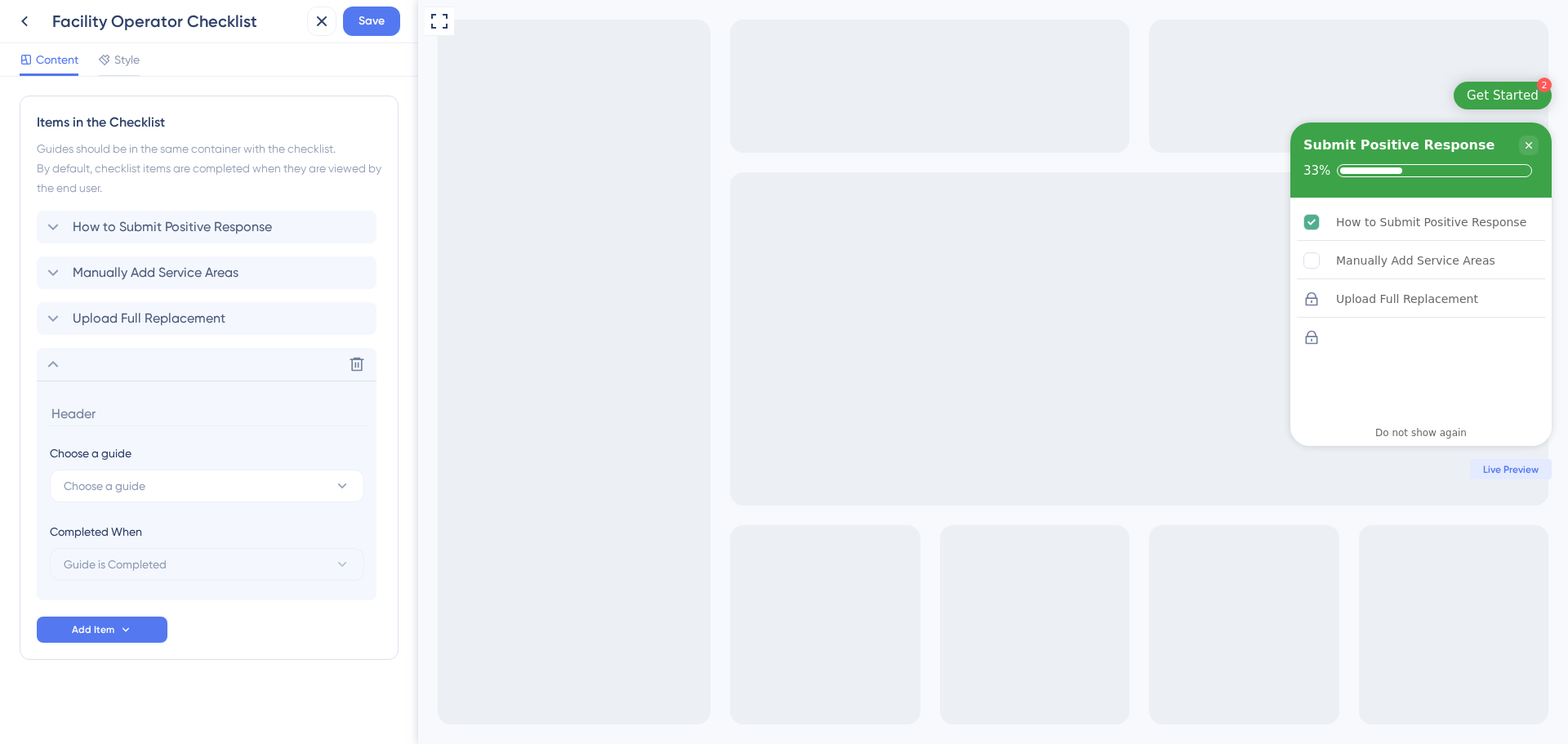
scroll to position [753, 0]
click at [209, 496] on button "Choose a guide" at bounding box center [206, 486] width 315 height 33
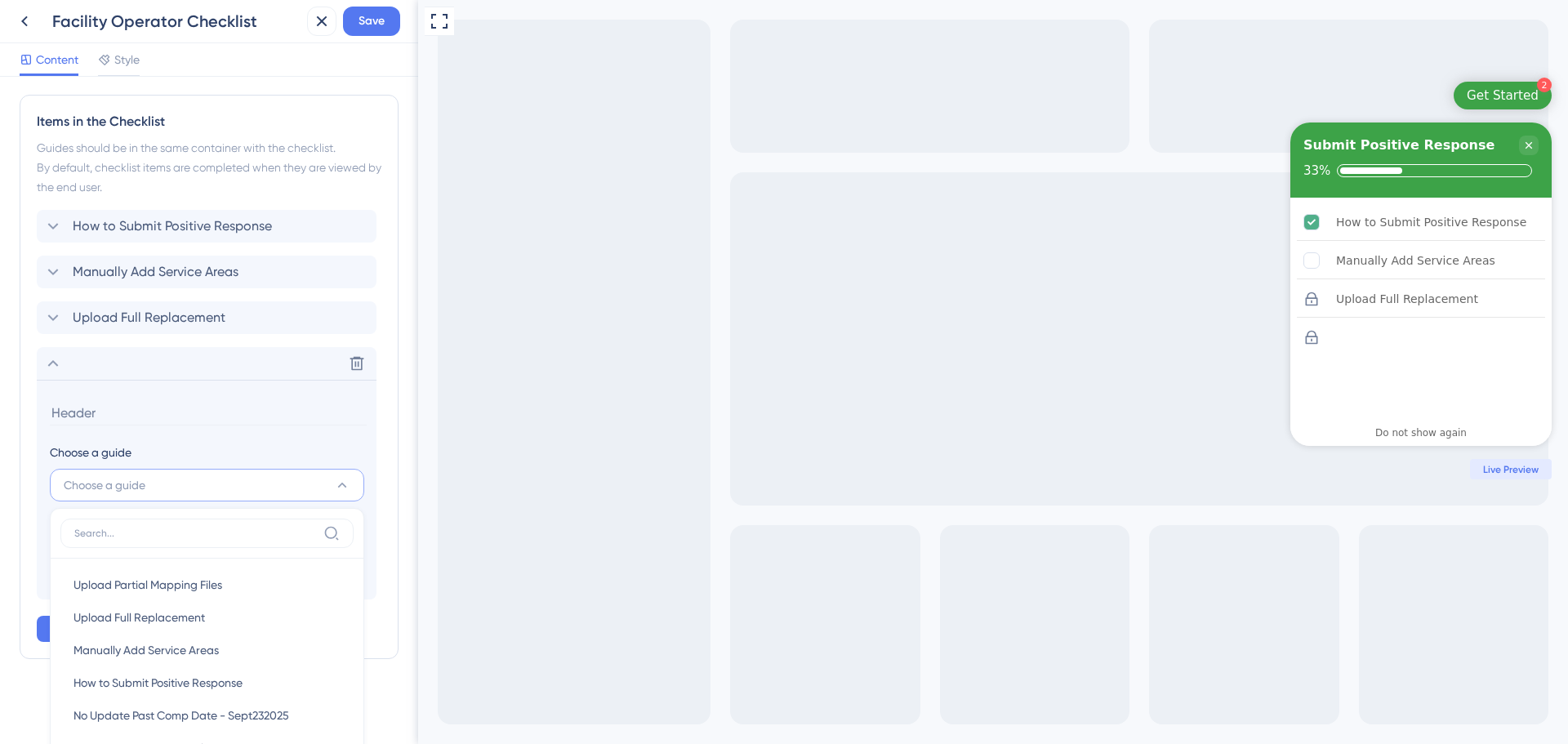
scroll to position [889, 0]
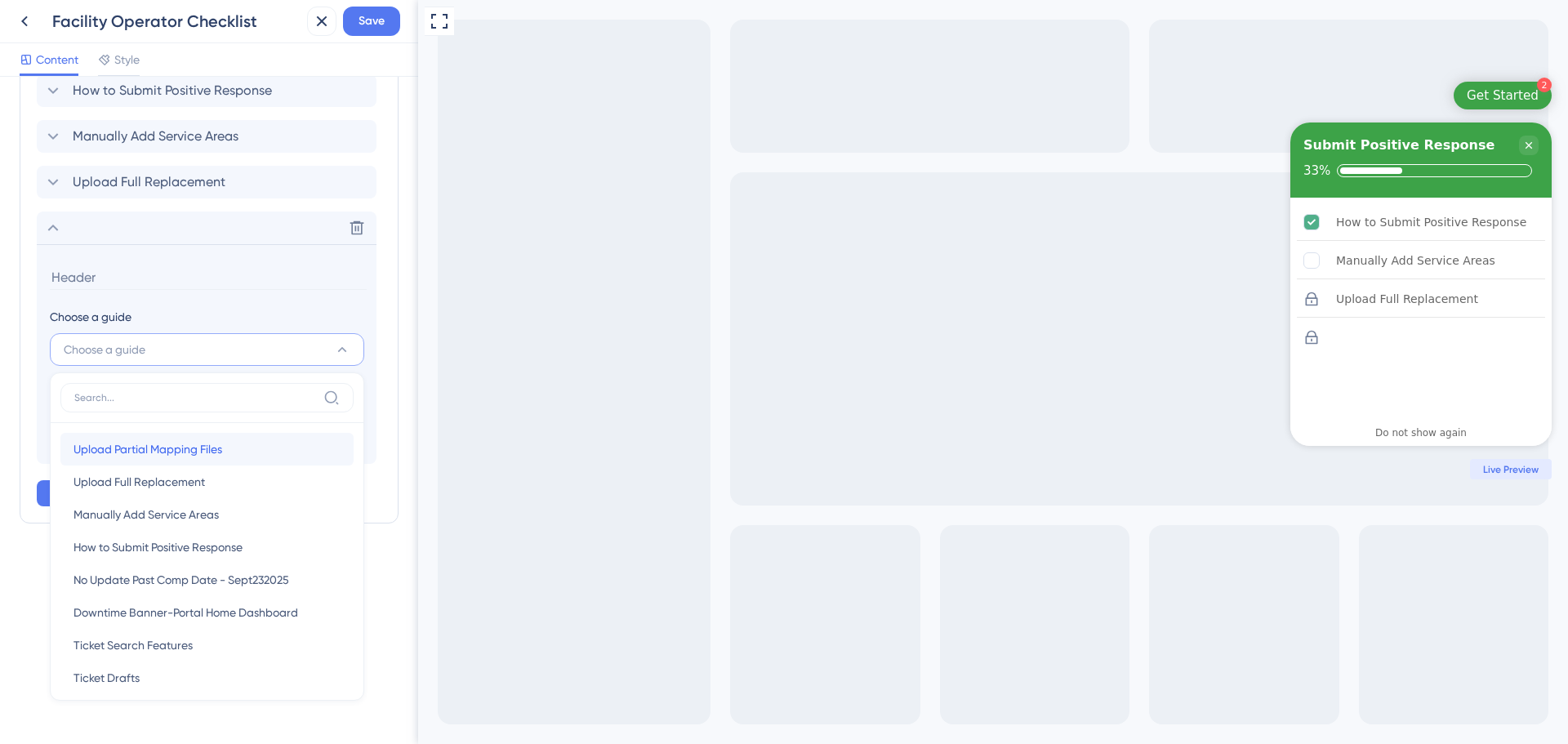
click at [210, 459] on div "Upload Partial Mapping Files Upload Partial Mapping Files" at bounding box center [206, 449] width 267 height 33
type input "Upload Partial Mapping Files"
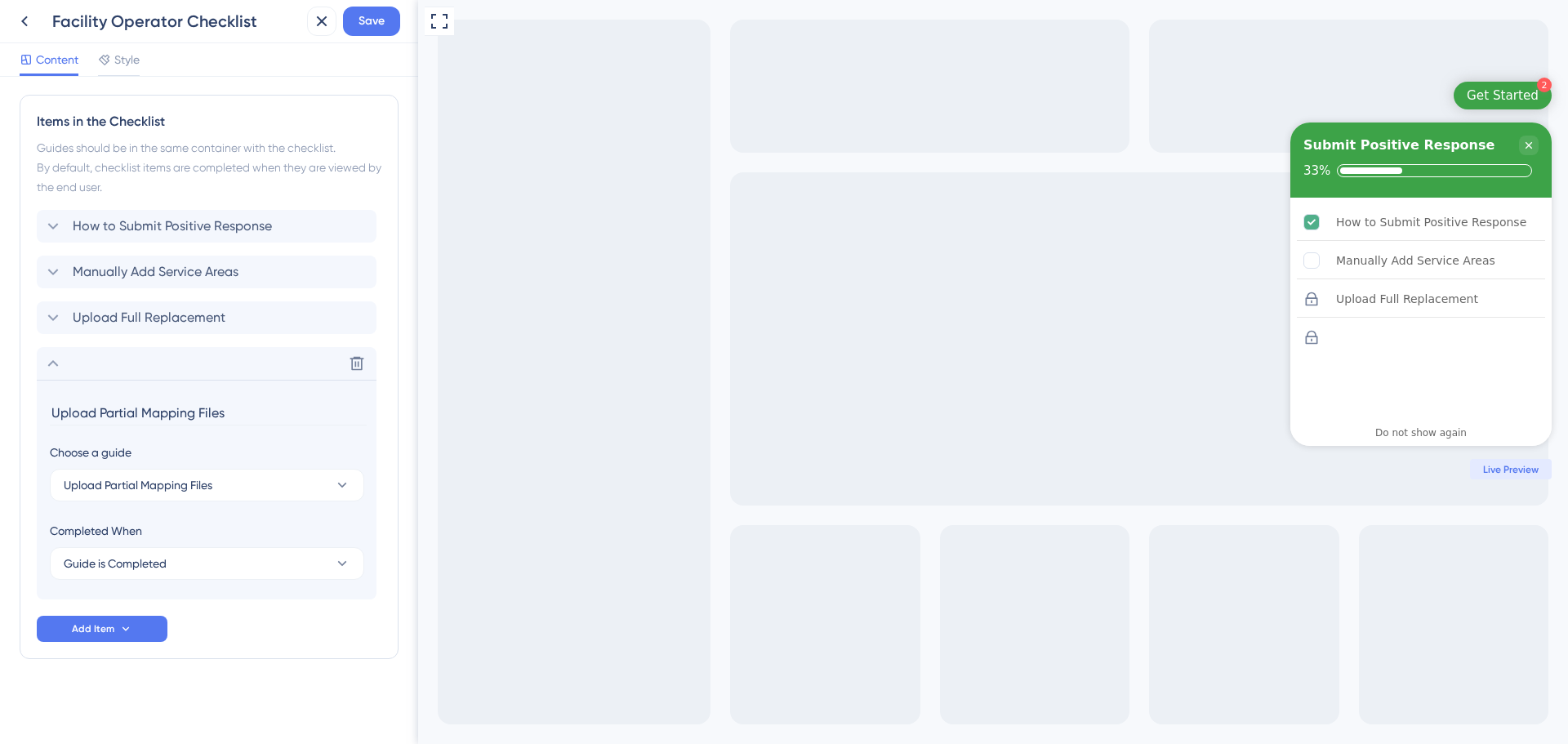
scroll to position [753, 0]
click at [381, 25] on span "Save" at bounding box center [372, 21] width 26 height 20
